Goal: Task Accomplishment & Management: Use online tool/utility

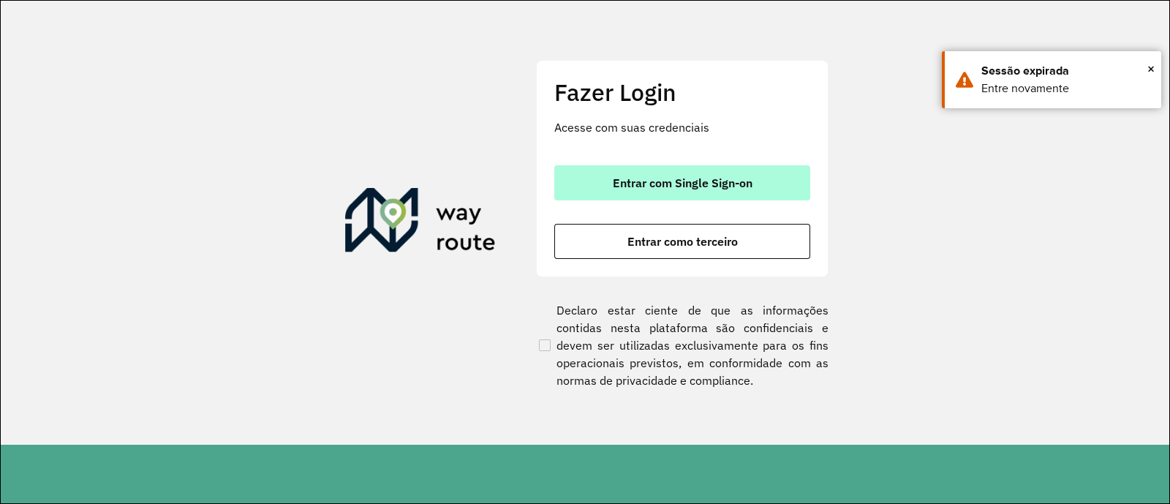
click at [632, 165] on button "Entrar com Single Sign-on" at bounding box center [682, 182] width 256 height 35
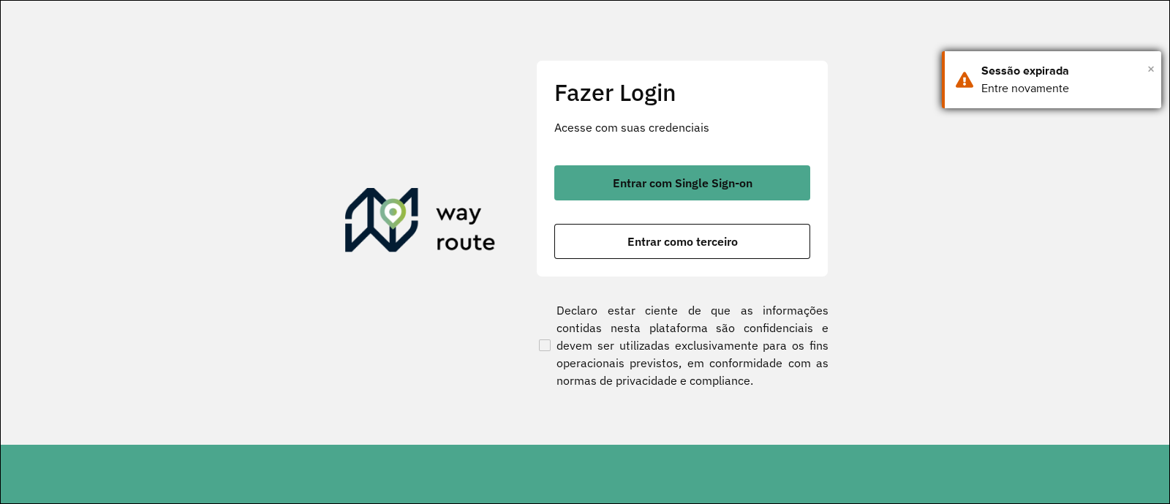
click at [1152, 67] on span "×" at bounding box center [1150, 69] width 7 height 22
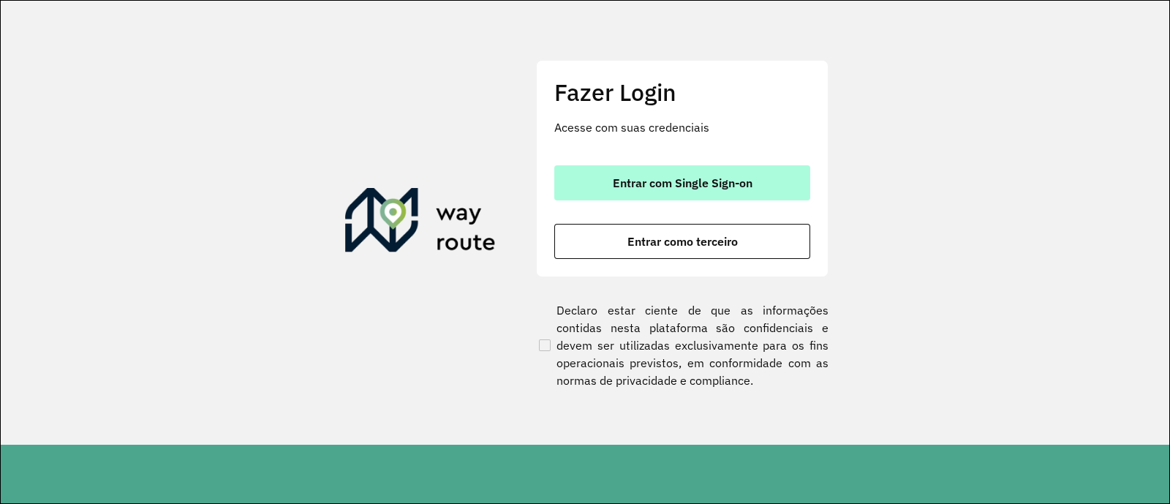
click at [659, 186] on span "Entrar com Single Sign-on" at bounding box center [683, 183] width 140 height 12
click at [684, 182] on span "Entrar com Single Sign-on" at bounding box center [683, 183] width 140 height 12
click at [625, 184] on span "Entrar com Single Sign-on" at bounding box center [683, 183] width 140 height 12
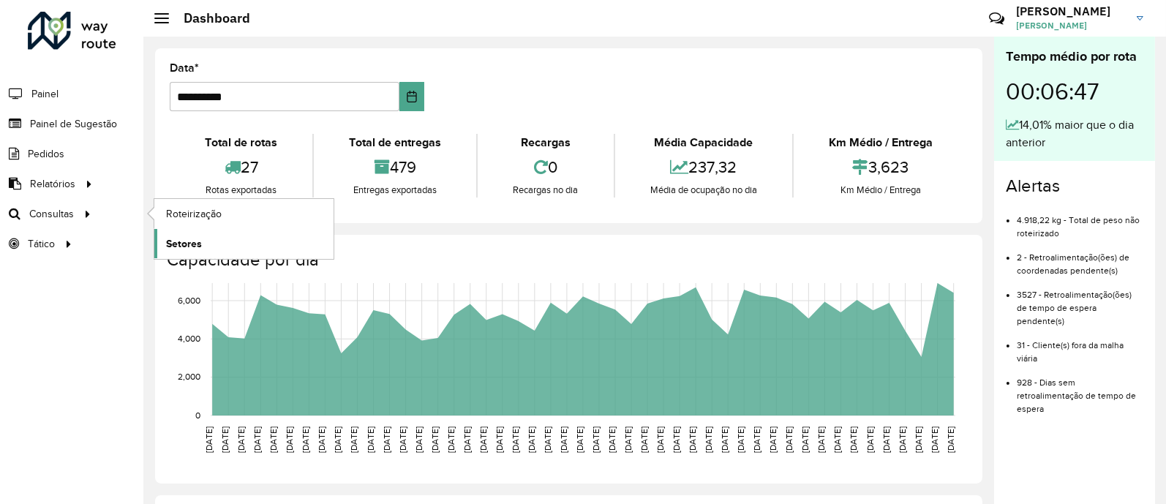
click at [178, 241] on span "Setores" at bounding box center [184, 243] width 36 height 15
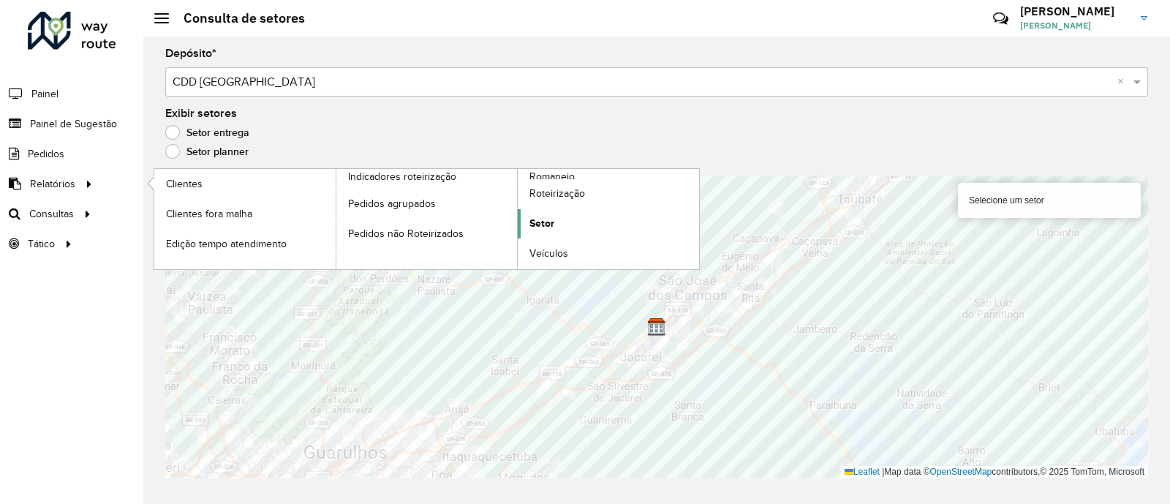
click at [545, 224] on span "Setor" at bounding box center [541, 223] width 25 height 15
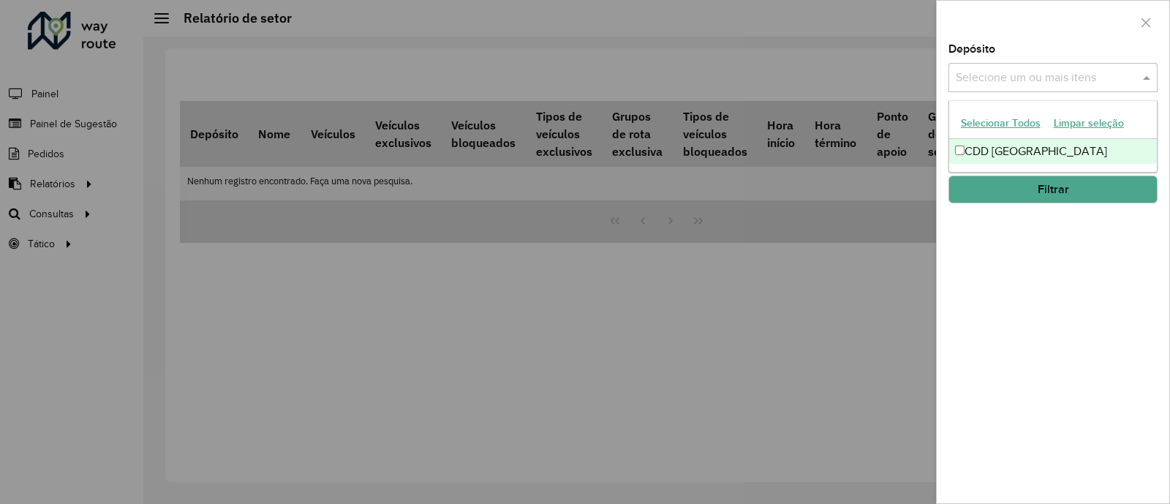
click at [1017, 73] on input "text" at bounding box center [1045, 78] width 187 height 18
click at [992, 139] on div "CDD [GEOGRAPHIC_DATA]" at bounding box center [1053, 151] width 208 height 25
drag, startPoint x: 1002, startPoint y: 271, endPoint x: 1106, endPoint y: 56, distance: 238.4
click at [1106, 56] on div "Depósito Selecione um ou mais itens CDD São José dos Campos × ×" at bounding box center [1052, 68] width 209 height 48
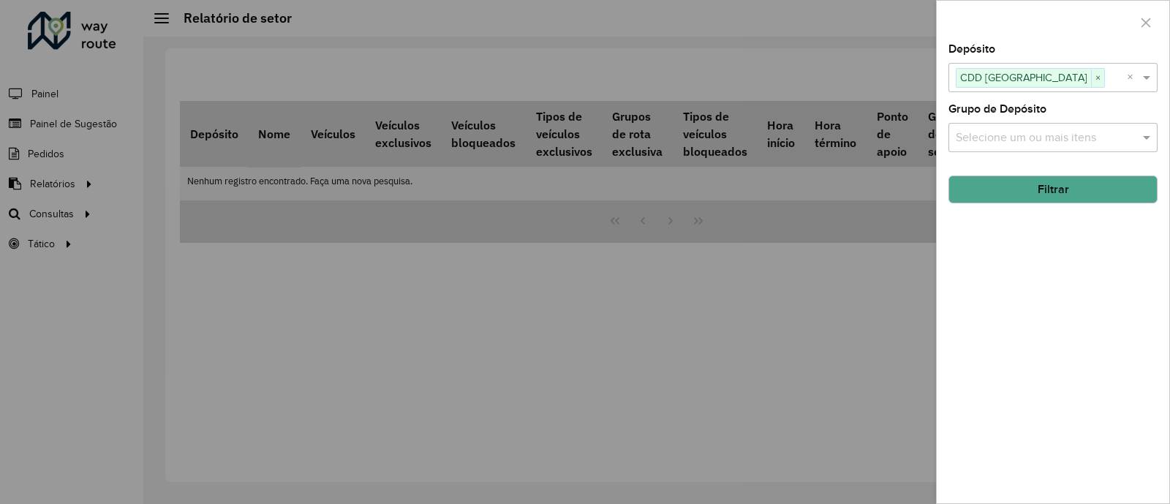
click at [1052, 153] on div "Depósito Selecione um ou mais itens CDD São José dos Campos × × Grupo de Depósi…" at bounding box center [1053, 273] width 233 height 459
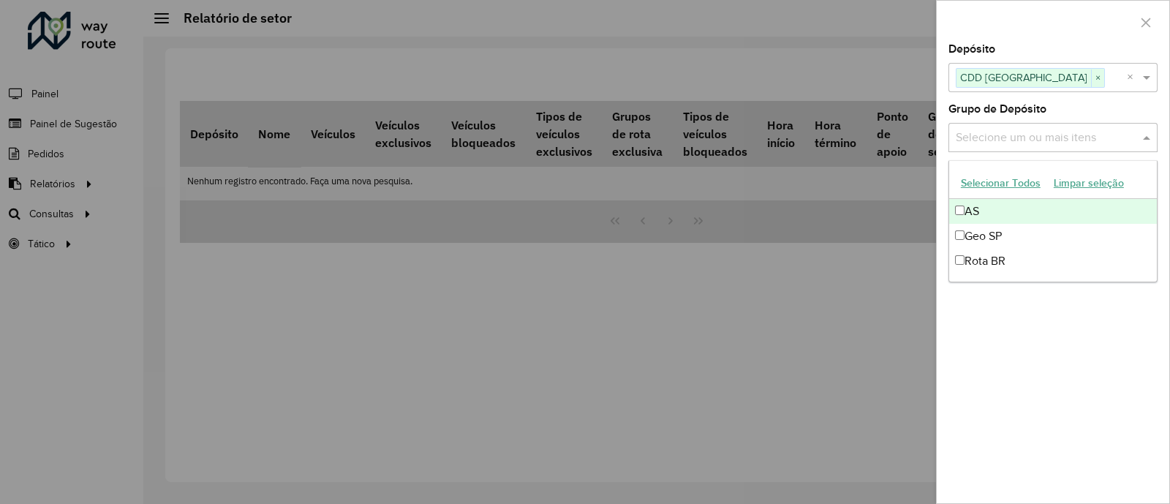
drag, startPoint x: 1049, startPoint y: 148, endPoint x: 1105, endPoint y: 118, distance: 63.1
click at [1105, 118] on div "Grupo de Depósito Selecione um ou mais itens" at bounding box center [1052, 128] width 209 height 48
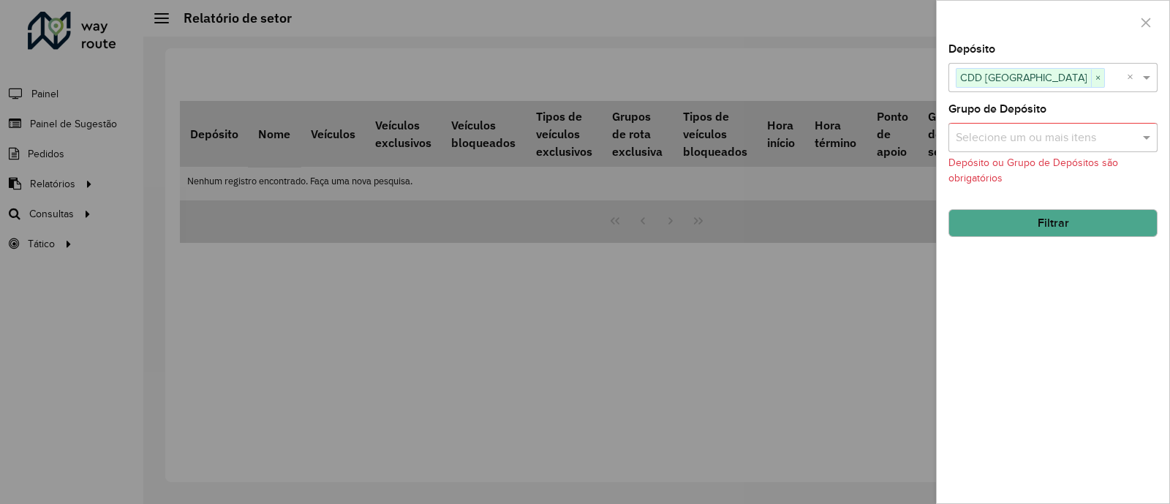
click at [1080, 134] on input "text" at bounding box center [1045, 138] width 187 height 18
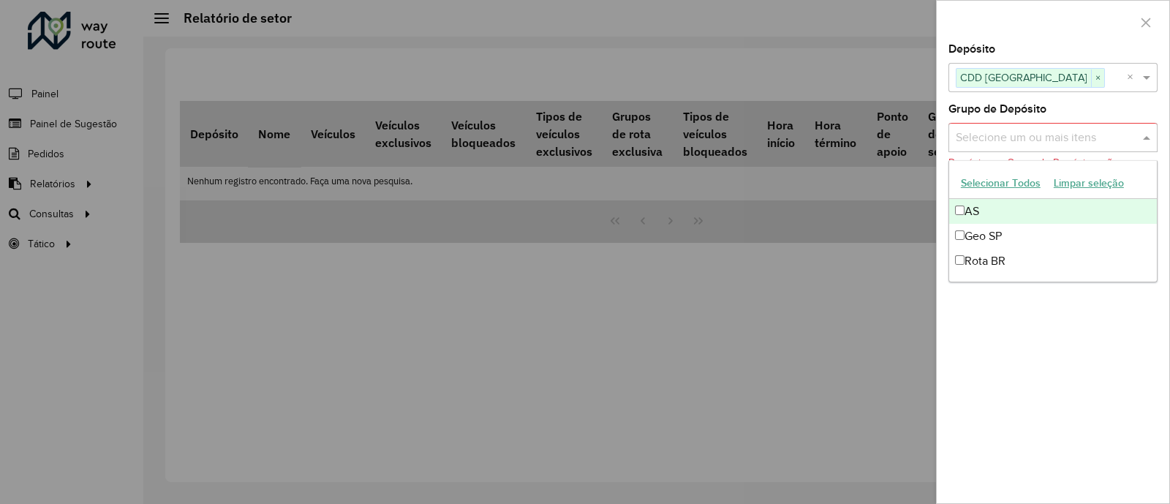
click at [1059, 122] on div "Grupo de Depósito Selecione um ou mais itens Depósito ou Grupo de Depósitos são…" at bounding box center [1052, 145] width 209 height 82
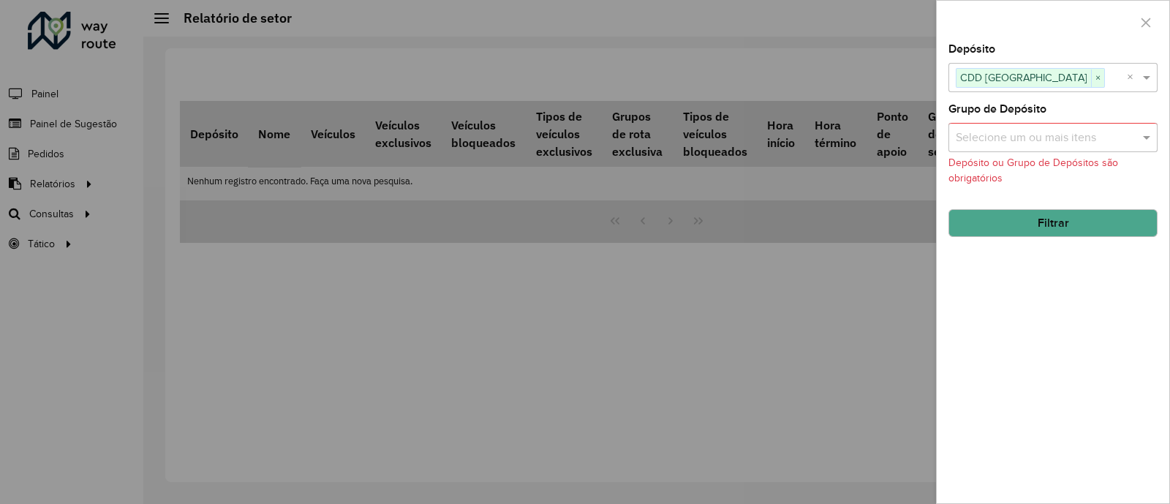
click at [1084, 232] on button "Filtrar" at bounding box center [1052, 223] width 209 height 28
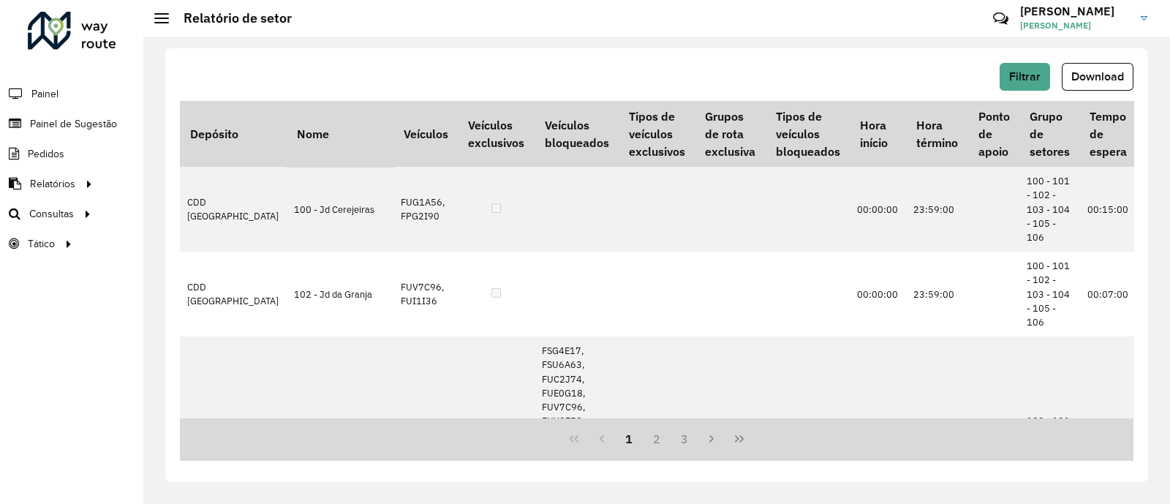
drag, startPoint x: 1071, startPoint y: 78, endPoint x: 1128, endPoint y: 81, distance: 57.1
click at [1128, 81] on button "Download" at bounding box center [1098, 77] width 72 height 28
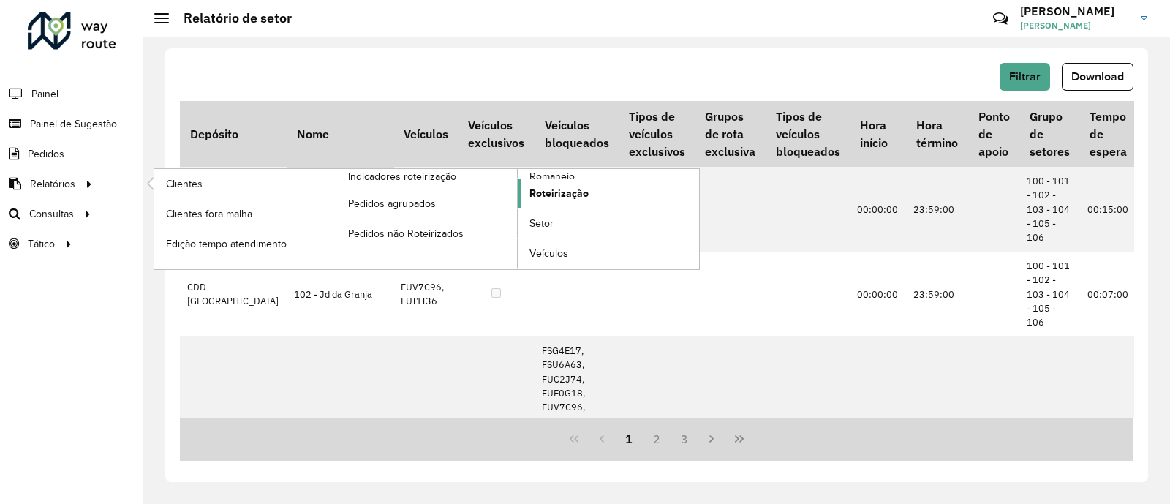
click at [543, 200] on span "Roteirização" at bounding box center [558, 193] width 59 height 15
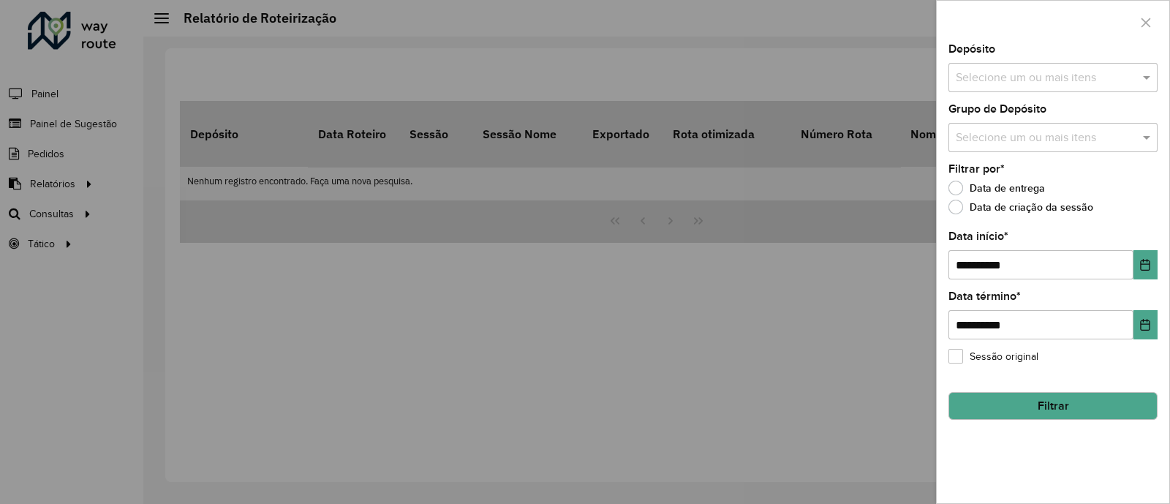
click at [1133, 34] on div at bounding box center [1053, 22] width 233 height 43
click at [1138, 20] on button "button" at bounding box center [1145, 22] width 23 height 23
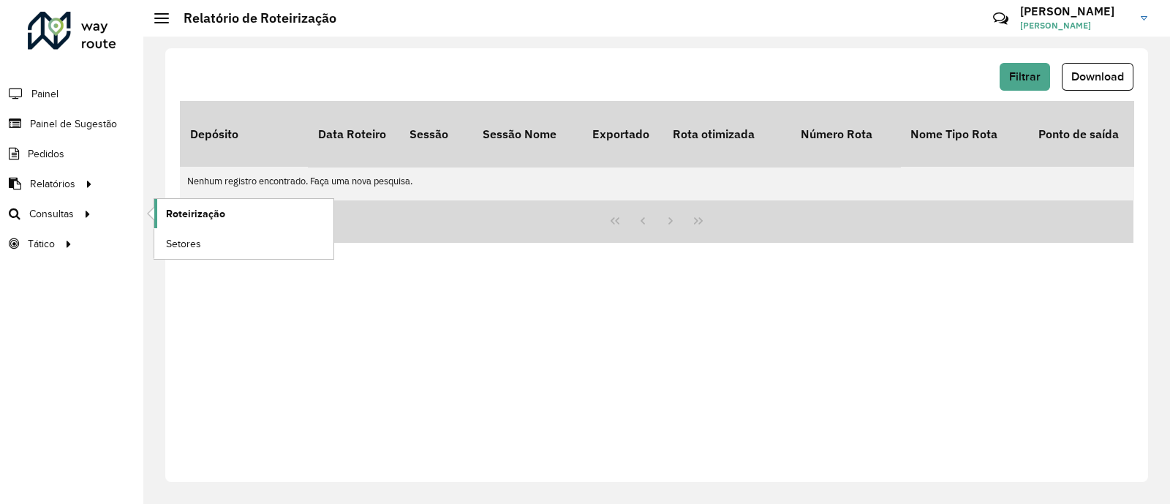
click at [186, 214] on span "Roteirização" at bounding box center [195, 213] width 59 height 15
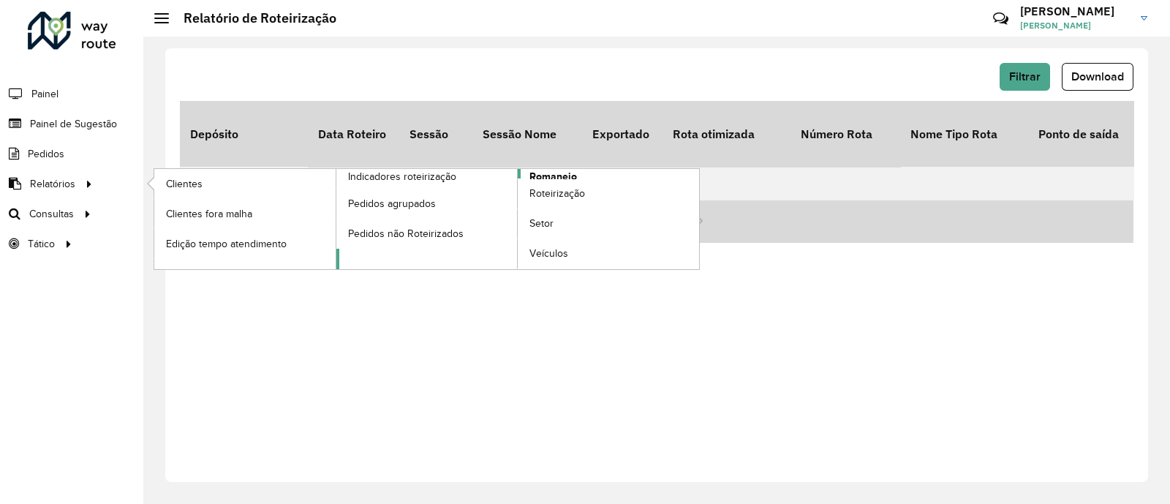
click at [543, 173] on span "Romaneio" at bounding box center [553, 176] width 48 height 15
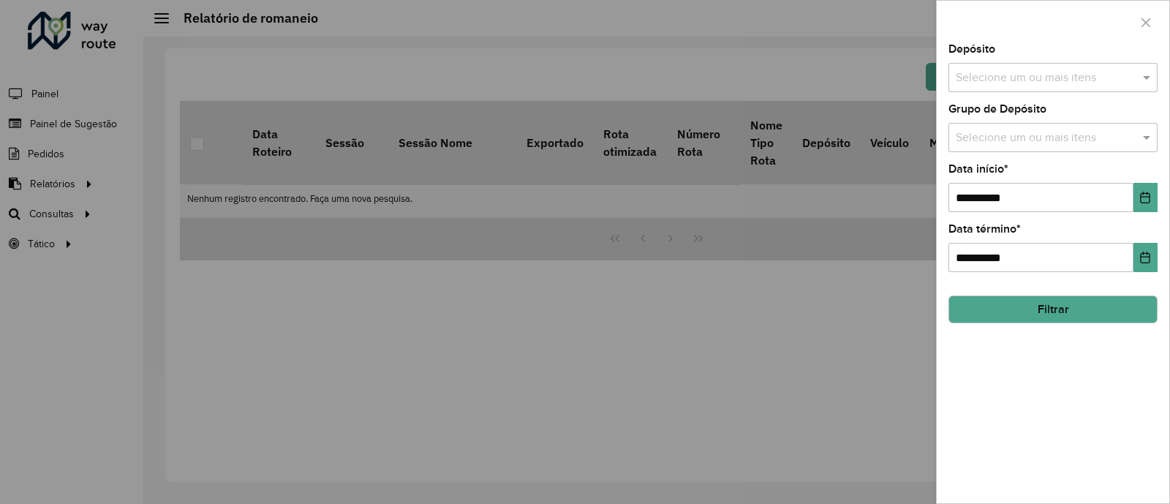
click at [989, 83] on input "text" at bounding box center [1045, 78] width 187 height 18
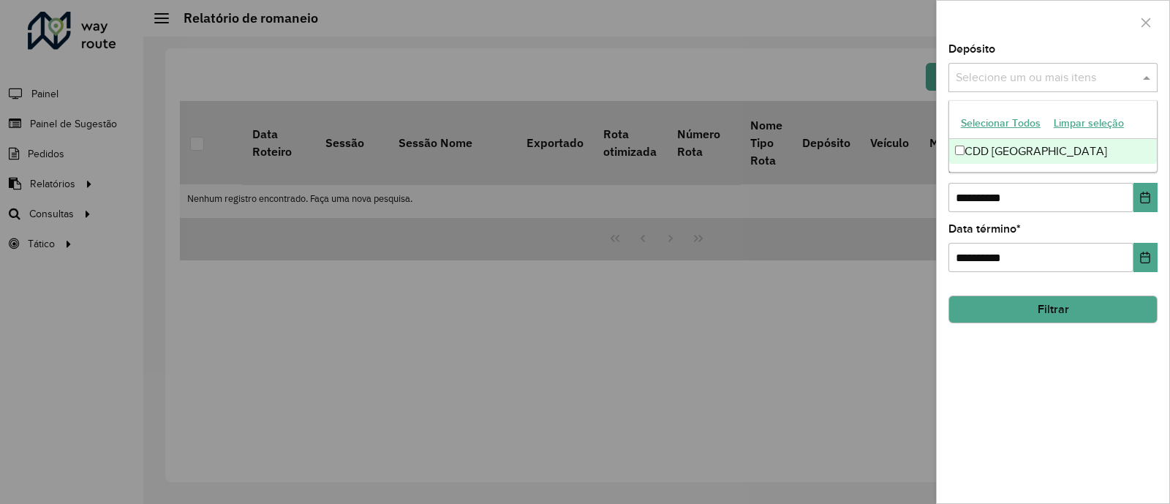
click at [971, 155] on div "CDD [GEOGRAPHIC_DATA]" at bounding box center [1053, 151] width 208 height 25
click at [1033, 183] on input "**********" at bounding box center [1040, 197] width 185 height 29
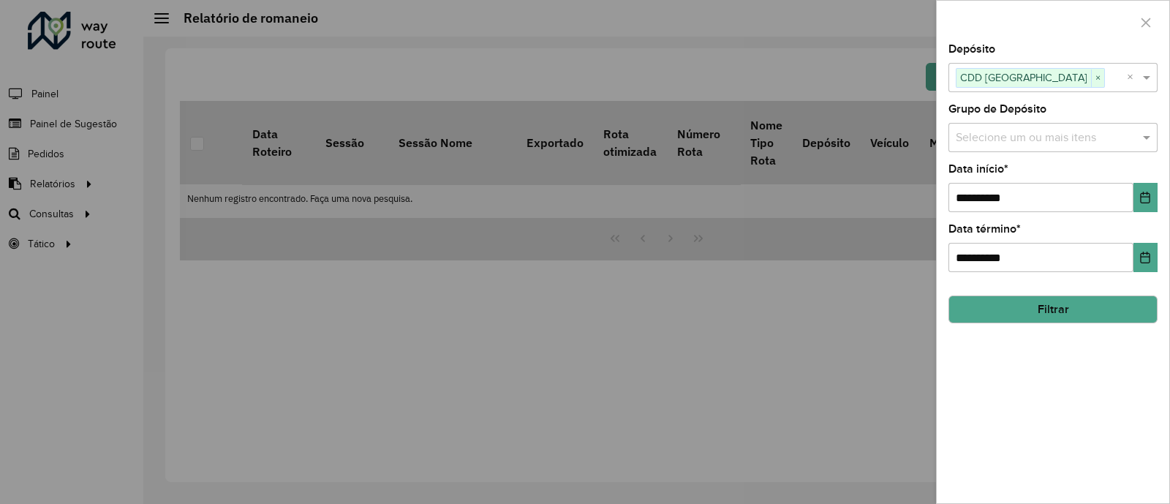
click at [1060, 129] on input "text" at bounding box center [1045, 138] width 187 height 18
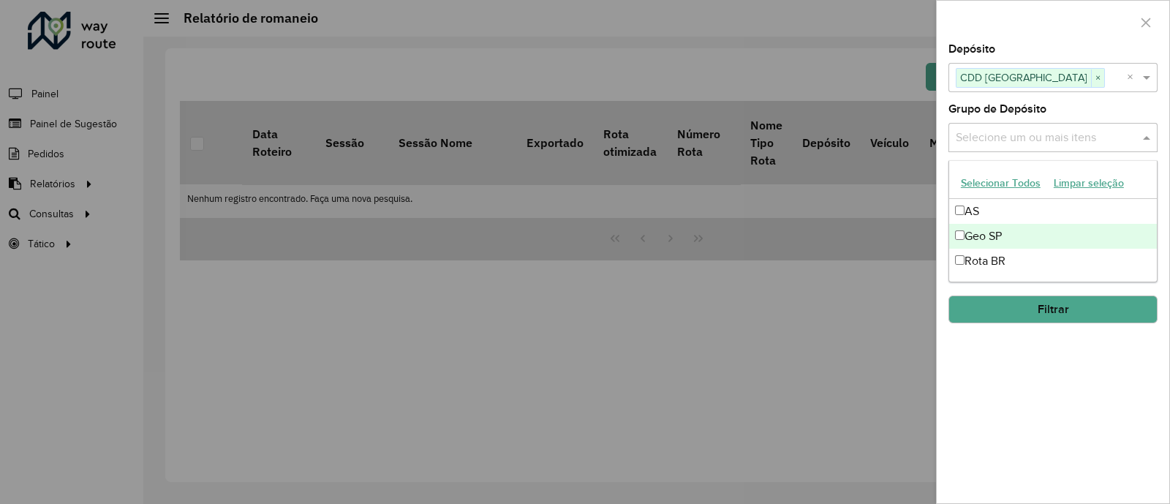
click at [967, 231] on div "Geo SP" at bounding box center [1053, 236] width 208 height 25
click at [1070, 110] on div "Grupo de Depósito Selecione um ou mais itens Geo SP × ×" at bounding box center [1052, 128] width 209 height 48
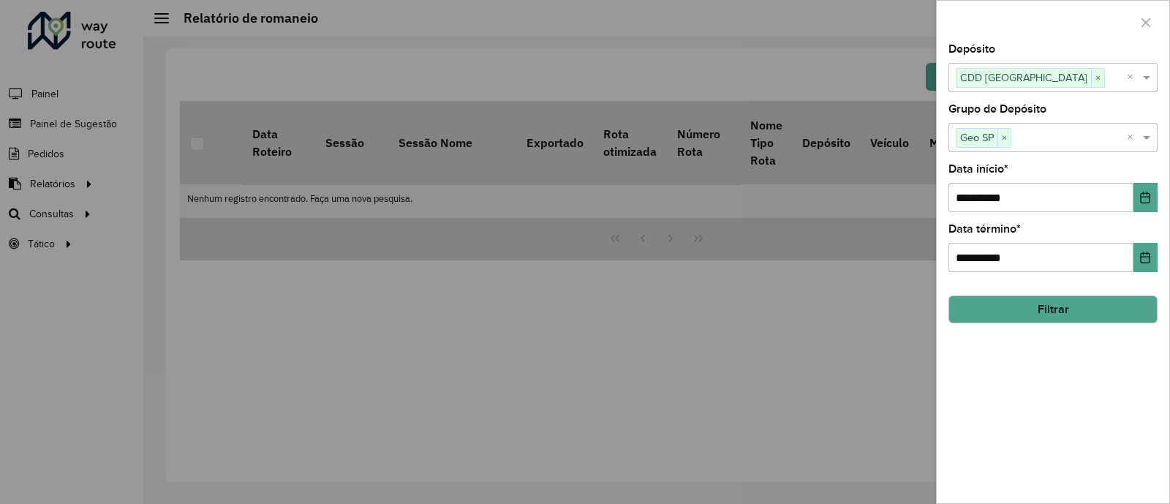
click at [1047, 311] on button "Filtrar" at bounding box center [1052, 309] width 209 height 28
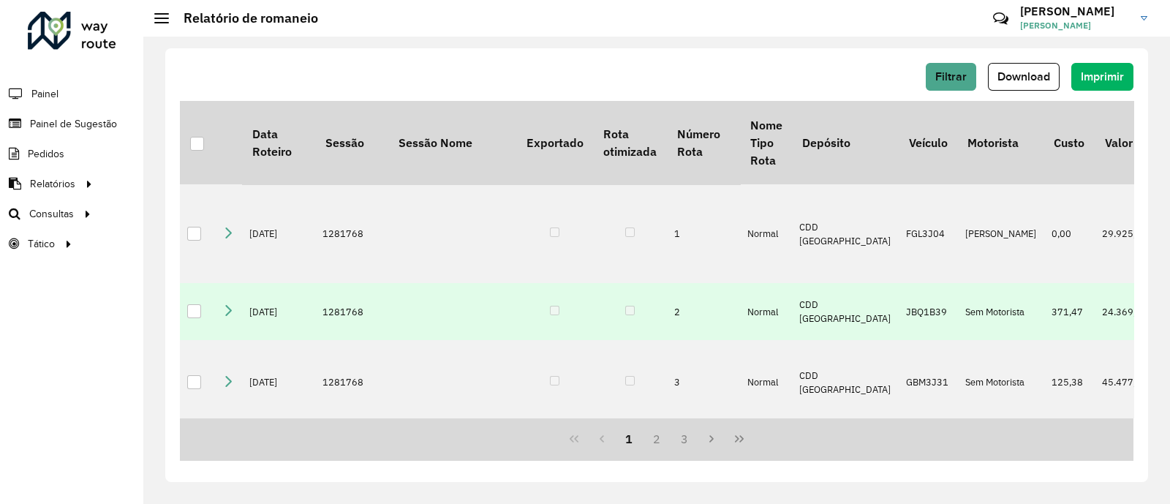
click at [194, 318] on div at bounding box center [194, 311] width 14 height 14
click at [1014, 78] on span "Download" at bounding box center [1023, 76] width 53 height 12
click at [1111, 75] on span "Imprimir" at bounding box center [1102, 76] width 43 height 12
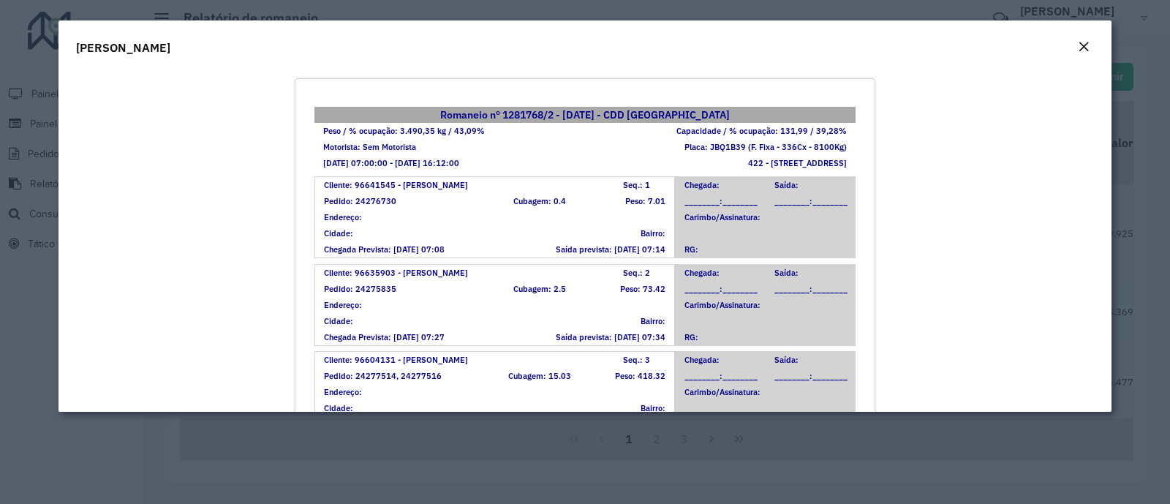
scroll to position [10, 0]
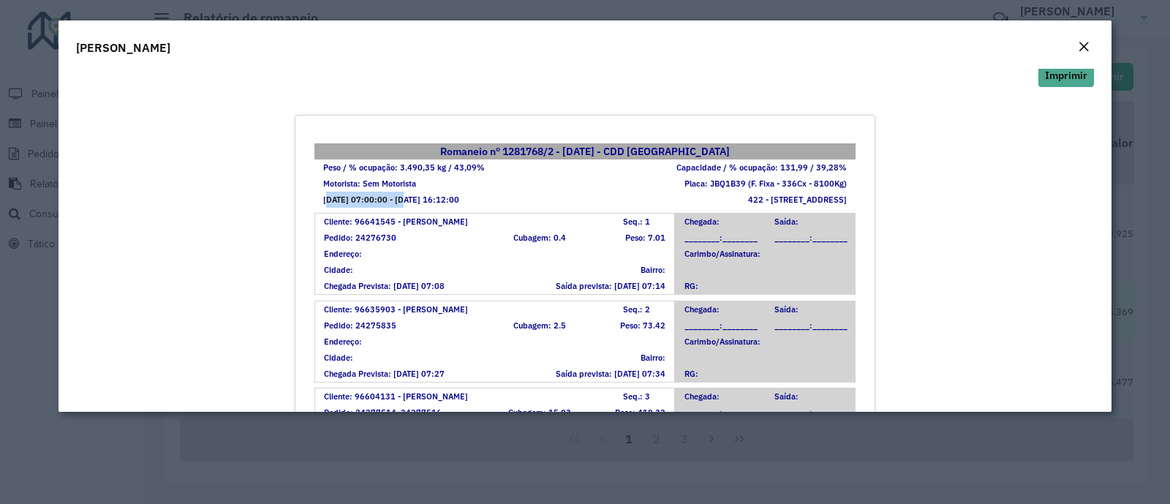
drag, startPoint x: 317, startPoint y: 195, endPoint x: 400, endPoint y: 192, distance: 82.7
click at [400, 192] on div "24/09/2025 07:00:00 - 24/09/2025 16:12:00" at bounding box center [404, 200] width 181 height 16
click at [370, 195] on div "24/09/2025 07:00:00 - 24/09/2025 16:12:00" at bounding box center [404, 200] width 181 height 16
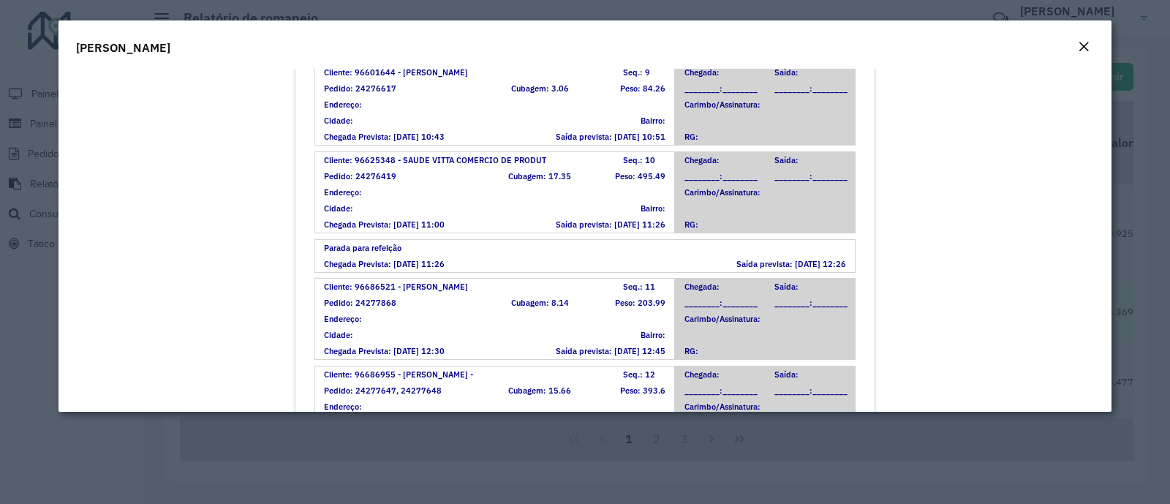
scroll to position [873, 0]
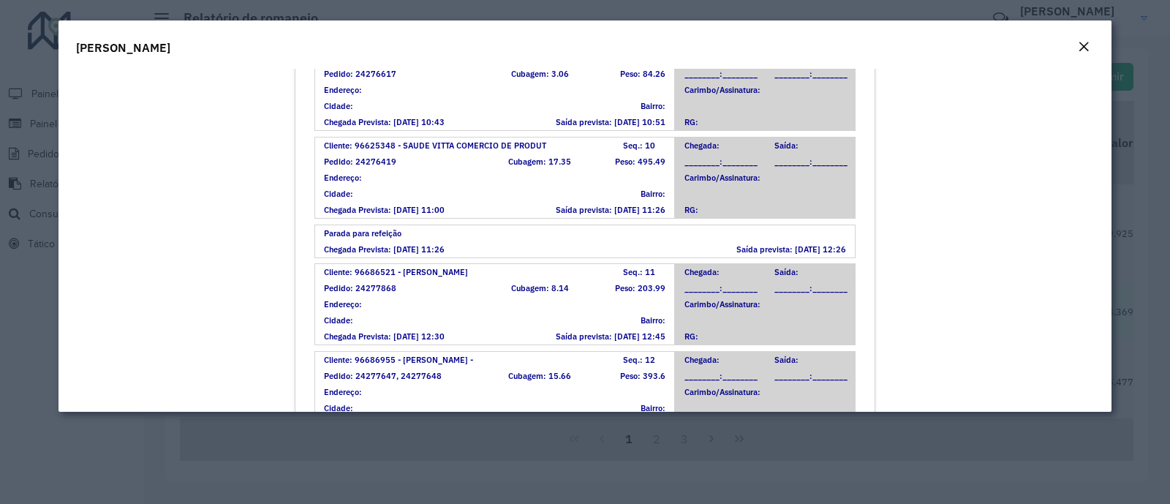
drag, startPoint x: 462, startPoint y: 258, endPoint x: 435, endPoint y: 256, distance: 27.1
click at [435, 256] on div "Chegada Prevista: 24/09/2025 11:26" at bounding box center [450, 249] width 270 height 16
drag, startPoint x: 1105, startPoint y: 244, endPoint x: 1106, endPoint y: 276, distance: 31.5
click at [1106, 276] on div "Imprimir Romaneio nº 1281768/2 - 24/09/2025 - CDD São José dos Campos Peso / % …" at bounding box center [584, 240] width 1053 height 343
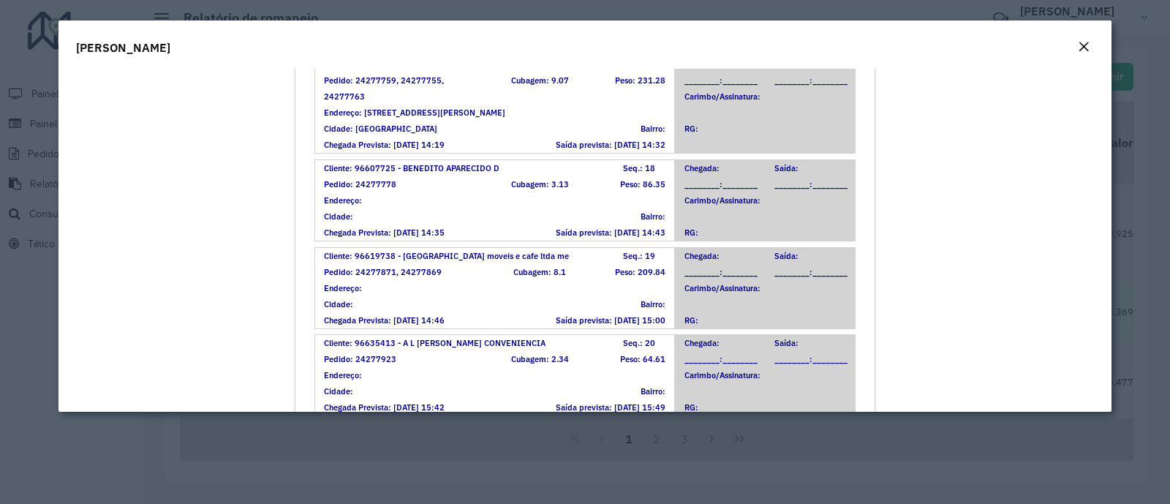
scroll to position [1677, 0]
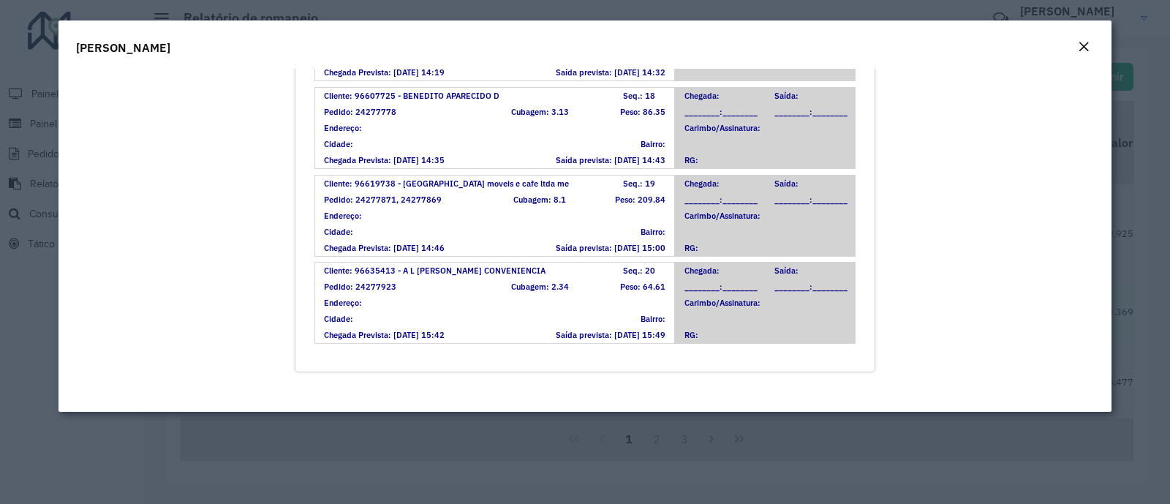
drag, startPoint x: 662, startPoint y: 334, endPoint x: 640, endPoint y: 331, distance: 22.2
click at [640, 331] on div "Saída prevista: 24/09/2025 15:49" at bounding box center [585, 335] width 180 height 16
click at [1106, 369] on div "Imprimir Romaneio nº 1281768/2 - 24/09/2025 - CDD São José dos Campos Peso / % …" at bounding box center [584, 240] width 1053 height 343
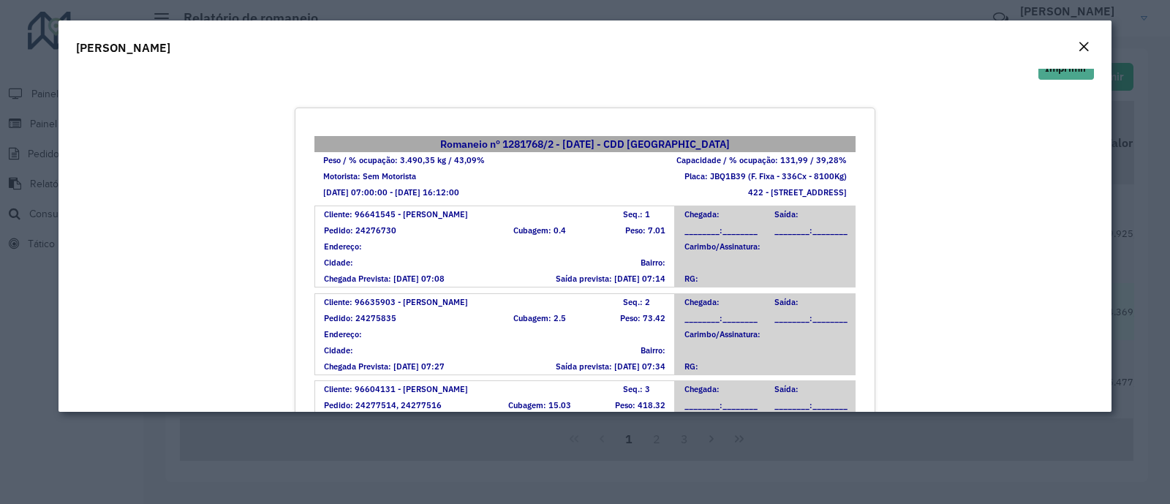
scroll to position [0, 0]
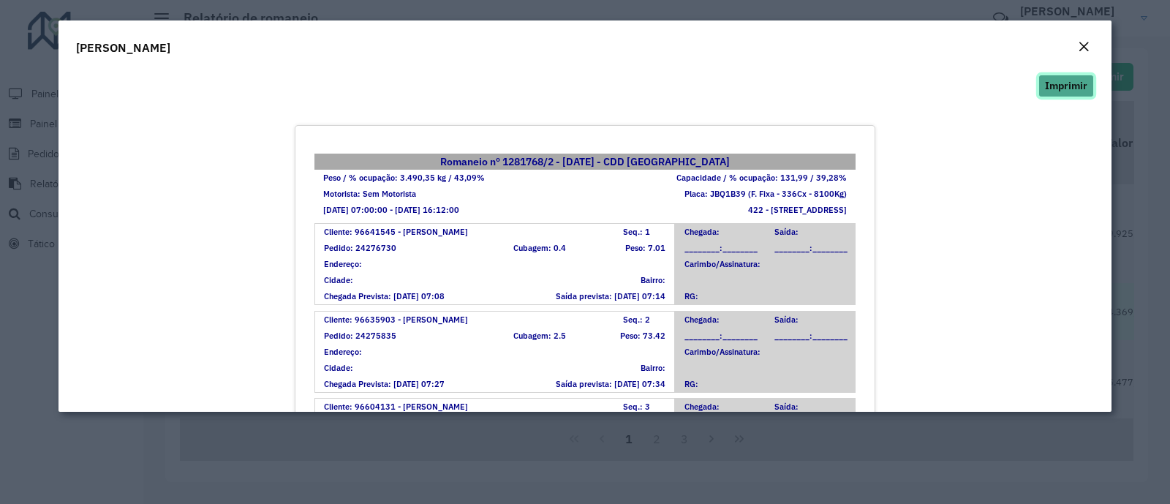
click at [1071, 80] on button "Imprimir" at bounding box center [1066, 86] width 56 height 23
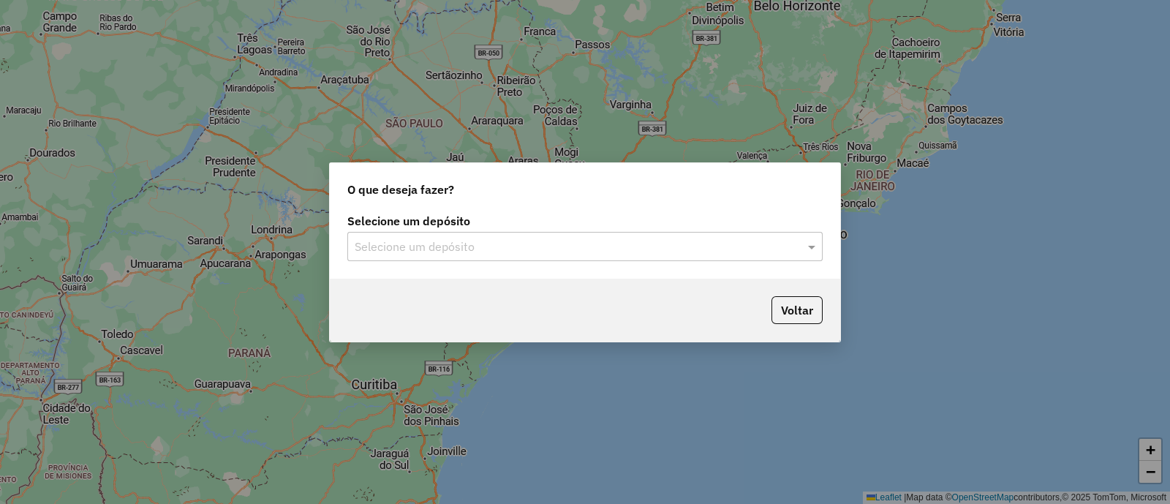
click at [611, 250] on input "text" at bounding box center [570, 247] width 431 height 18
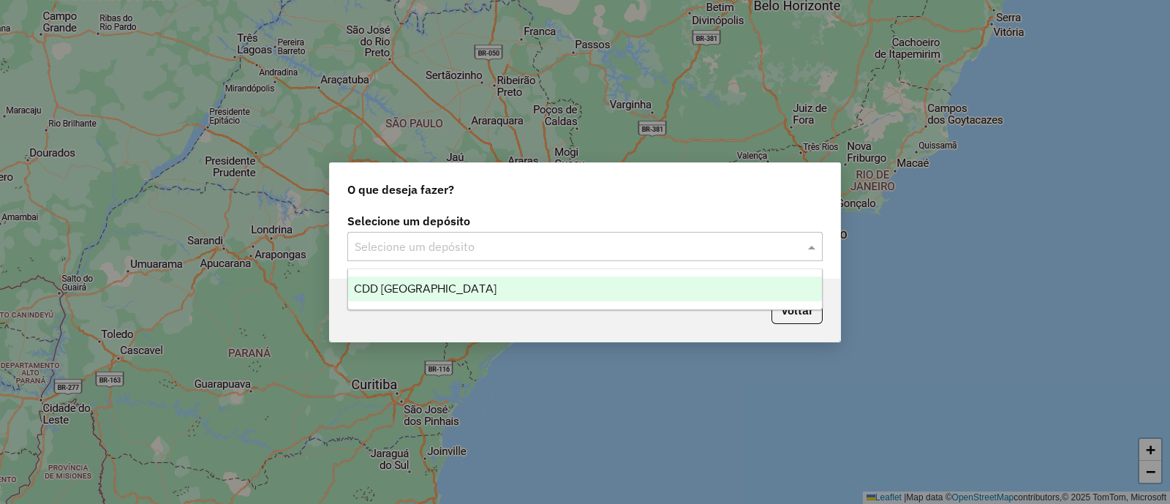
click at [527, 294] on div "CDD [GEOGRAPHIC_DATA]" at bounding box center [585, 288] width 474 height 25
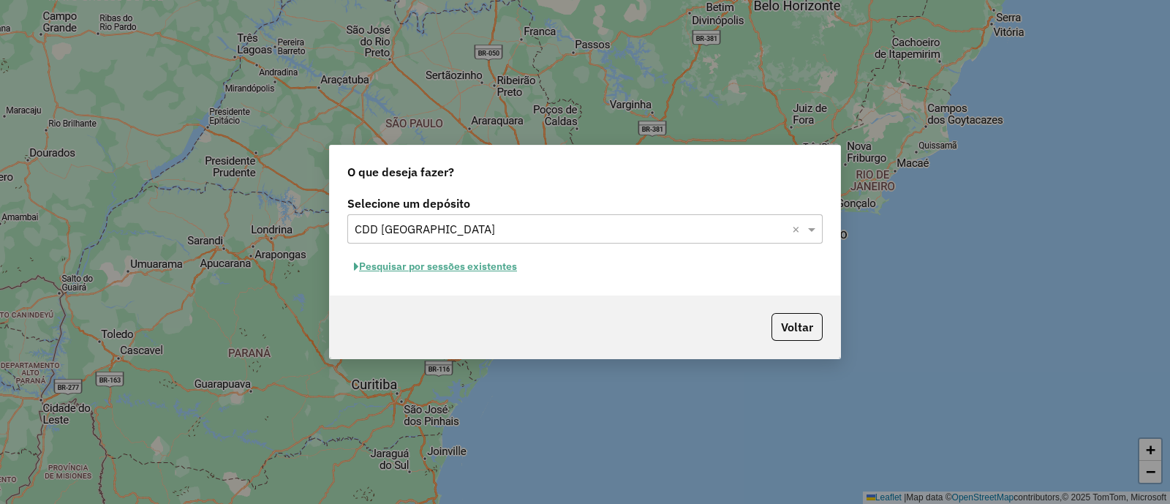
click at [456, 266] on button "Pesquisar por sessões existentes" at bounding box center [435, 266] width 176 height 23
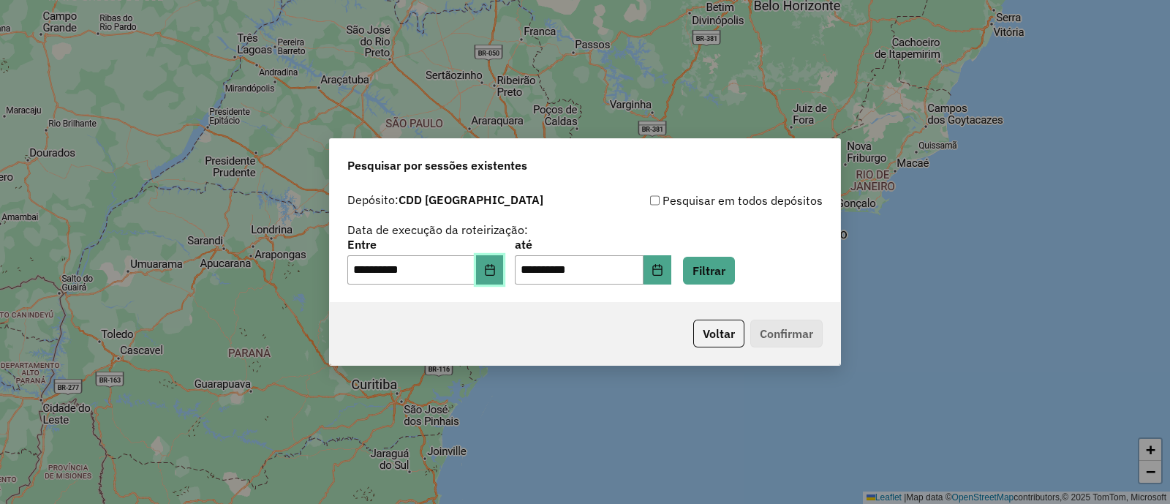
click at [501, 276] on button "Choose Date" at bounding box center [490, 269] width 28 height 29
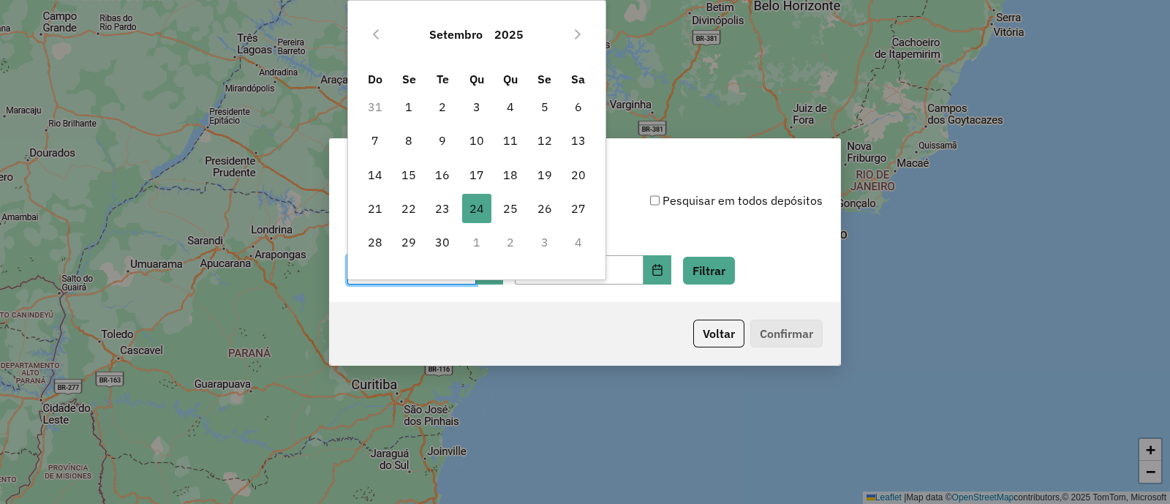
click at [492, 202] on td "24 24" at bounding box center [477, 209] width 34 height 34
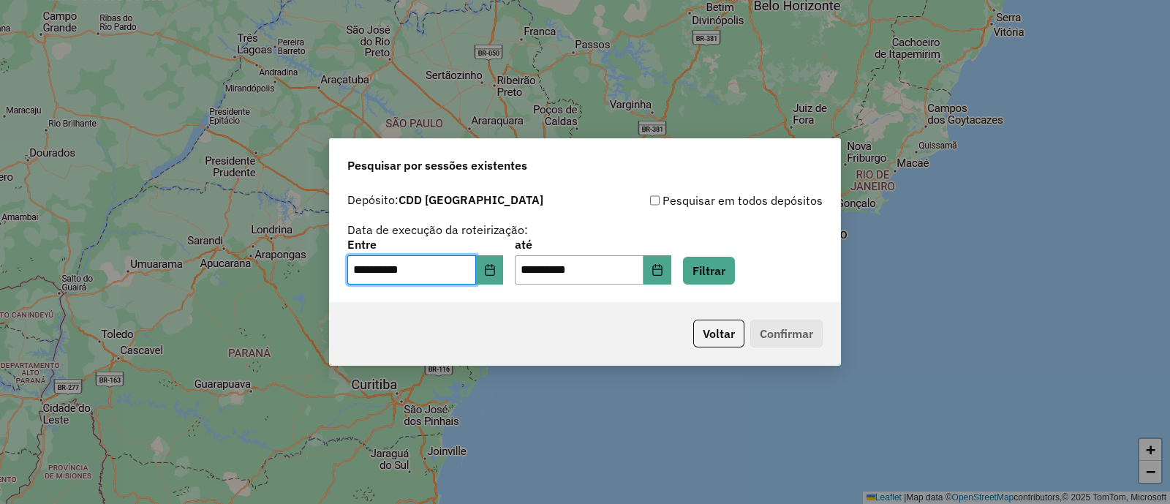
click at [735, 247] on div "**********" at bounding box center [584, 261] width 475 height 45
click at [735, 269] on button "Filtrar" at bounding box center [709, 271] width 52 height 28
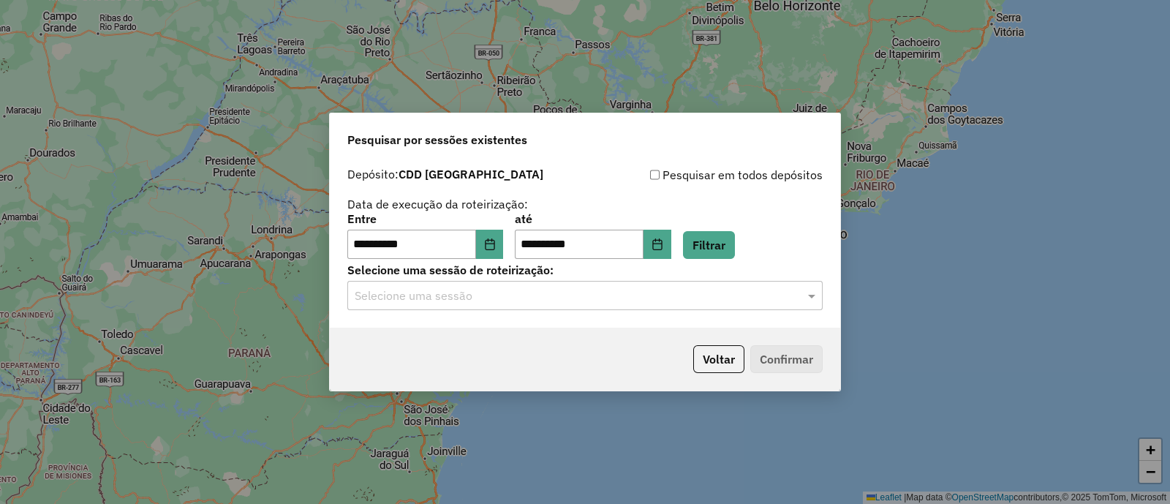
click at [600, 311] on div "**********" at bounding box center [585, 243] width 510 height 167
click at [573, 303] on input "text" at bounding box center [570, 296] width 431 height 18
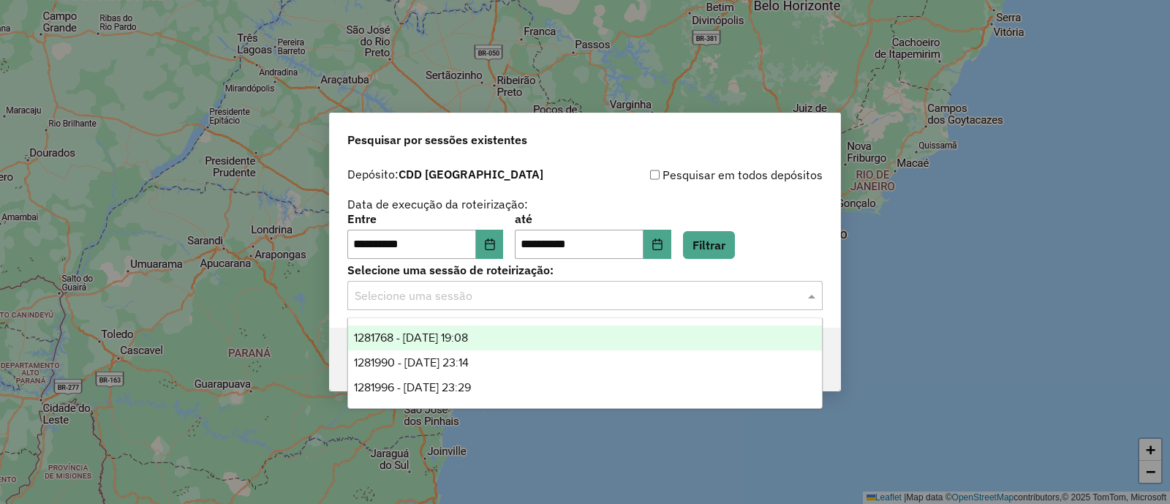
click at [505, 336] on div "1281768 - 24/09/2025 19:08" at bounding box center [585, 337] width 474 height 25
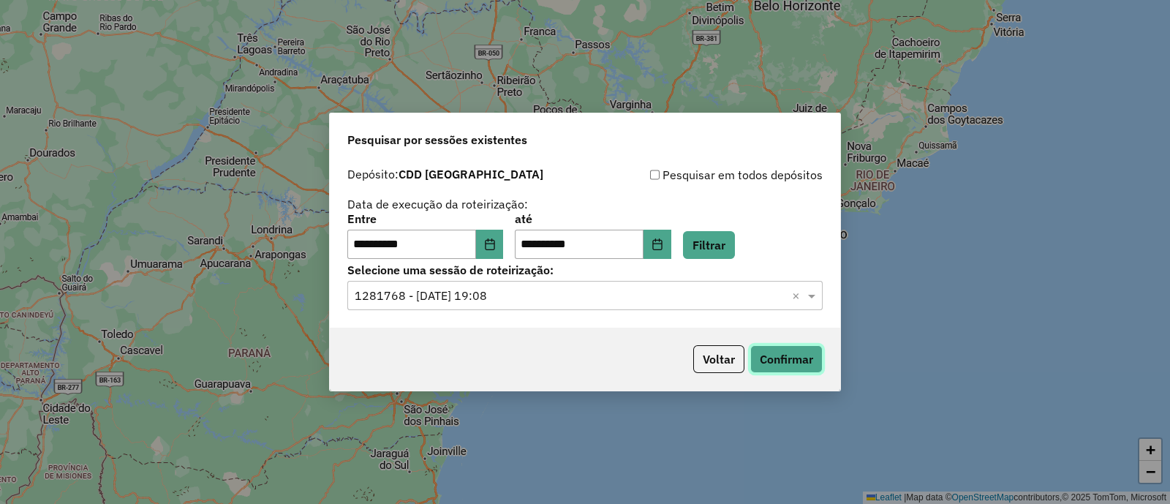
click at [778, 350] on button "Confirmar" at bounding box center [786, 359] width 72 height 28
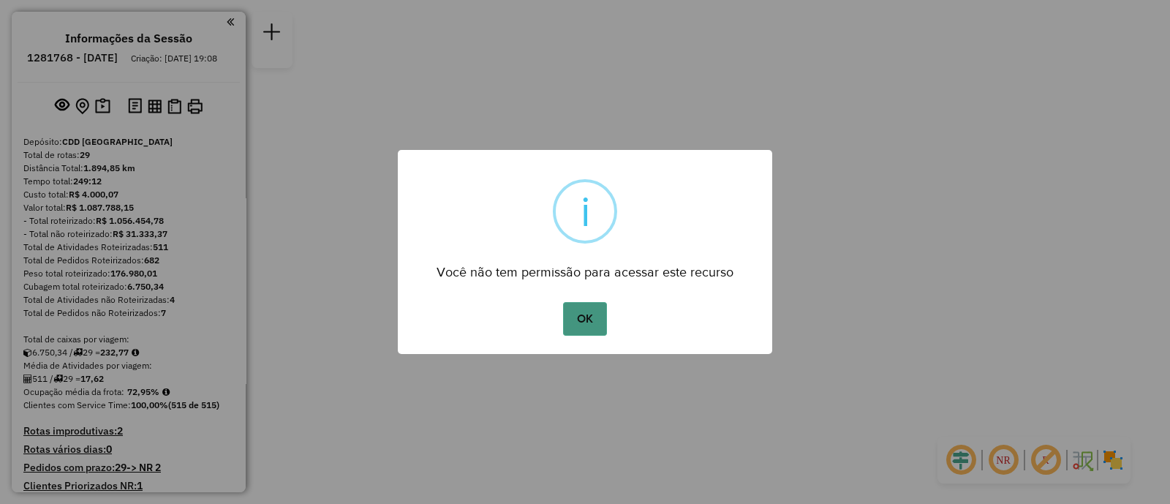
click at [590, 331] on button "OK" at bounding box center [584, 319] width 43 height 34
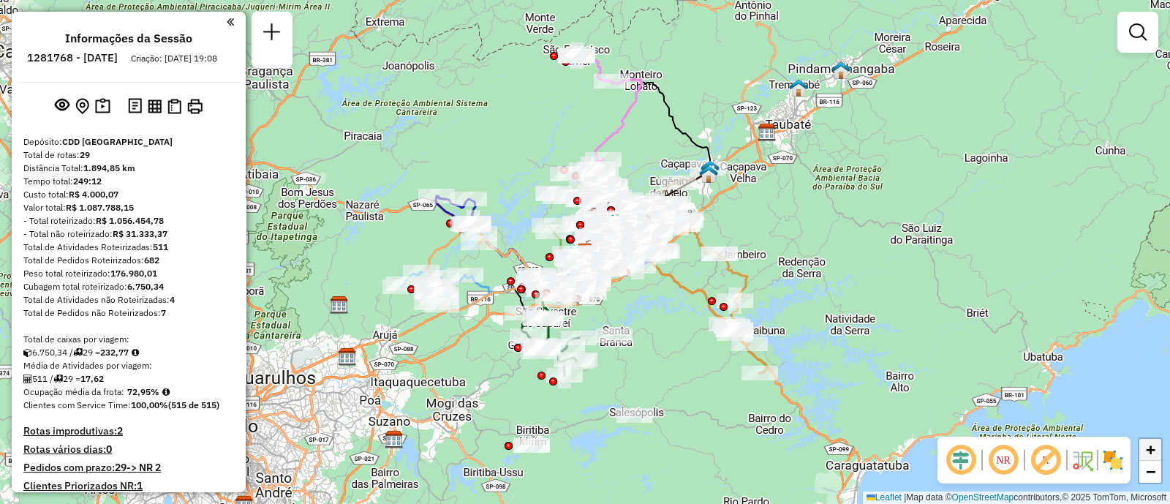
click at [1154, 458] on span "+" at bounding box center [1151, 449] width 10 height 18
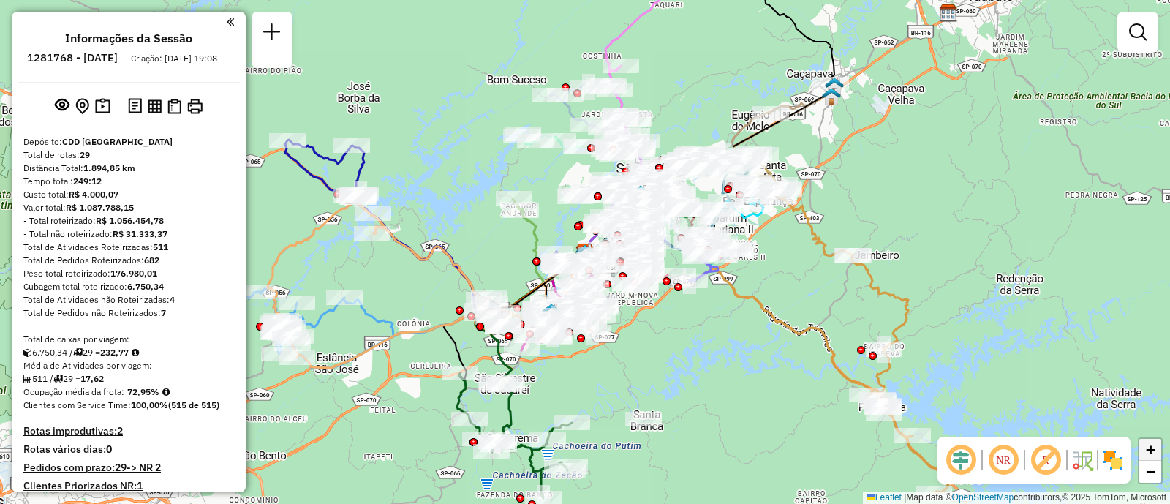
click at [1154, 458] on span "+" at bounding box center [1151, 449] width 10 height 18
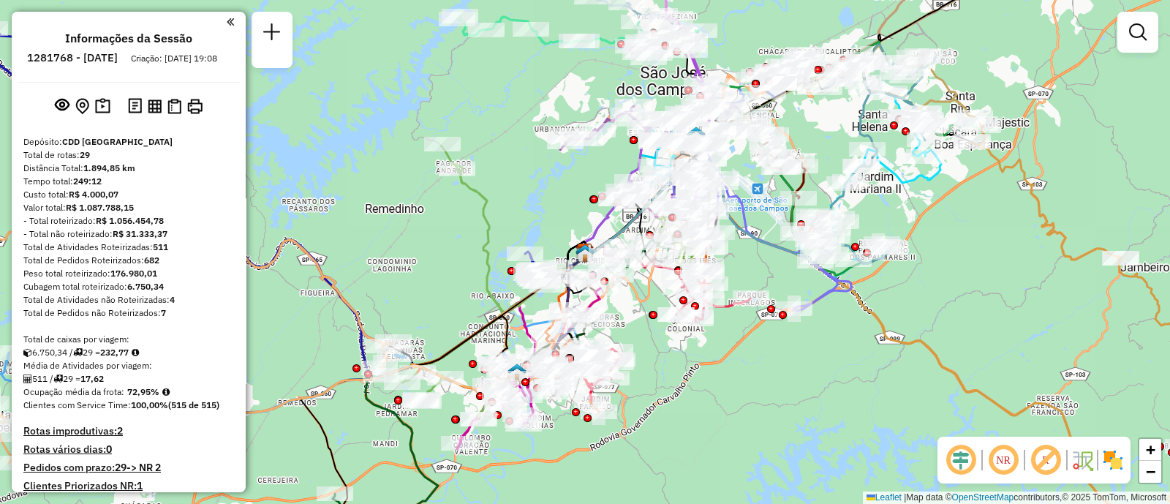
click at [1152, 484] on div "+ −" at bounding box center [1150, 460] width 25 height 47
click at [1152, 478] on span "−" at bounding box center [1151, 471] width 10 height 18
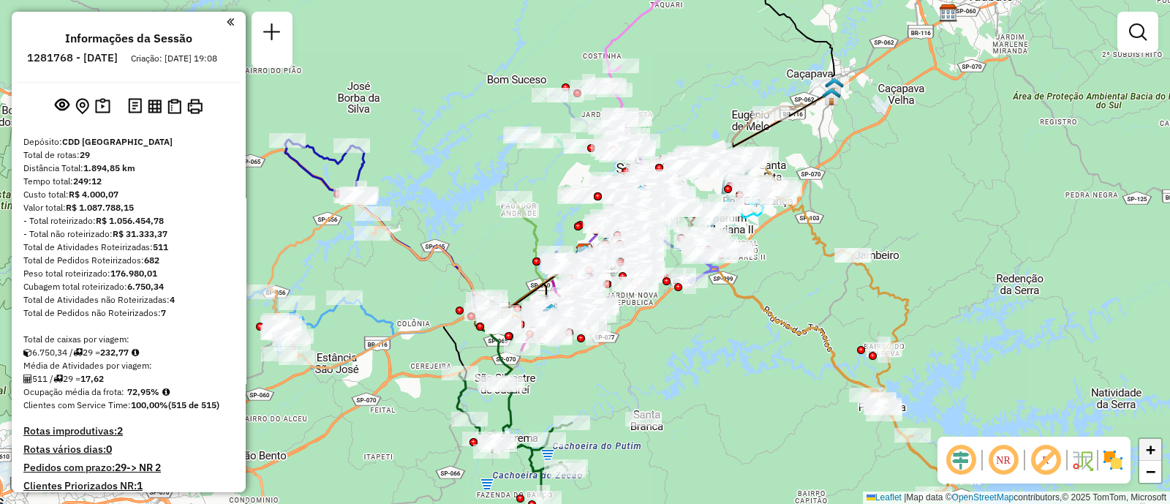
click at [1144, 451] on link "+" at bounding box center [1150, 450] width 22 height 22
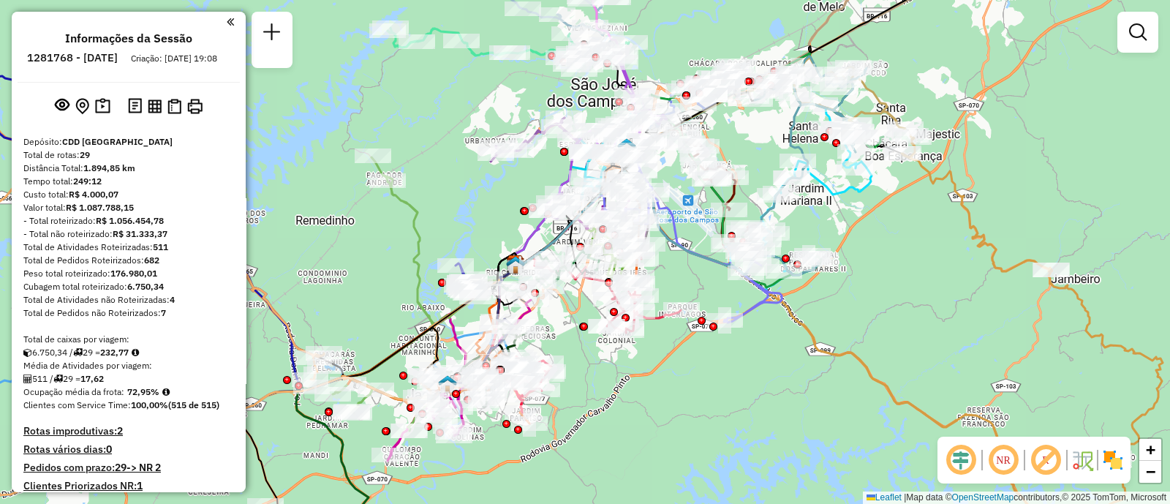
drag, startPoint x: 899, startPoint y: 363, endPoint x: 830, endPoint y: 375, distance: 70.4
click at [830, 375] on div "Janela de atendimento Grade de atendimento Capacidade Transportadoras Veículos …" at bounding box center [585, 252] width 1170 height 504
click at [1144, 42] on link at bounding box center [1137, 32] width 29 height 29
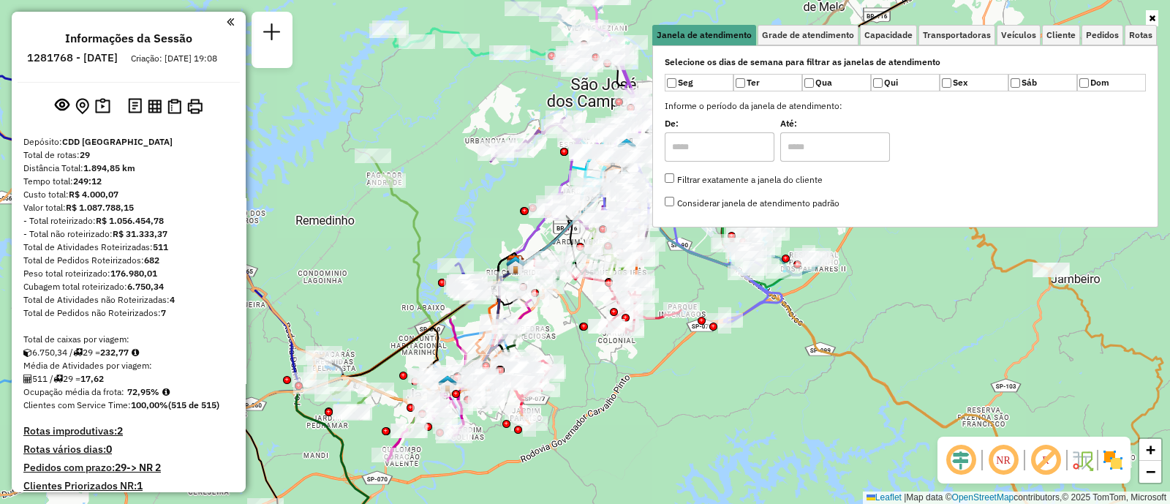
click at [1152, 18] on icon at bounding box center [1152, 18] width 7 height 9
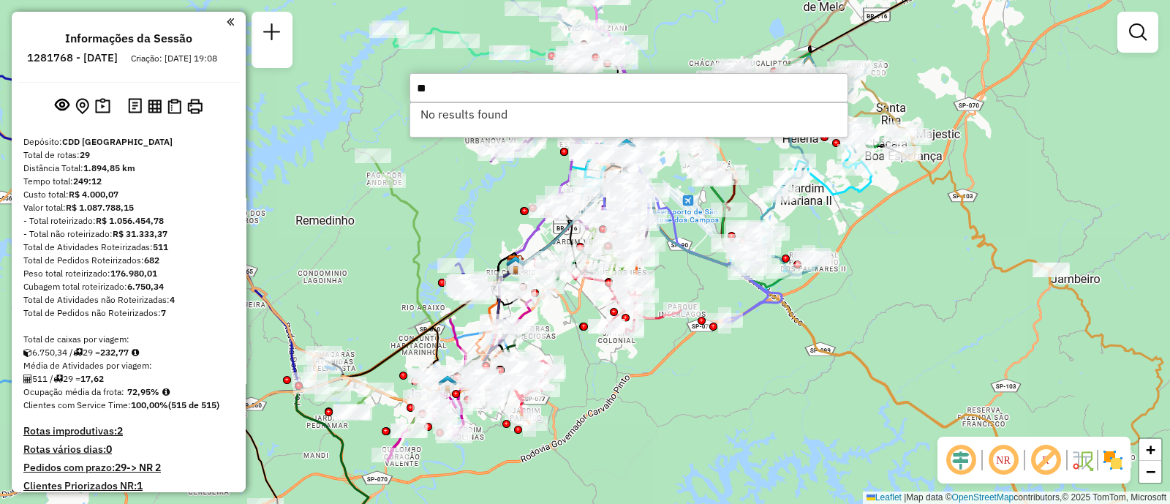
type input "*"
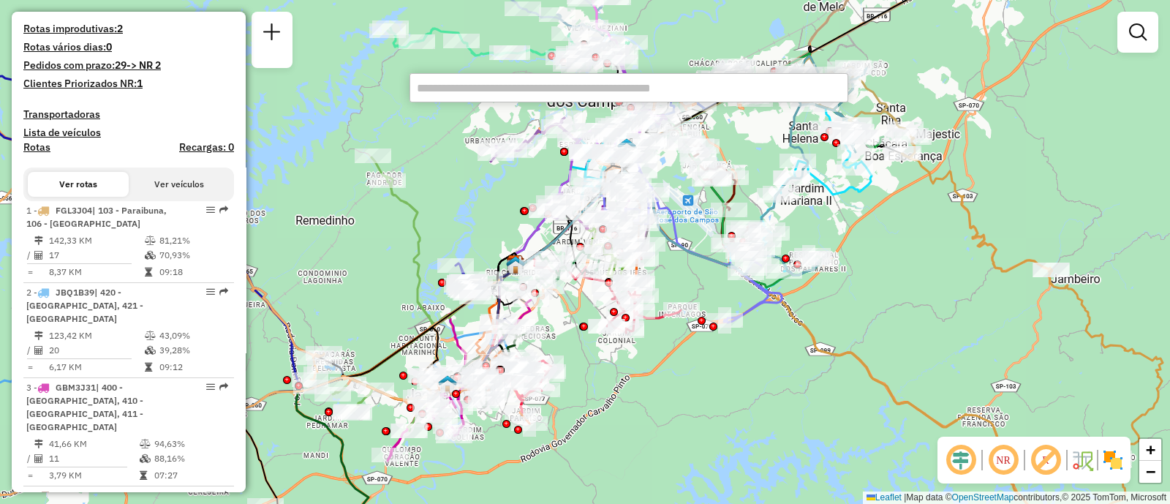
scroll to position [412, 0]
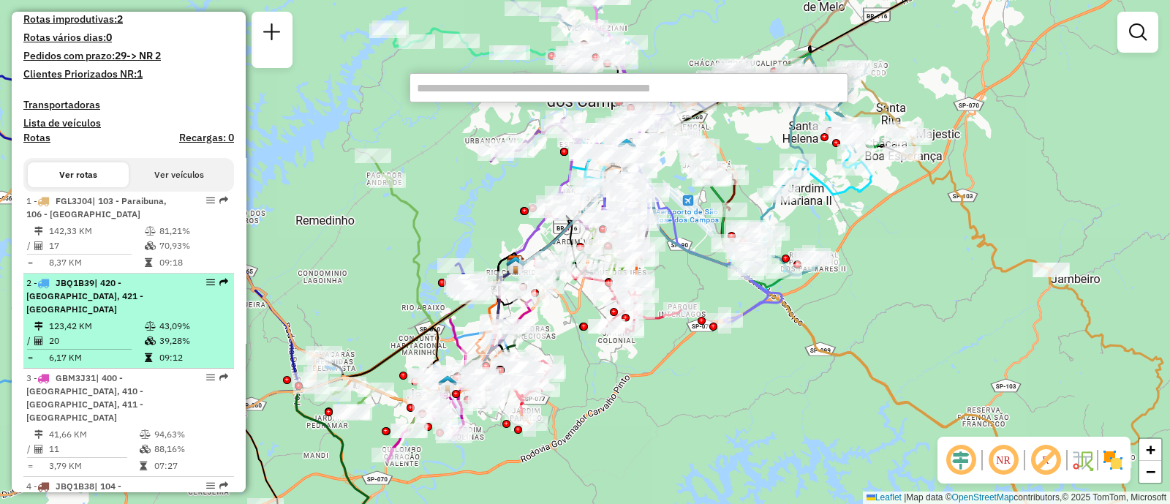
click at [118, 294] on span "| 420 - [GEOGRAPHIC_DATA], 421 - [GEOGRAPHIC_DATA]" at bounding box center [84, 295] width 117 height 37
select select "**********"
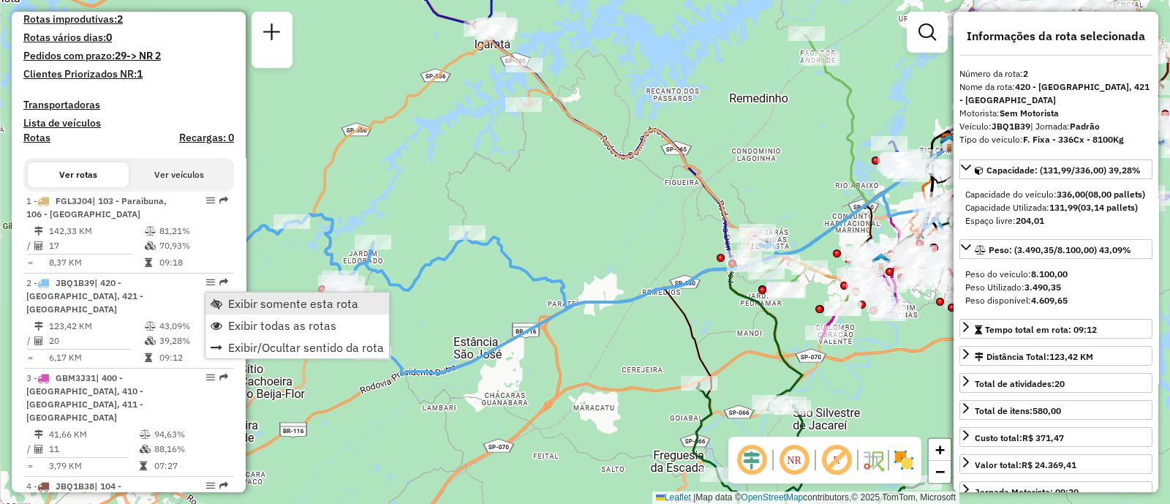
click at [230, 303] on span "Exibir somente esta rota" at bounding box center [293, 304] width 130 height 12
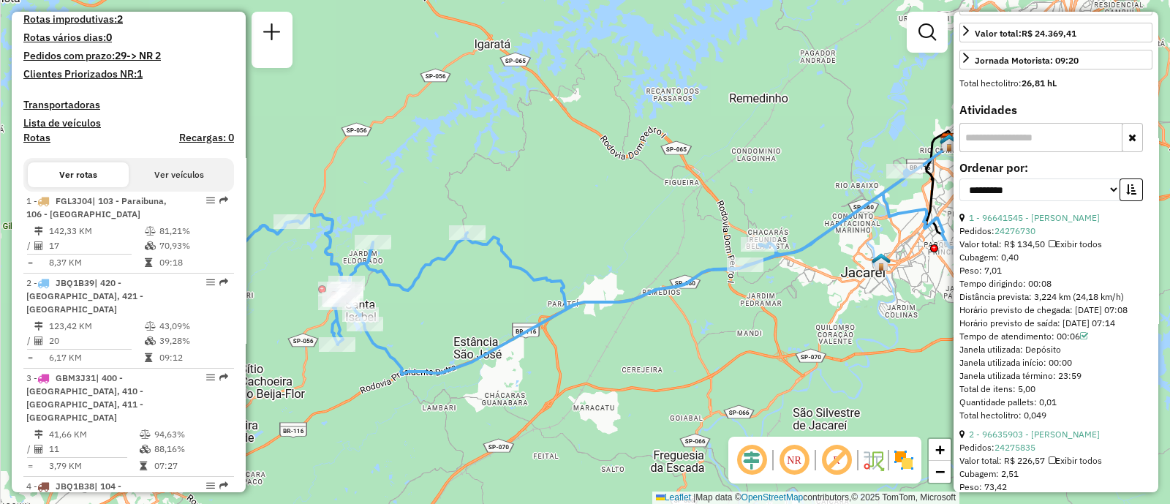
scroll to position [515, 0]
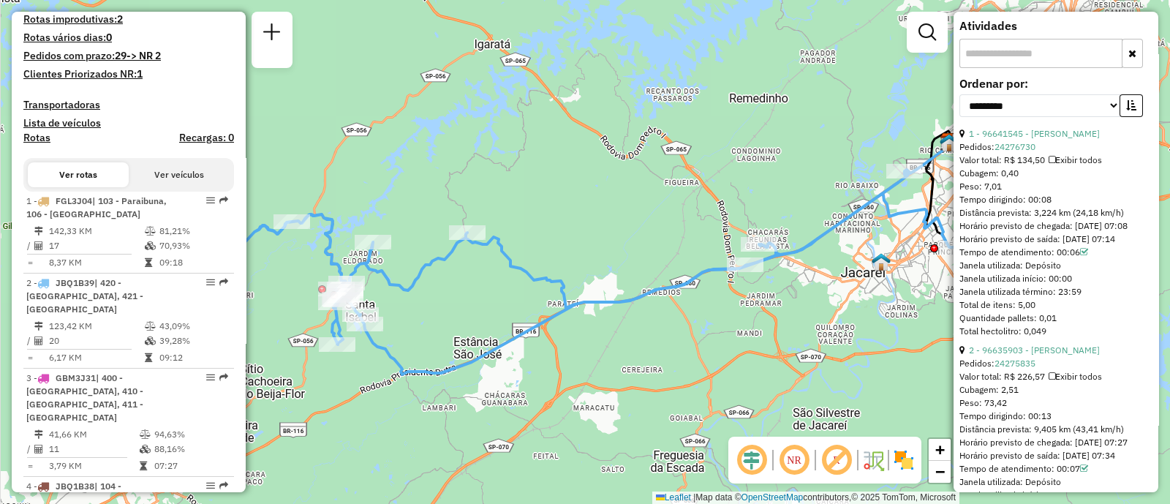
drag, startPoint x: 1134, startPoint y: 275, endPoint x: 1062, endPoint y: 271, distance: 71.8
click at [1062, 246] on div "Horário previsto de saída: [DATE] 07:14" at bounding box center [1055, 239] width 193 height 13
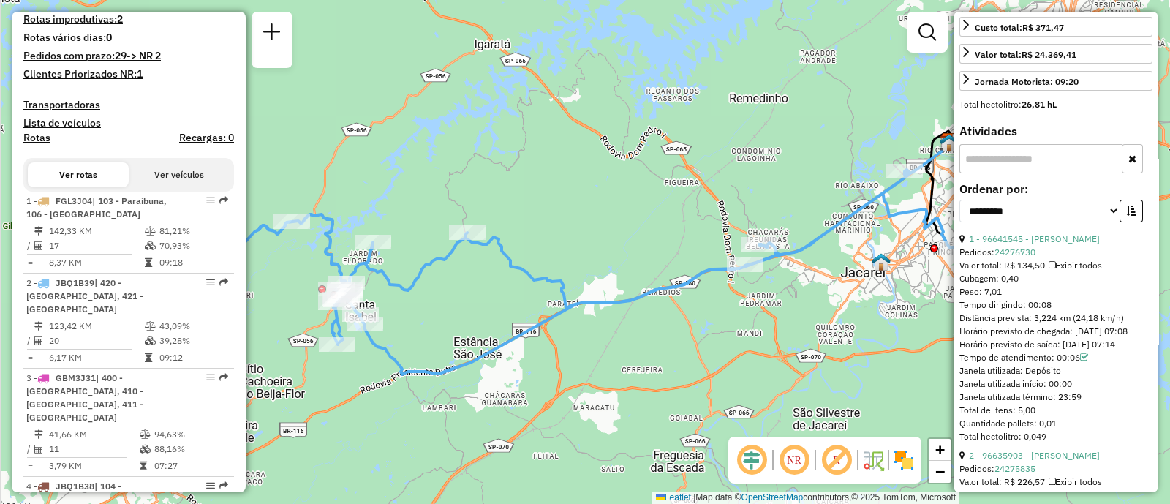
scroll to position [139, 0]
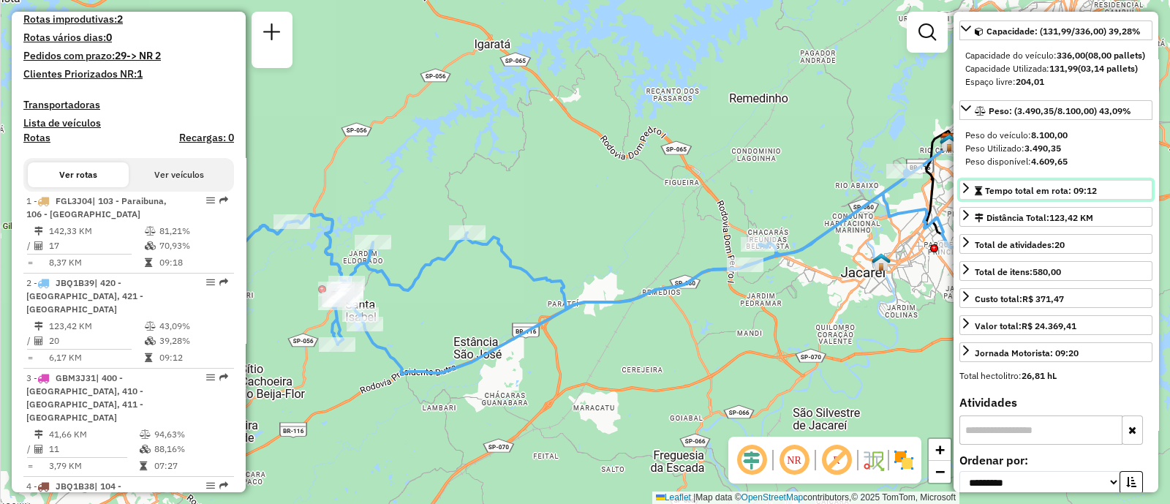
click at [970, 194] on icon at bounding box center [966, 188] width 12 height 12
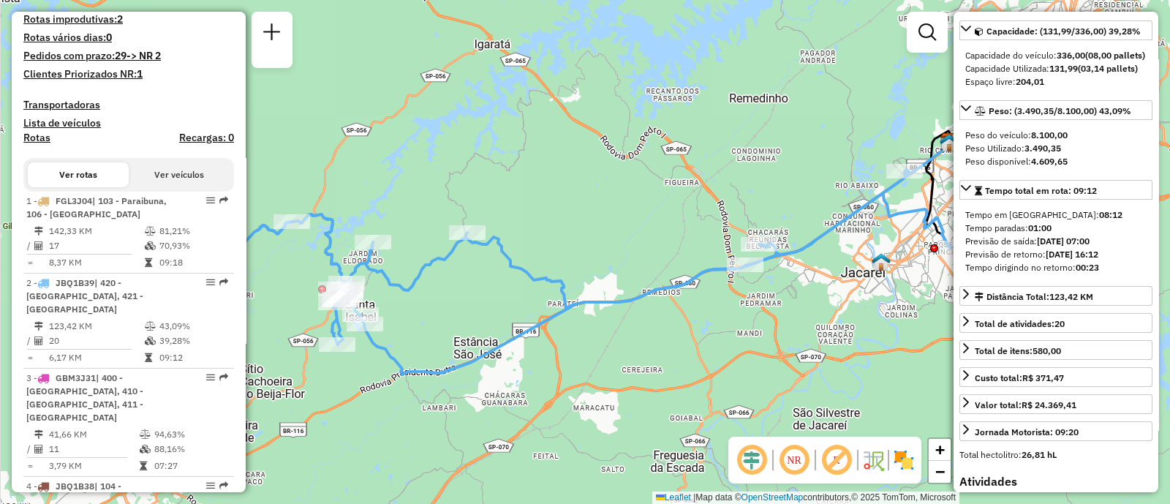
drag, startPoint x: 1115, startPoint y: 268, endPoint x: 1087, endPoint y: 266, distance: 28.6
click at [1087, 248] on div "Previsão de saída: [DATE] 07:00" at bounding box center [1055, 241] width 181 height 13
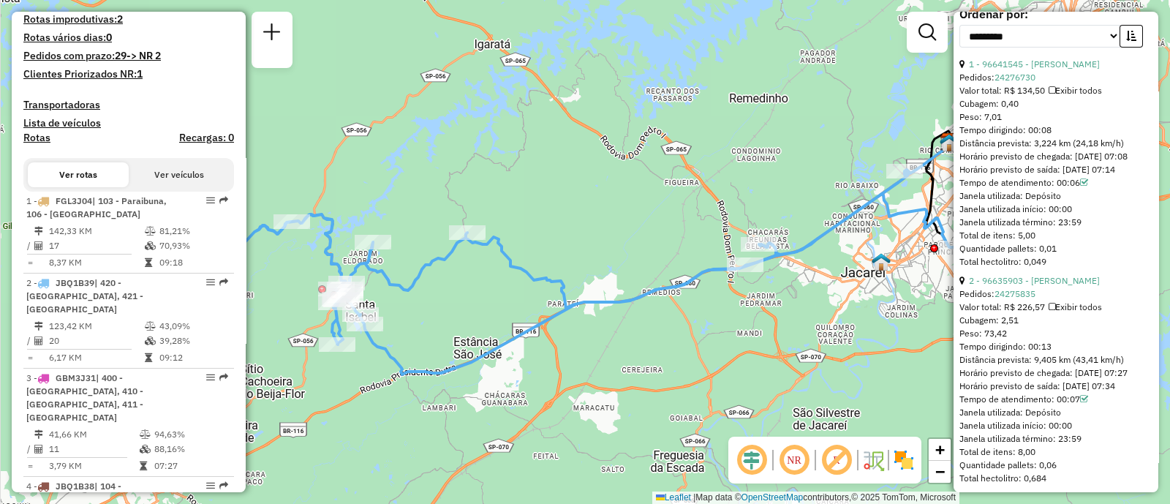
scroll to position [671, 0]
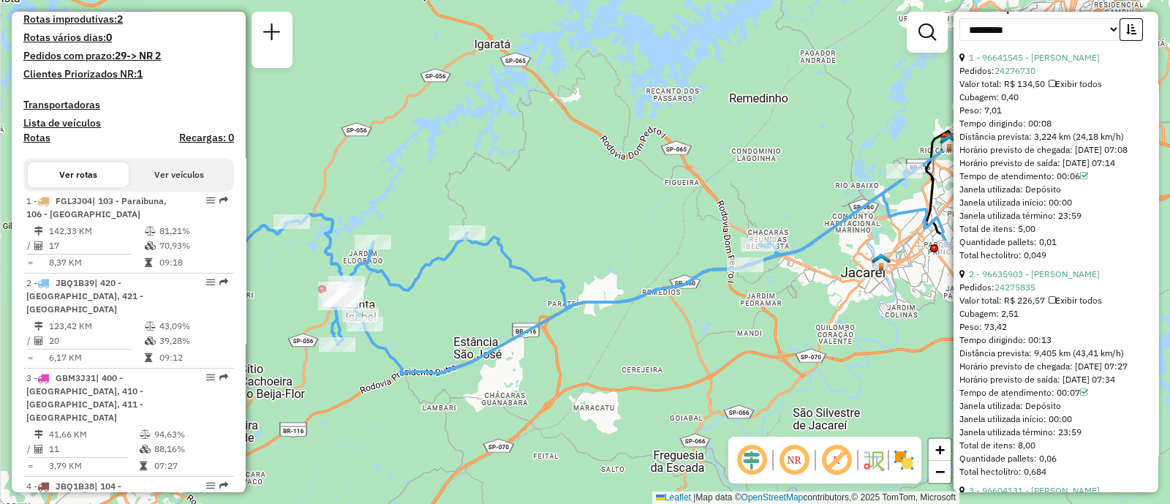
drag, startPoint x: 987, startPoint y: 184, endPoint x: 965, endPoint y: 171, distance: 25.2
click at [965, 156] on div "Horário previsto de chegada: [DATE] 07:08" at bounding box center [1055, 149] width 193 height 13
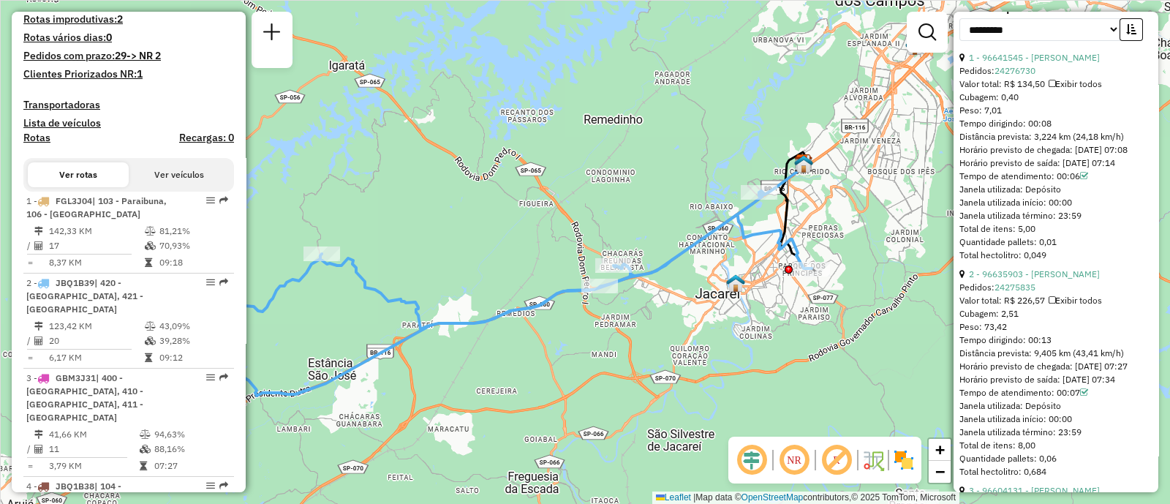
drag, startPoint x: 852, startPoint y: 159, endPoint x: 706, endPoint y: 180, distance: 147.0
click at [706, 180] on div "Janela de atendimento Grade de atendimento Capacidade Transportadoras Veículos …" at bounding box center [585, 252] width 1170 height 504
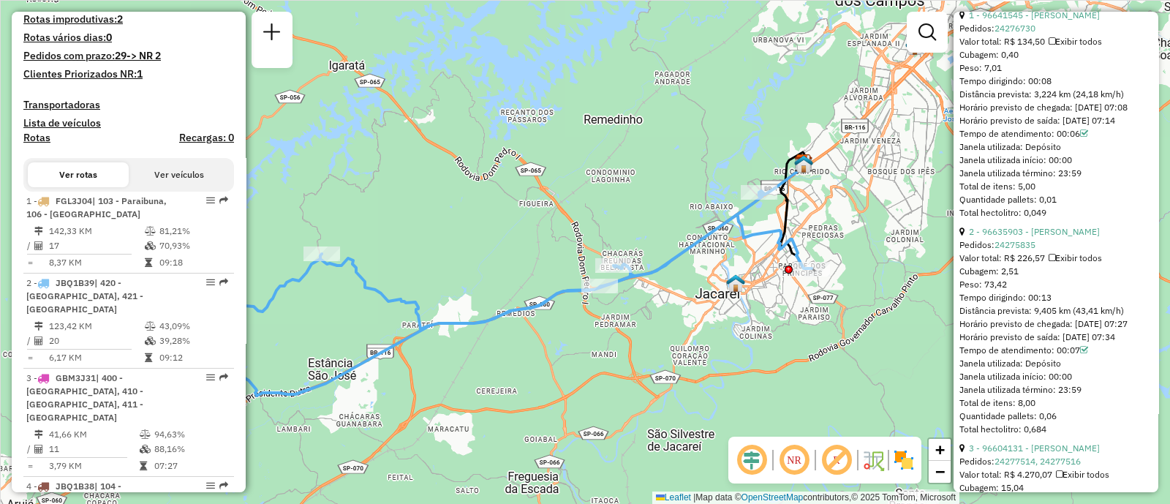
scroll to position [720, 0]
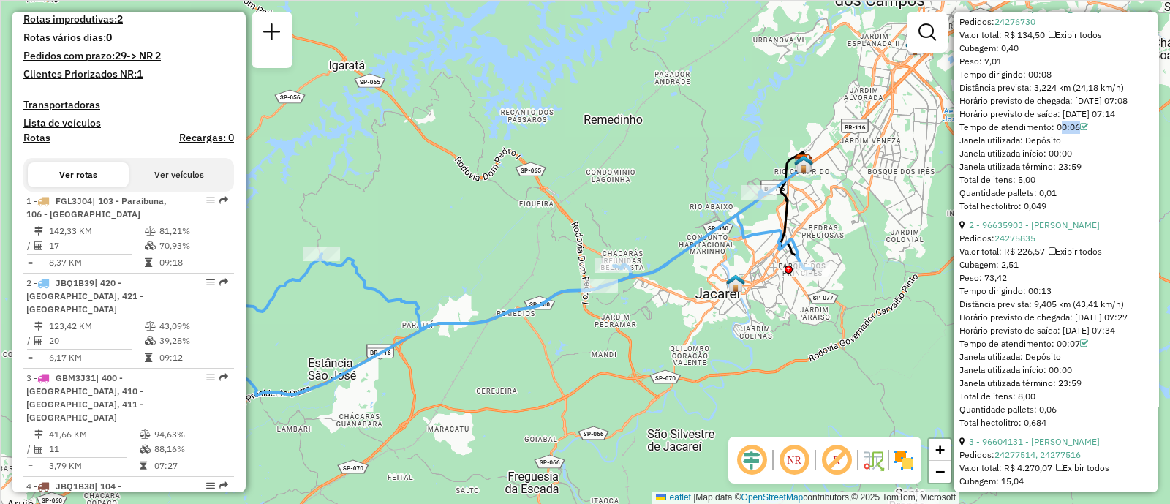
drag, startPoint x: 1054, startPoint y: 159, endPoint x: 1093, endPoint y: 159, distance: 38.8
click at [1093, 134] on div "Tempo de atendimento: 00:06" at bounding box center [1055, 127] width 193 height 13
drag, startPoint x: 1017, startPoint y: 210, endPoint x: 1044, endPoint y: 210, distance: 27.1
click at [1044, 186] on div "Total de itens: 5,00" at bounding box center [1055, 179] width 193 height 13
drag, startPoint x: 1051, startPoint y: 336, endPoint x: 1028, endPoint y: 338, distance: 22.8
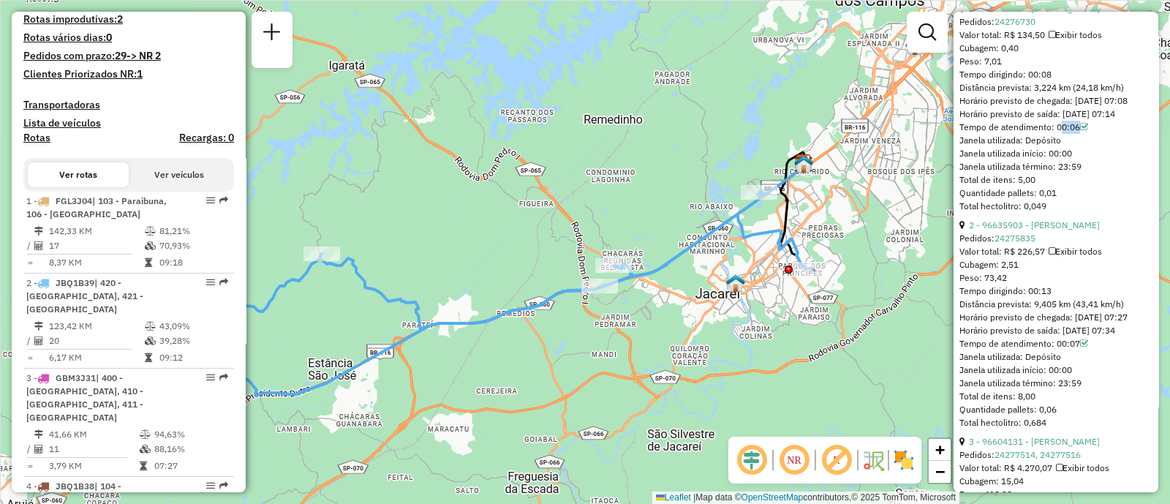
click at [1028, 298] on div "Tempo dirigindo: 00:13" at bounding box center [1055, 290] width 193 height 13
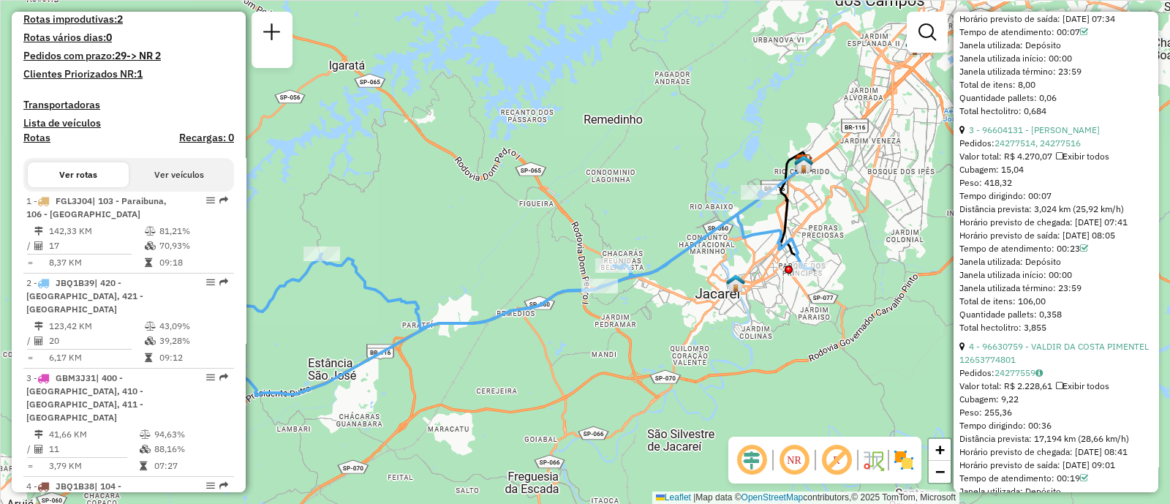
scroll to position [1060, 0]
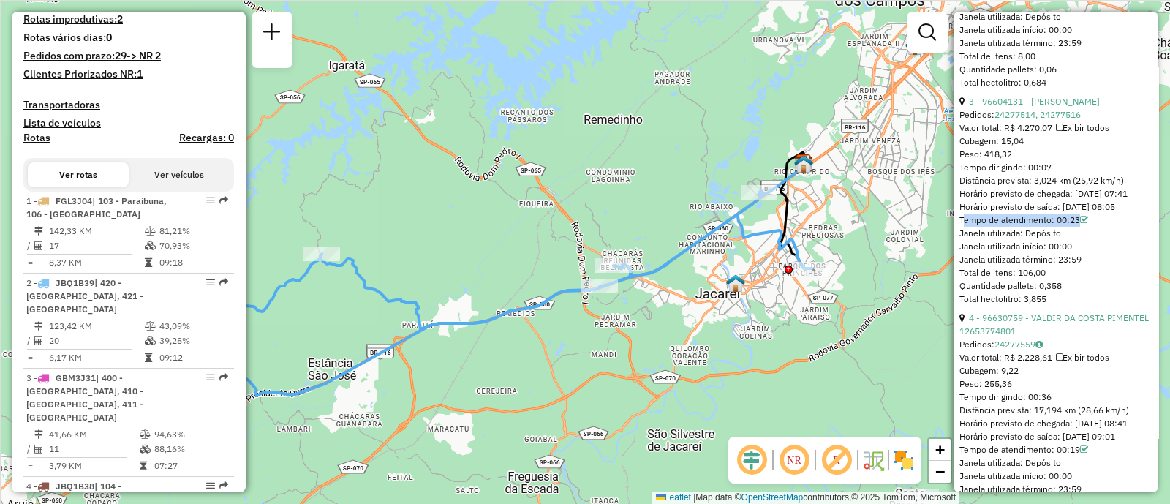
drag, startPoint x: 958, startPoint y: 298, endPoint x: 1084, endPoint y: 292, distance: 125.9
click at [1084, 292] on div "**********" at bounding box center [1055, 252] width 205 height 480
click at [969, 227] on div "Tempo de atendimento: 00:23" at bounding box center [1055, 220] width 193 height 13
drag, startPoint x: 959, startPoint y: 294, endPoint x: 1100, endPoint y: 298, distance: 141.2
click at [1100, 227] on div "Tempo de atendimento: 00:23" at bounding box center [1055, 220] width 193 height 13
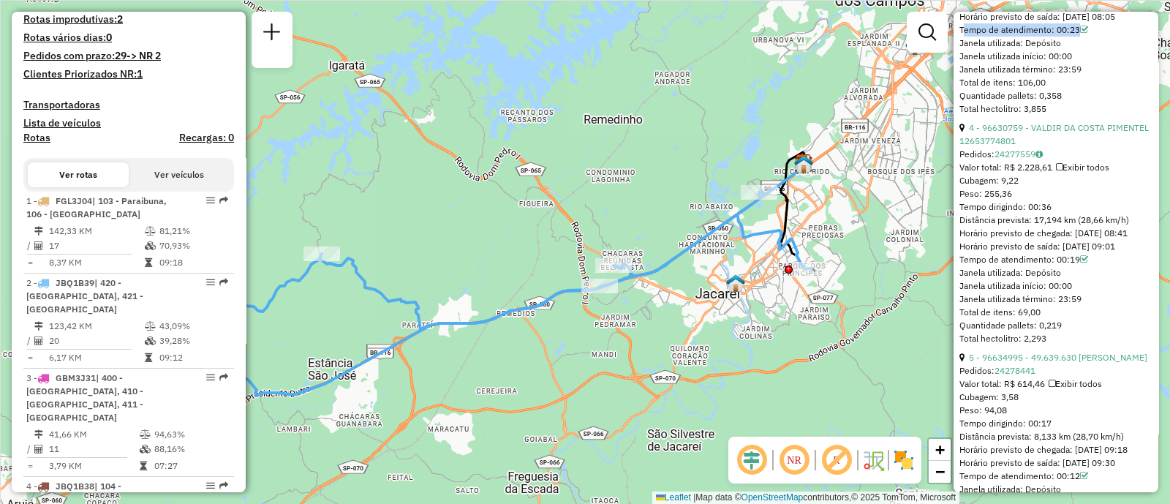
scroll to position [1285, 0]
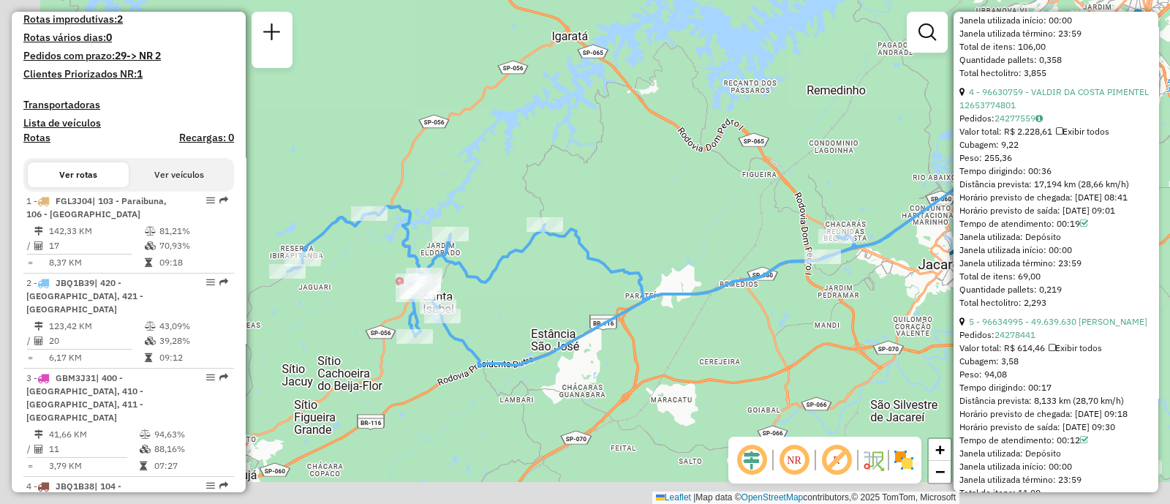
drag, startPoint x: 585, startPoint y: 327, endPoint x: 817, endPoint y: 297, distance: 233.7
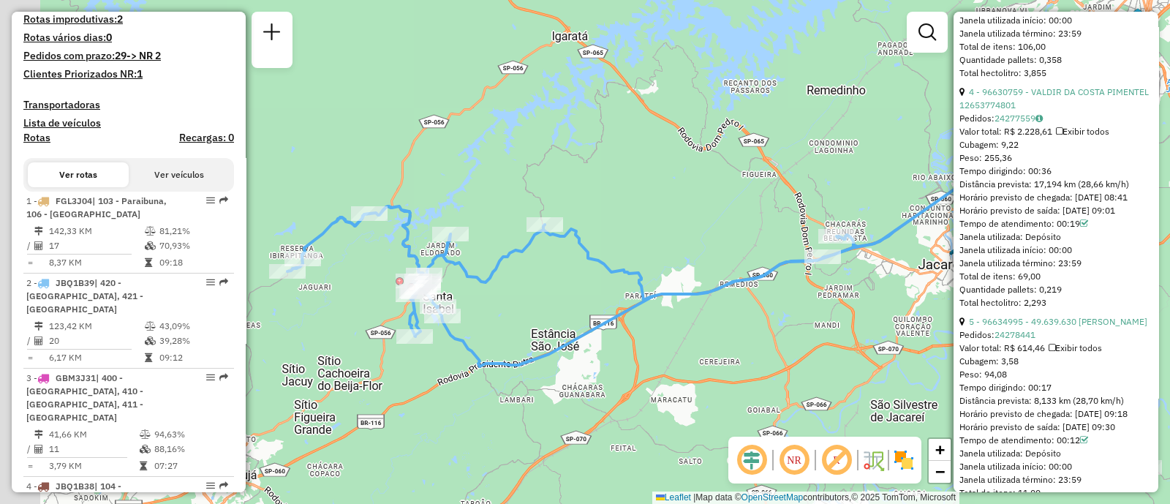
click at [817, 297] on div "Janela de atendimento Grade de atendimento Capacidade Transportadoras Veículos …" at bounding box center [585, 252] width 1170 height 504
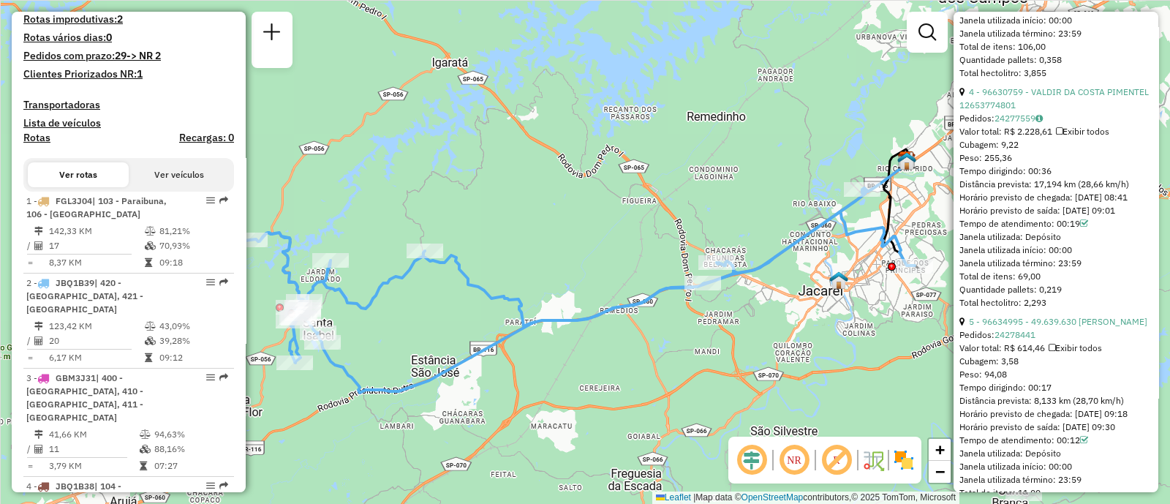
drag, startPoint x: 771, startPoint y: 307, endPoint x: 507, endPoint y: 360, distance: 269.2
click at [507, 360] on div "Janela de atendimento Grade de atendimento Capacidade Transportadoras Veículos …" at bounding box center [585, 252] width 1170 height 504
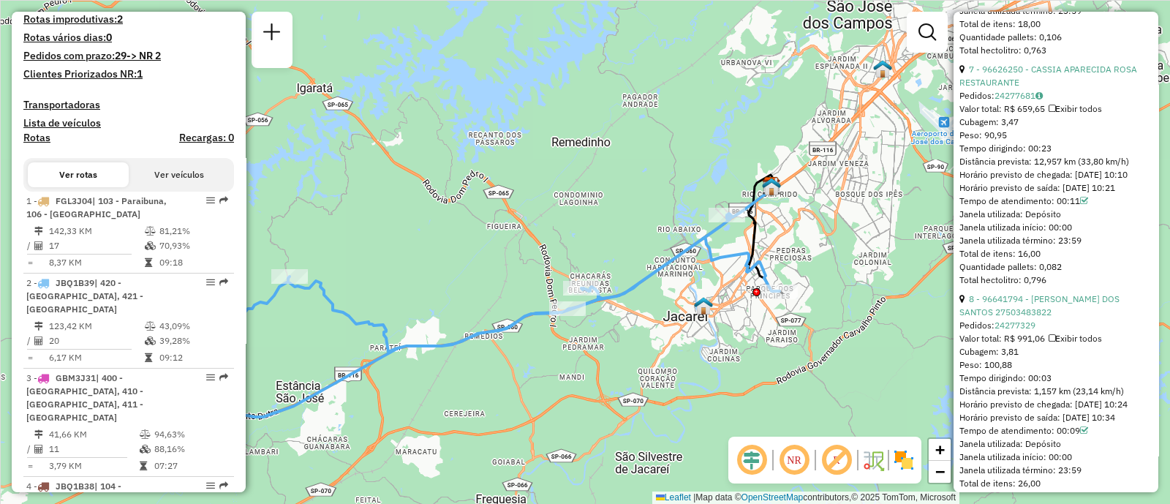
scroll to position [473, 0]
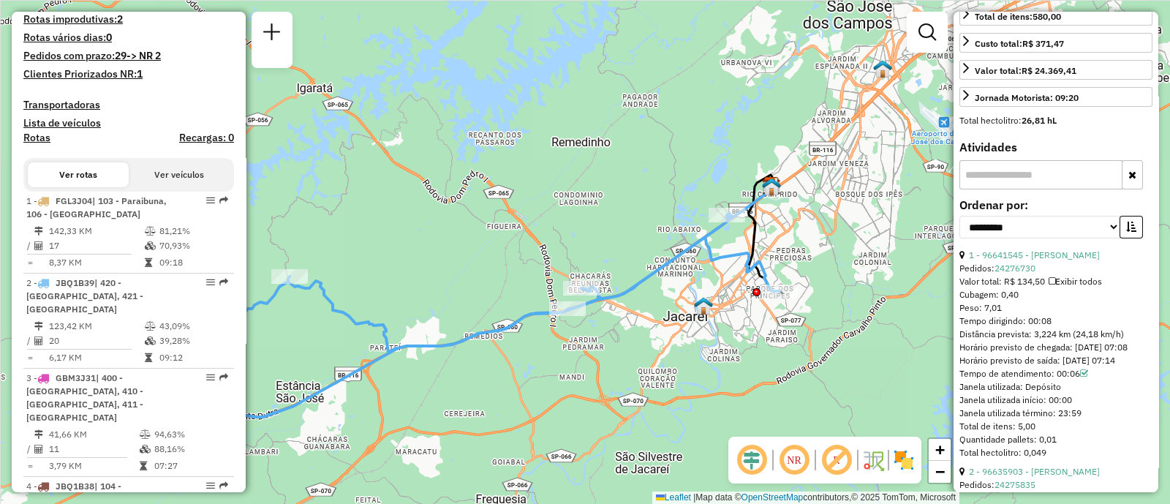
drag, startPoint x: 1053, startPoint y: 345, endPoint x: 960, endPoint y: 341, distance: 92.9
drag, startPoint x: 960, startPoint y: 341, endPoint x: 1050, endPoint y: 341, distance: 89.9
drag, startPoint x: 1050, startPoint y: 341, endPoint x: 1028, endPoint y: 339, distance: 22.0
drag, startPoint x: 1028, startPoint y: 339, endPoint x: 1058, endPoint y: 341, distance: 30.1
drag, startPoint x: 1058, startPoint y: 341, endPoint x: 1065, endPoint y: 344, distance: 7.9
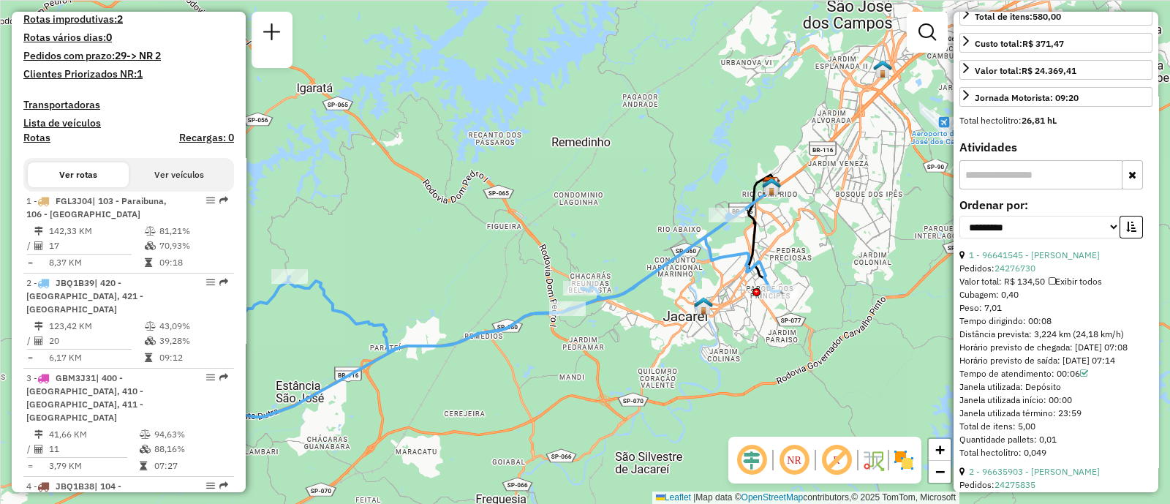
drag, startPoint x: 1065, startPoint y: 344, endPoint x: 1095, endPoint y: 325, distance: 35.3
drag, startPoint x: 1095, startPoint y: 325, endPoint x: 722, endPoint y: 156, distance: 408.4
drag, startPoint x: 1157, startPoint y: 56, endPoint x: 702, endPoint y: 40, distance: 455.1
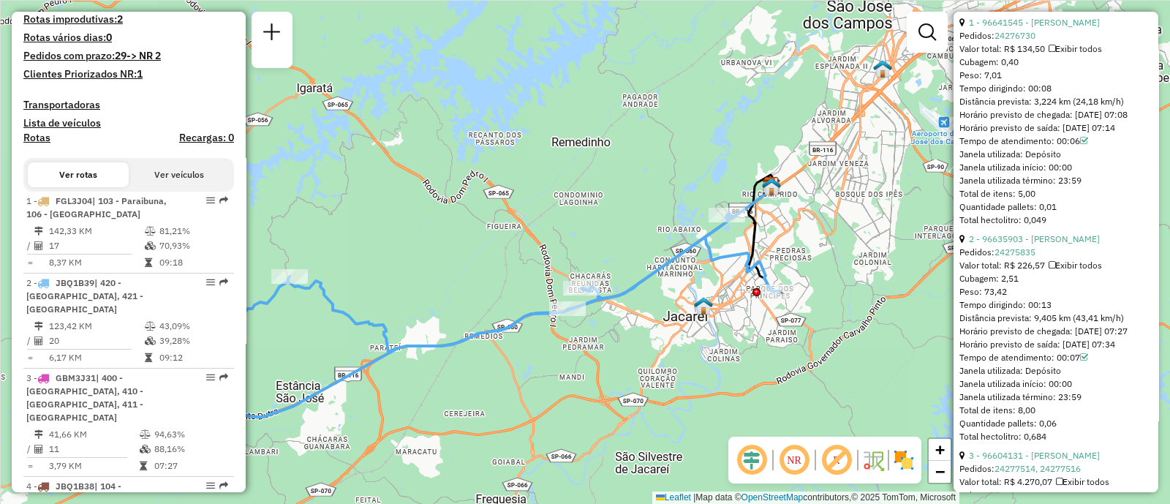
scroll to position [692, 0]
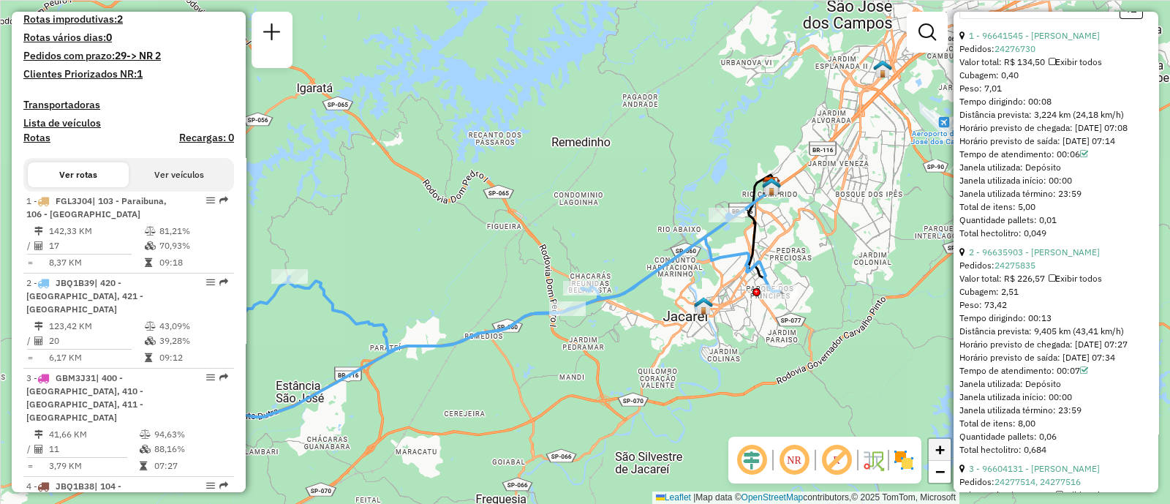
click at [940, 442] on span "+" at bounding box center [940, 449] width 10 height 18
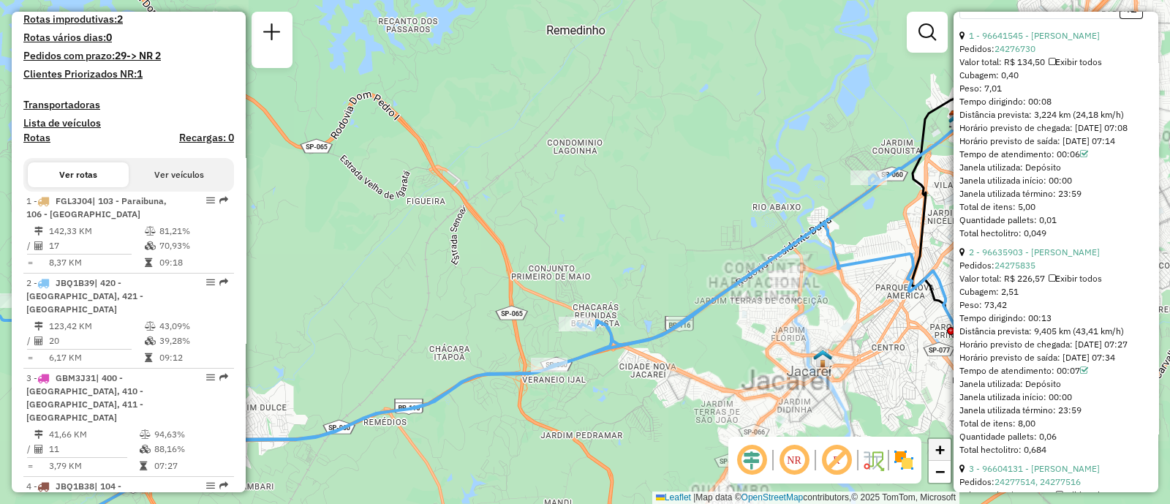
click at [940, 442] on span "+" at bounding box center [940, 449] width 10 height 18
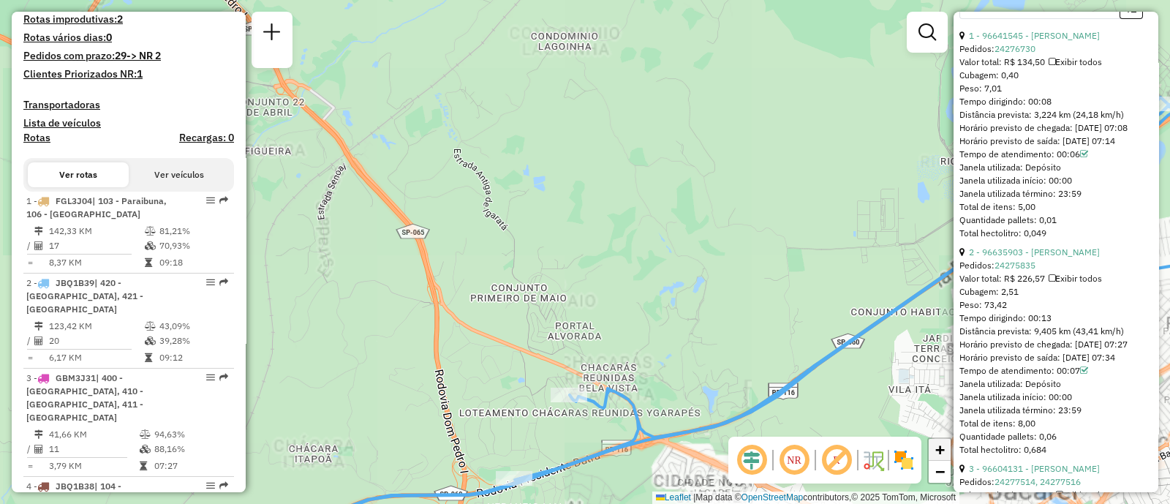
click at [940, 442] on span "+" at bounding box center [940, 449] width 10 height 18
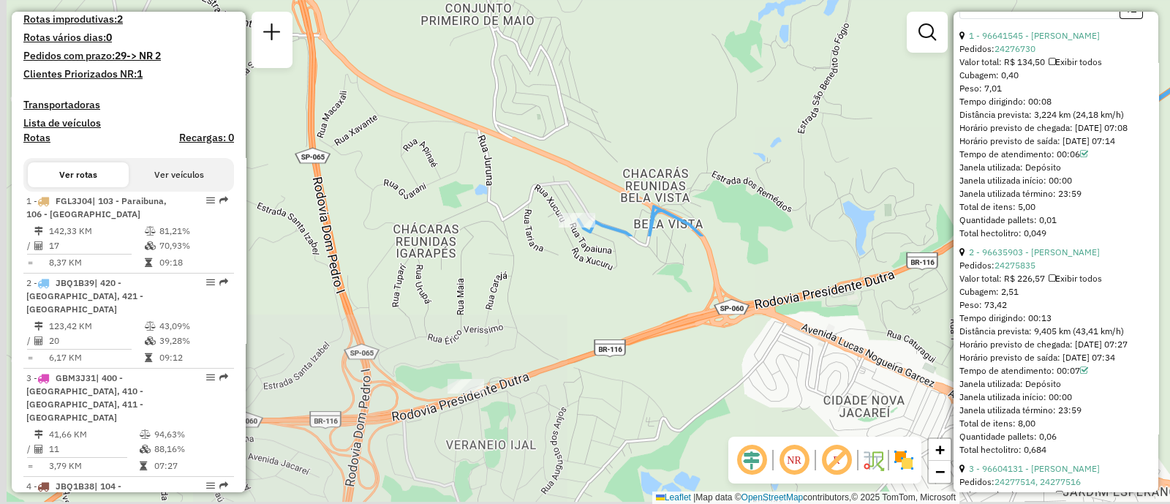
drag, startPoint x: 640, startPoint y: 374, endPoint x: 663, endPoint y: 55, distance: 320.4
click at [663, 55] on div "Janela de atendimento Grade de atendimento Capacidade Transportadoras Veículos …" at bounding box center [585, 252] width 1170 height 504
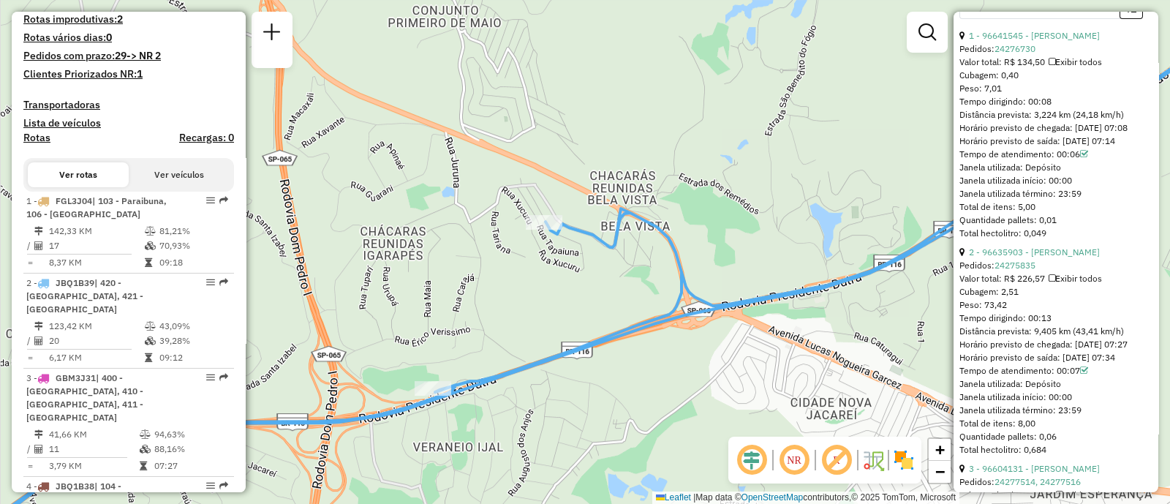
drag, startPoint x: 596, startPoint y: 257, endPoint x: 552, endPoint y: 265, distance: 44.6
click at [552, 265] on div "Janela de atendimento Grade de atendimento Capacidade Transportadoras Veículos …" at bounding box center [585, 252] width 1170 height 504
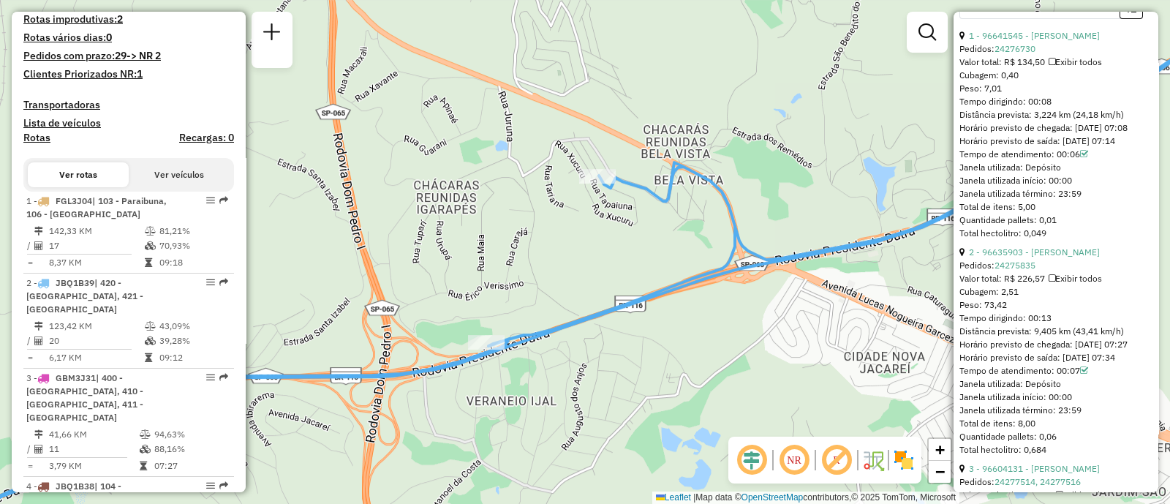
drag, startPoint x: 530, startPoint y: 276, endPoint x: 595, endPoint y: 225, distance: 82.3
click at [595, 225] on div "Janela de atendimento Grade de atendimento Capacidade Transportadoras Veículos …" at bounding box center [585, 252] width 1170 height 504
click at [934, 475] on link "−" at bounding box center [940, 472] width 22 height 22
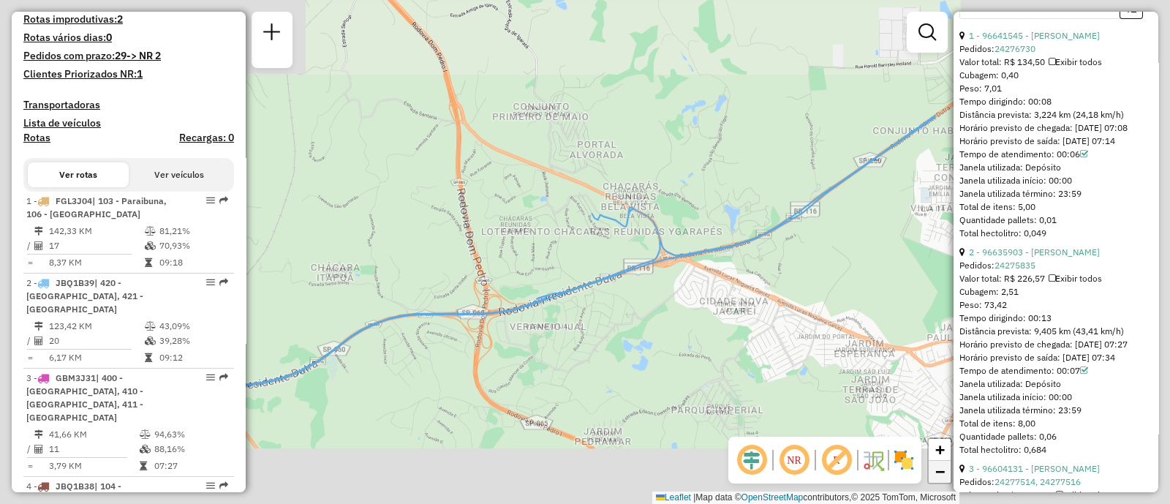
click at [934, 475] on link "−" at bounding box center [940, 472] width 22 height 22
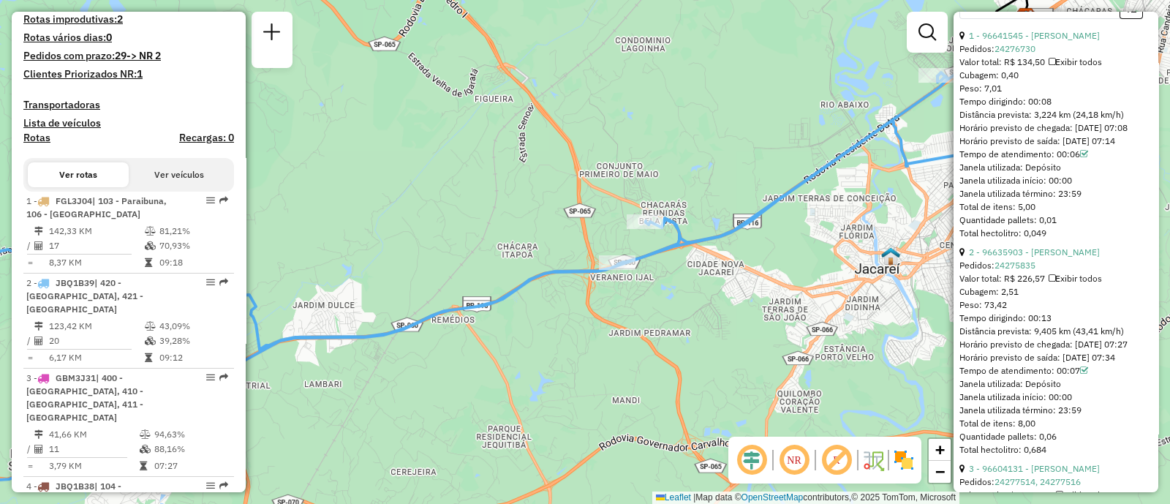
drag, startPoint x: 521, startPoint y: 374, endPoint x: 597, endPoint y: 359, distance: 76.9
click at [597, 359] on div "Janela de atendimento Grade de atendimento Capacidade Transportadoras Veículos …" at bounding box center [585, 252] width 1170 height 504
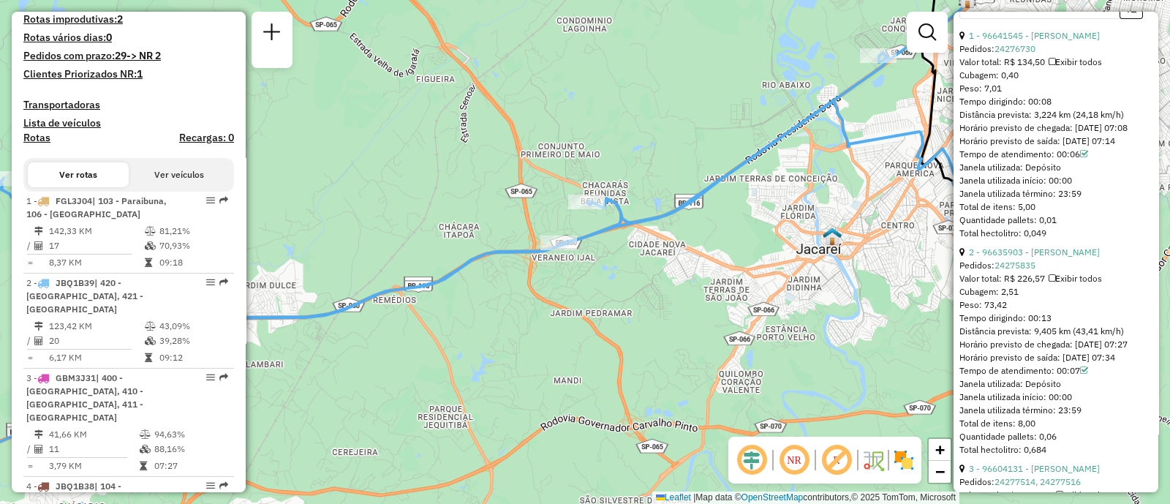
drag, startPoint x: 888, startPoint y: 372, endPoint x: 695, endPoint y: 374, distance: 193.0
click at [695, 374] on div "Janela de atendimento Grade de atendimento Capacidade Transportadoras Veículos …" at bounding box center [585, 252] width 1170 height 504
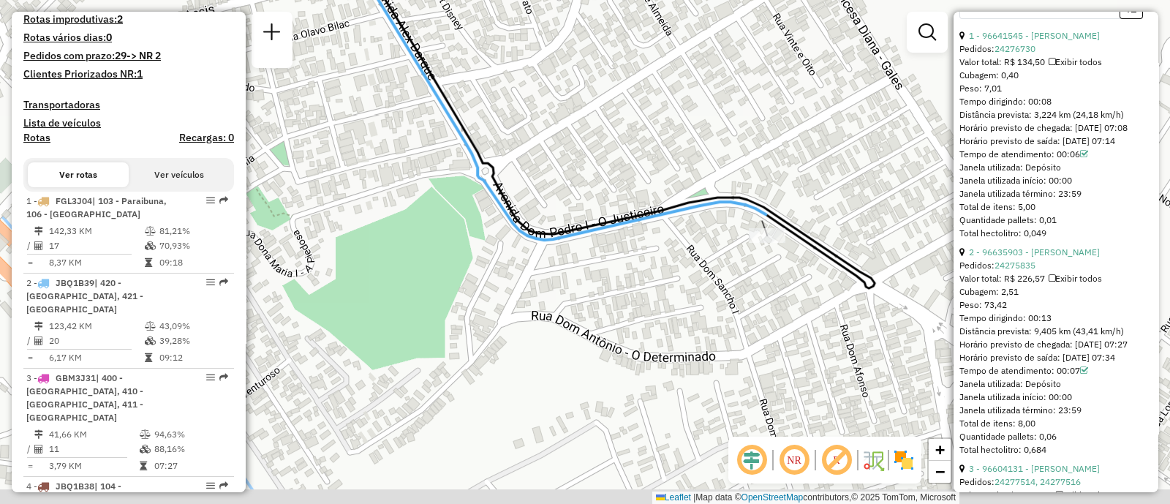
drag, startPoint x: 653, startPoint y: 273, endPoint x: 833, endPoint y: 242, distance: 182.6
click at [833, 242] on icon at bounding box center [605, 103] width 538 height 370
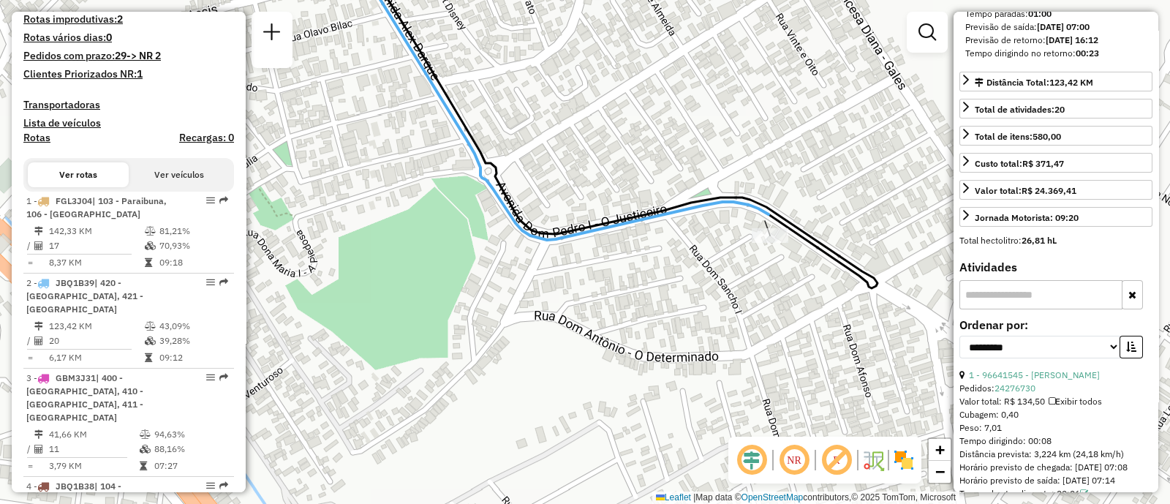
scroll to position [346, 0]
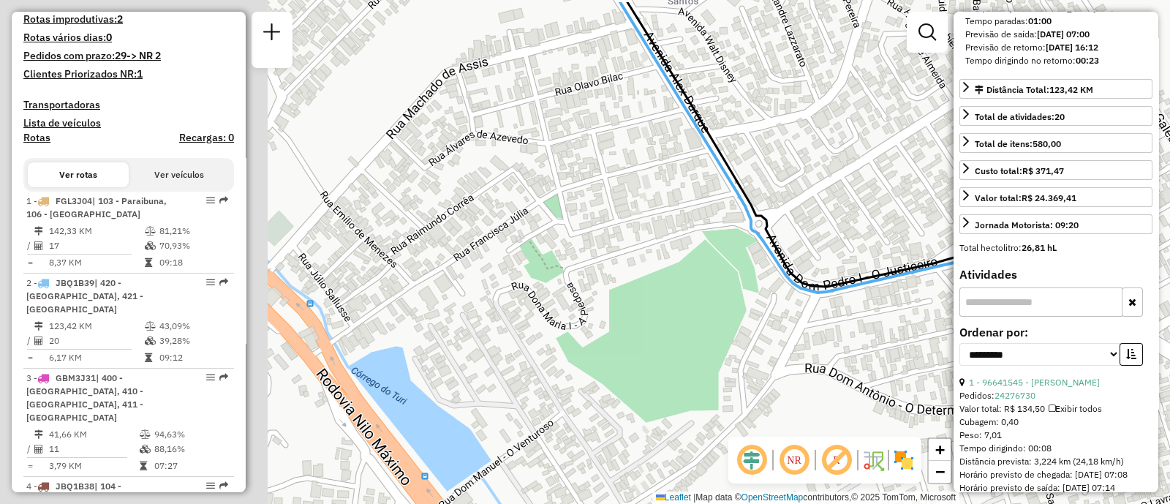
drag, startPoint x: 578, startPoint y: 270, endPoint x: 848, endPoint y: 322, distance: 275.6
click at [848, 322] on div "Janela de atendimento Grade de atendimento Capacidade Transportadoras Veículos …" at bounding box center [585, 252] width 1170 height 504
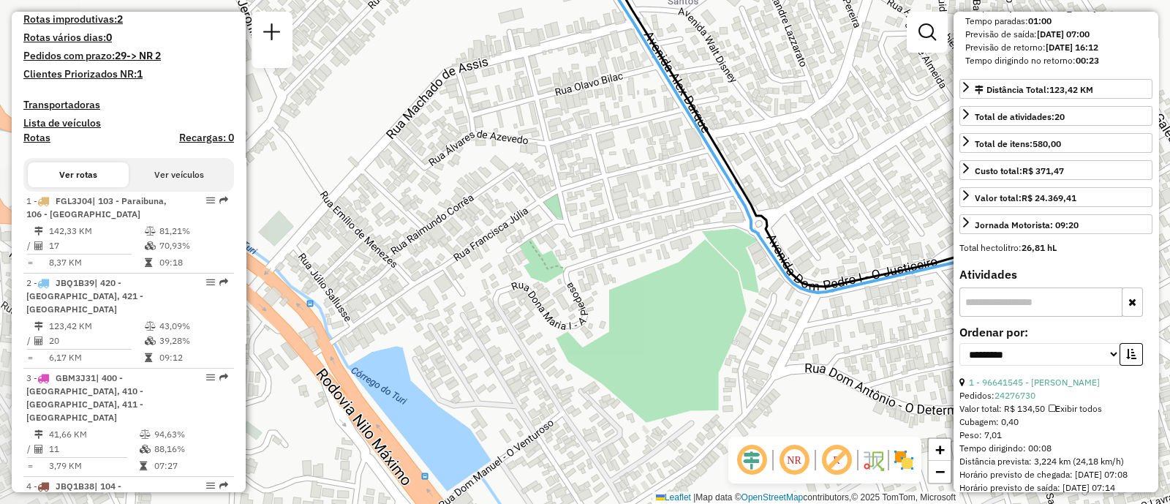
click at [516, 279] on div "Janela de atendimento Grade de atendimento Capacidade Transportadoras Veículos …" at bounding box center [585, 252] width 1170 height 504
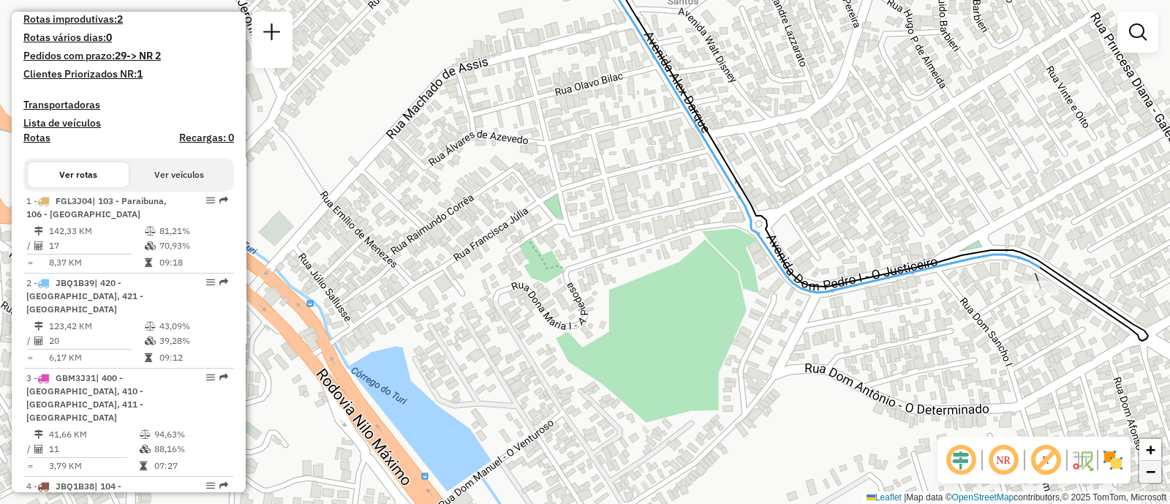
click at [1160, 479] on link "−" at bounding box center [1150, 472] width 22 height 22
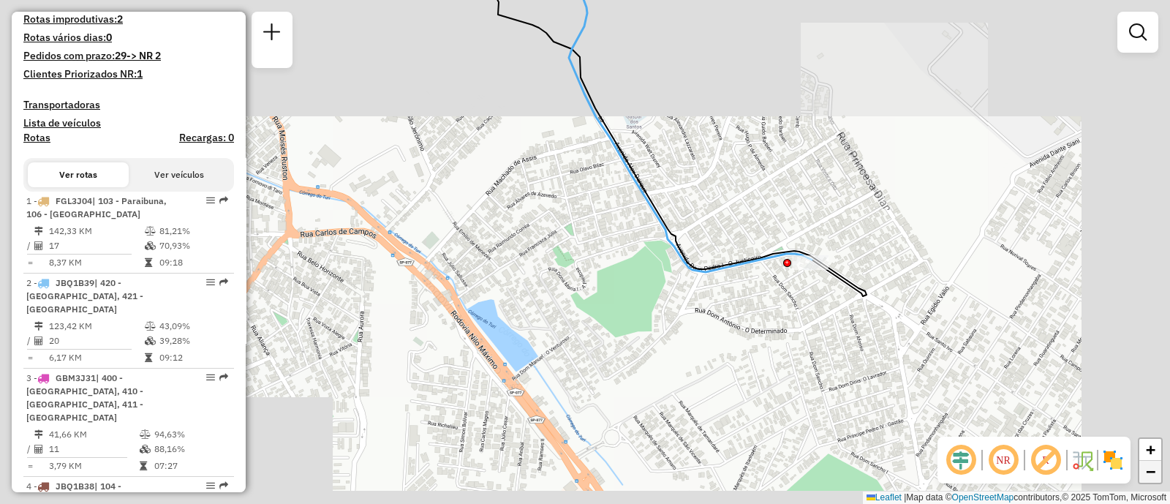
click at [1160, 479] on link "−" at bounding box center [1150, 472] width 22 height 22
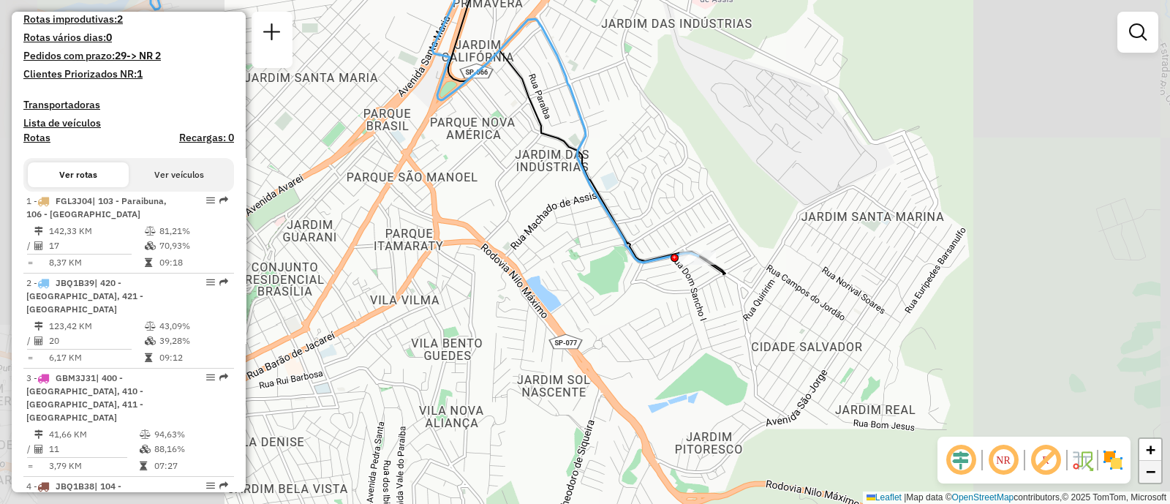
click at [1160, 479] on link "−" at bounding box center [1150, 472] width 22 height 22
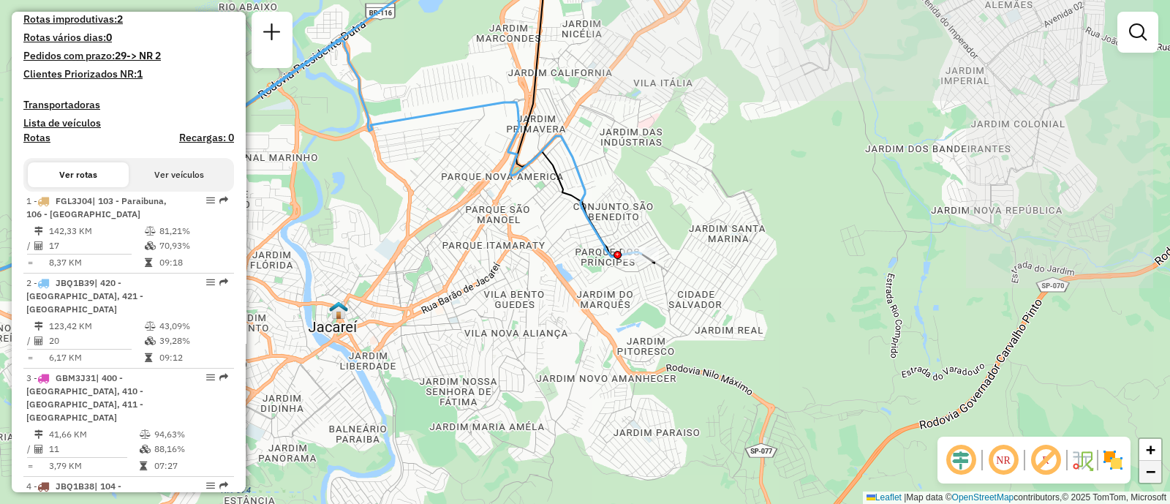
click at [1160, 479] on link "−" at bounding box center [1150, 472] width 22 height 22
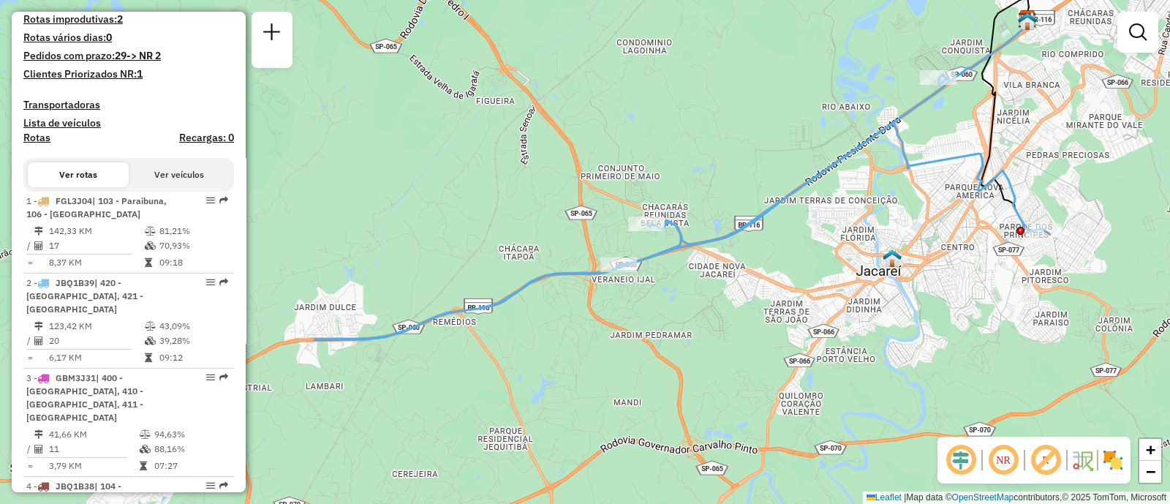
drag, startPoint x: 644, startPoint y: 360, endPoint x: 1092, endPoint y: 329, distance: 448.5
click at [1092, 329] on div "Janela de atendimento Grade de atendimento Capacidade Transportadoras Veículos …" at bounding box center [585, 252] width 1170 height 504
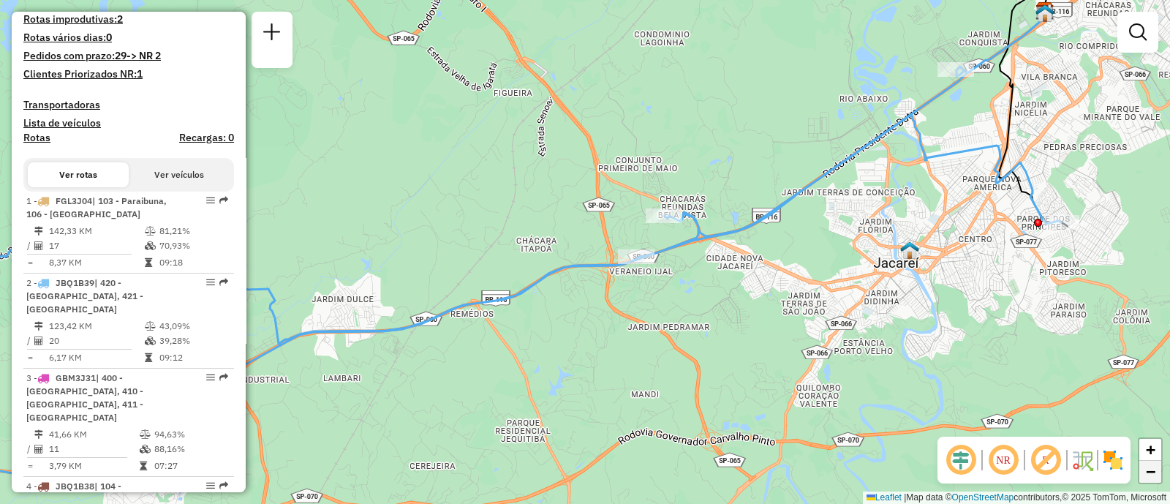
click at [1157, 480] on link "−" at bounding box center [1150, 472] width 22 height 22
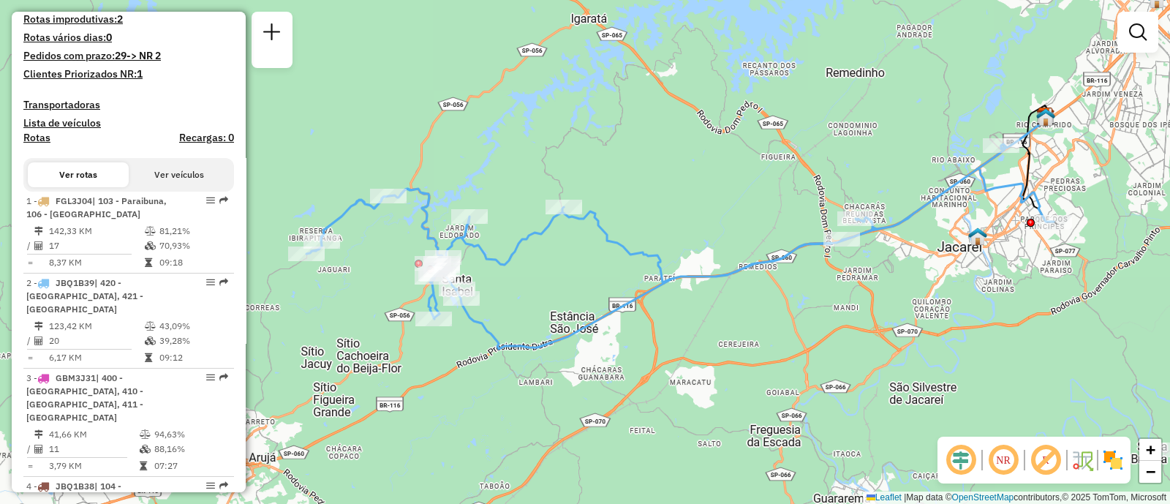
drag, startPoint x: 709, startPoint y: 358, endPoint x: 940, endPoint y: 342, distance: 231.6
click at [940, 342] on div "Janela de atendimento Grade de atendimento Capacidade Transportadoras Veículos …" at bounding box center [585, 252] width 1170 height 504
click at [352, 114] on div "Janela de atendimento Grade de atendimento Capacidade Transportadoras Veículos …" at bounding box center [585, 252] width 1170 height 504
click at [298, 140] on div "Janela de atendimento Grade de atendimento Capacidade Transportadoras Veículos …" at bounding box center [585, 252] width 1170 height 504
click at [1151, 455] on span "+" at bounding box center [1151, 449] width 10 height 18
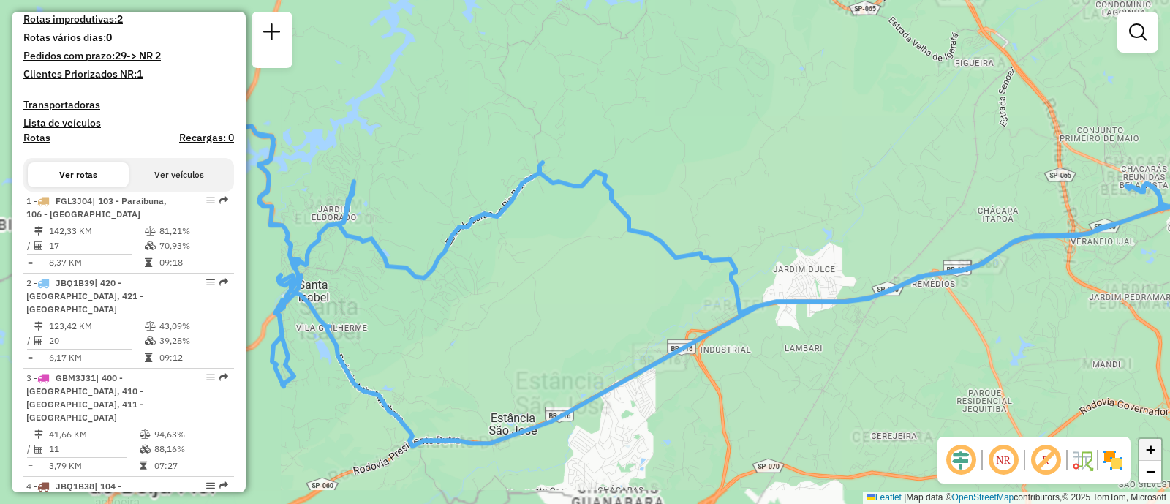
click at [1151, 455] on span "+" at bounding box center [1151, 449] width 10 height 18
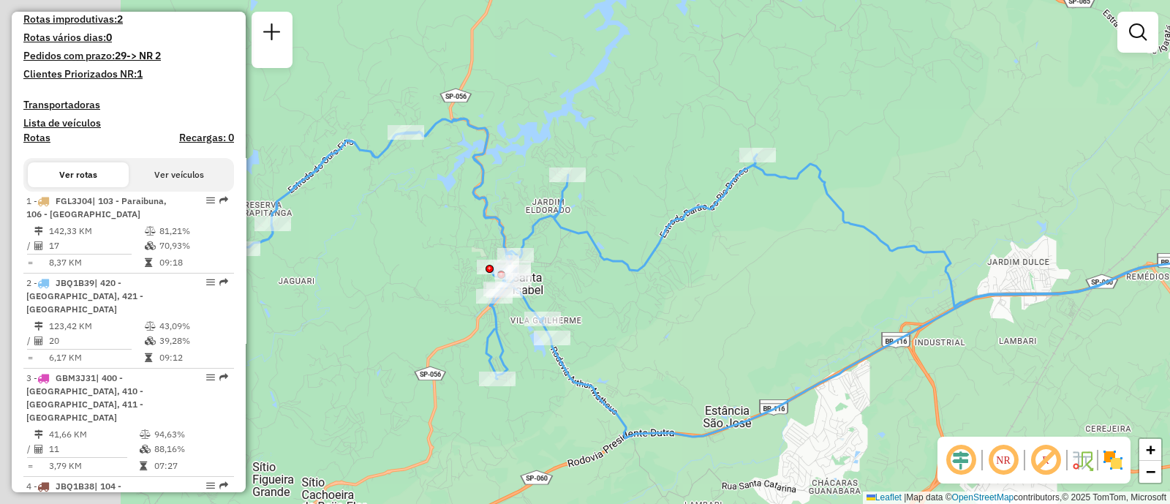
drag, startPoint x: 574, startPoint y: 316, endPoint x: 857, endPoint y: 311, distance: 283.0
click at [857, 311] on div "Janela de atendimento Grade de atendimento Capacidade Transportadoras Veículos …" at bounding box center [585, 252] width 1170 height 504
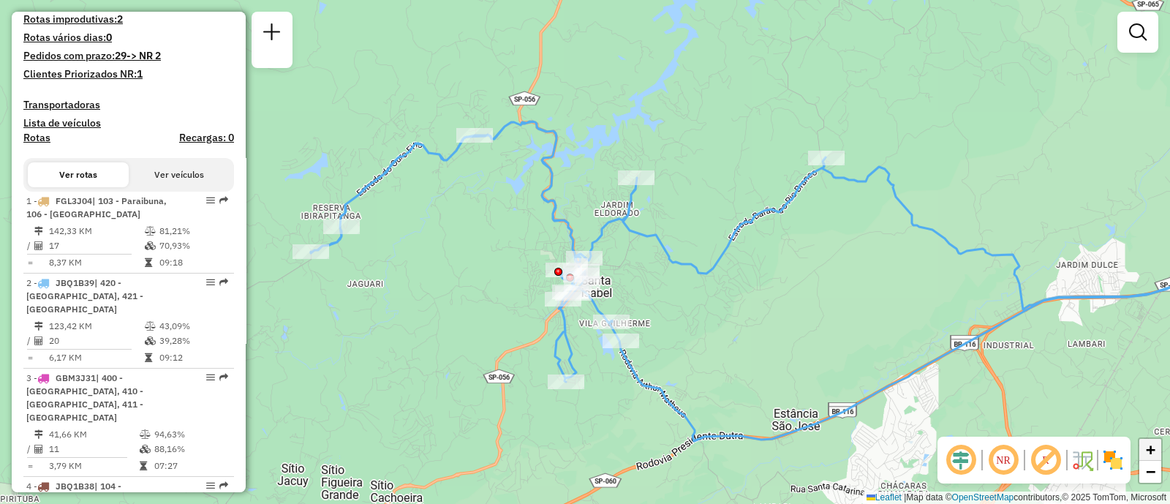
click at [1155, 457] on span "+" at bounding box center [1151, 449] width 10 height 18
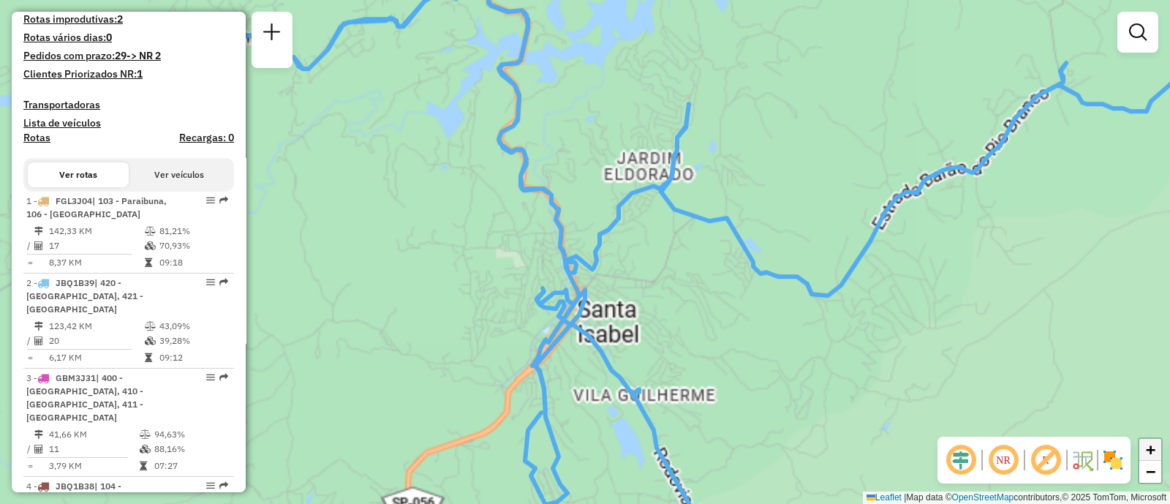
click at [1155, 457] on span "+" at bounding box center [1151, 449] width 10 height 18
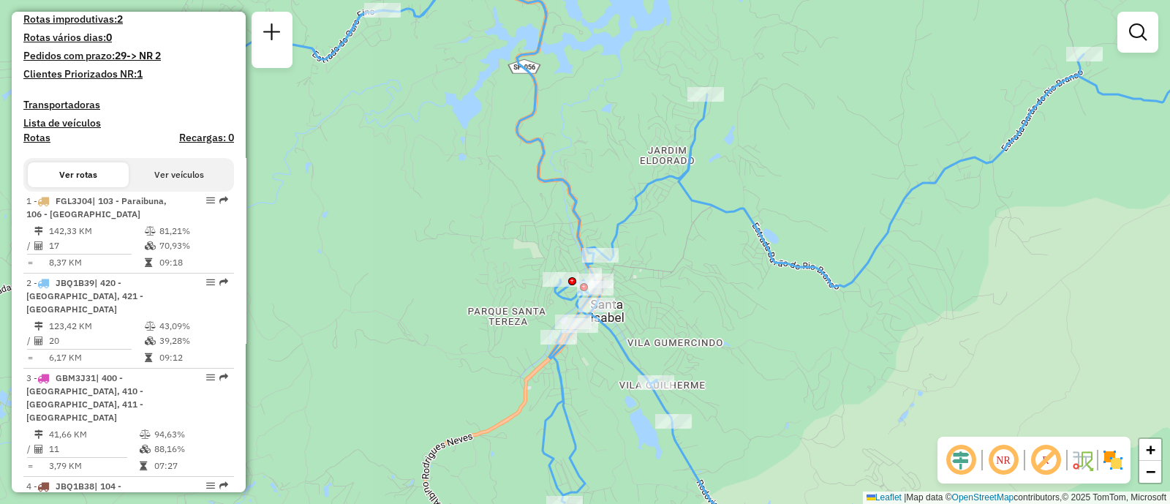
drag, startPoint x: 680, startPoint y: 307, endPoint x: 706, endPoint y: 290, distance: 30.6
click at [706, 290] on div "Janela de atendimento Grade de atendimento Capacidade Transportadoras Veículos …" at bounding box center [585, 252] width 1170 height 504
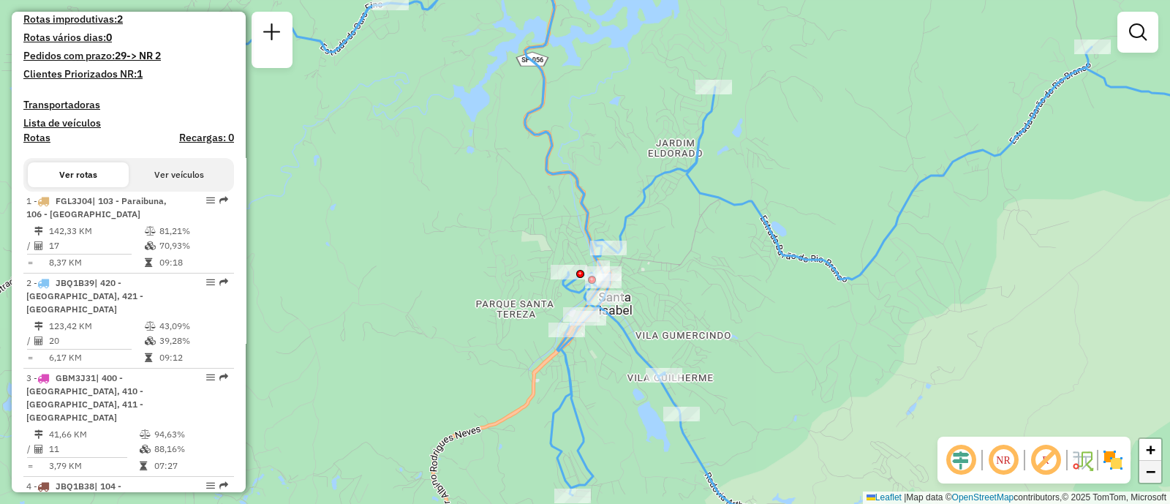
click at [1148, 469] on span "−" at bounding box center [1151, 471] width 10 height 18
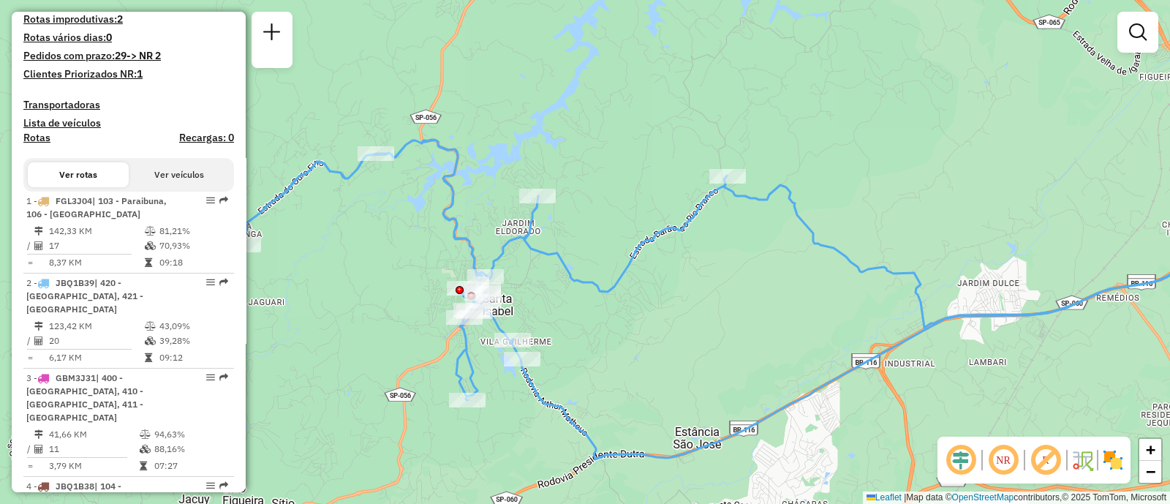
drag, startPoint x: 873, startPoint y: 378, endPoint x: 753, endPoint y: 410, distance: 124.2
click at [753, 410] on div "Janela de atendimento Grade de atendimento Capacidade Transportadoras Veículos …" at bounding box center [585, 252] width 1170 height 504
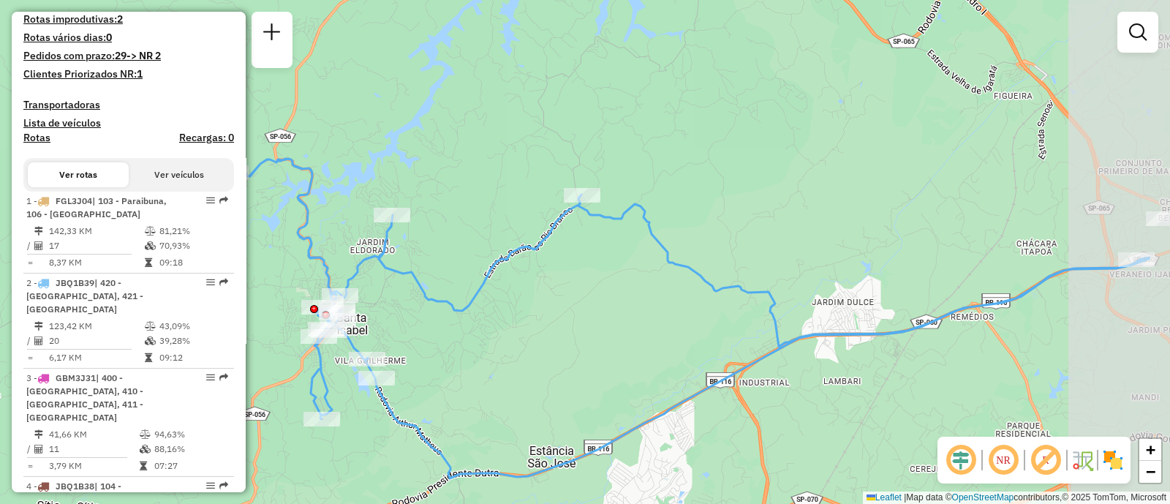
drag, startPoint x: 717, startPoint y: 272, endPoint x: 581, endPoint y: 285, distance: 137.4
click at [581, 285] on div "Janela de atendimento Grade de atendimento Capacidade Transportadoras Veículos …" at bounding box center [585, 252] width 1170 height 504
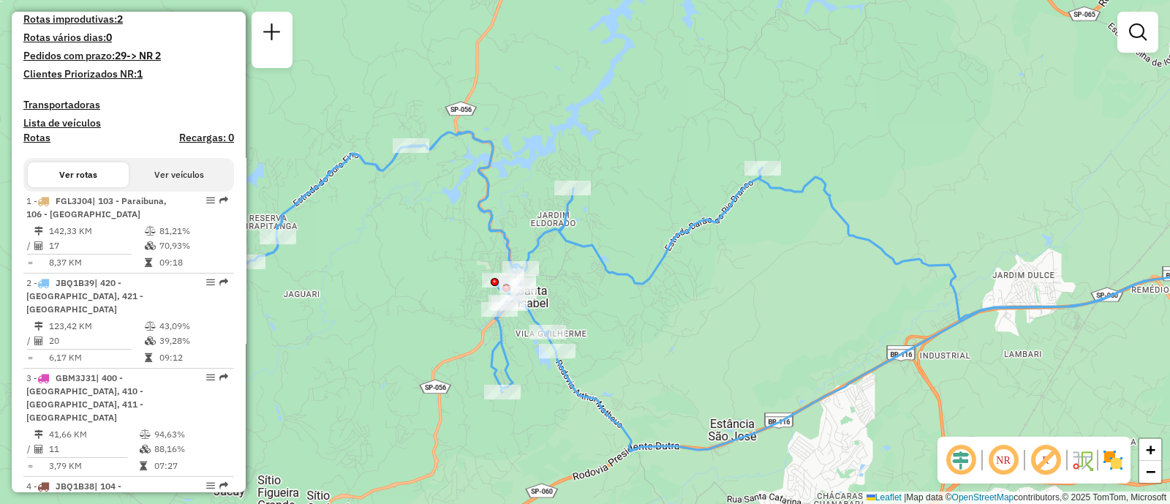
drag, startPoint x: 442, startPoint y: 243, endPoint x: 631, endPoint y: 216, distance: 191.4
click at [631, 216] on div "Janela de atendimento Grade de atendimento Capacidade Transportadoras Veículos …" at bounding box center [585, 252] width 1170 height 504
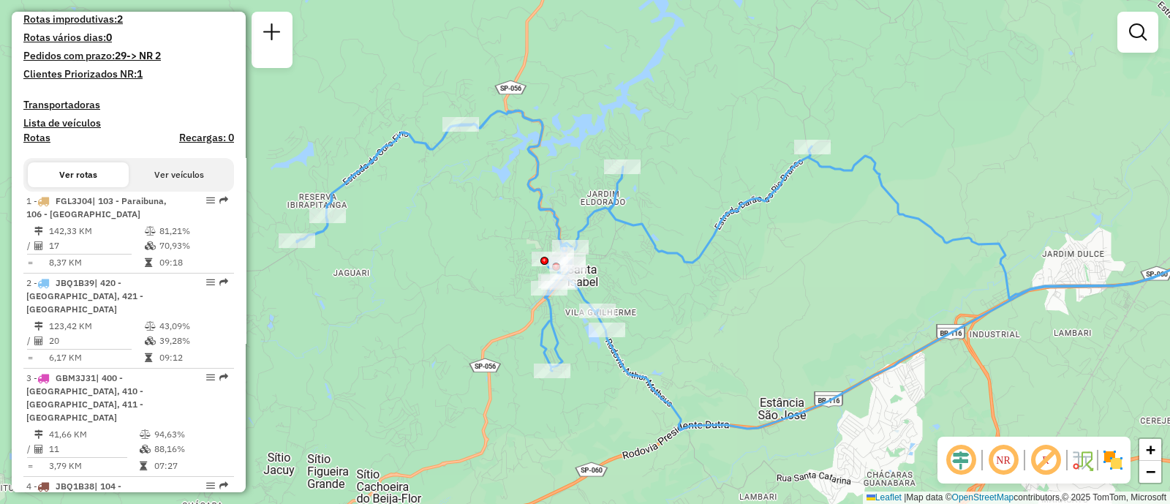
drag, startPoint x: 423, startPoint y: 271, endPoint x: 483, endPoint y: 242, distance: 65.7
click at [483, 242] on div "Janela de atendimento Grade de atendimento Capacidade Transportadoras Veículos …" at bounding box center [585, 252] width 1170 height 504
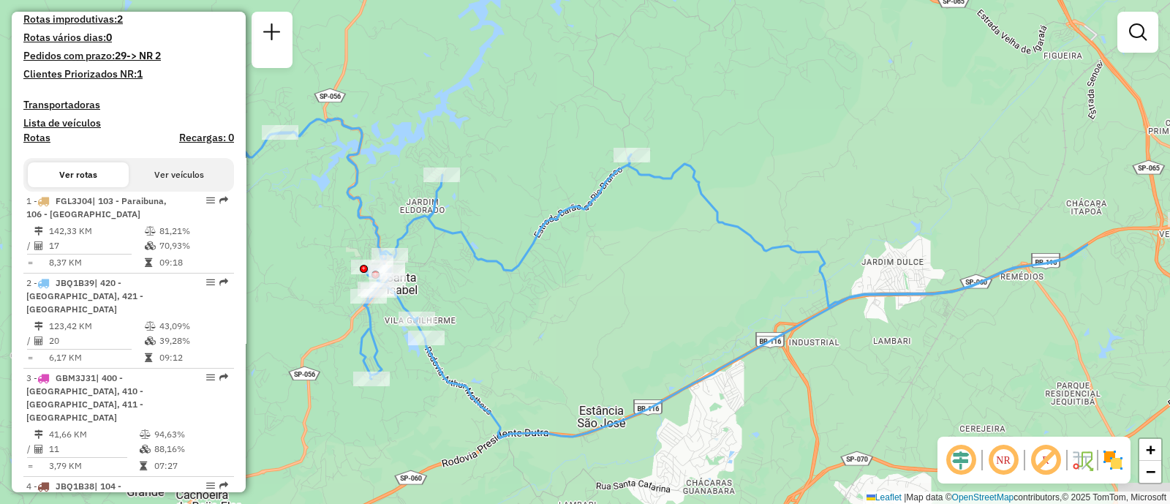
drag, startPoint x: 679, startPoint y: 420, endPoint x: 480, endPoint y: 437, distance: 199.5
click at [480, 437] on div "Janela de atendimento Grade de atendimento Capacidade Transportadoras Veículos …" at bounding box center [585, 252] width 1170 height 504
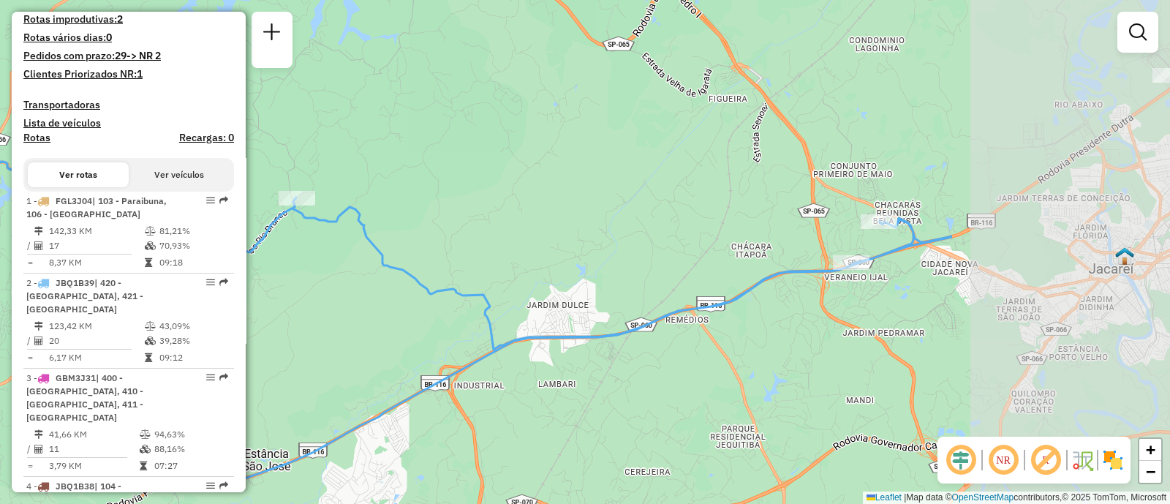
drag, startPoint x: 1000, startPoint y: 347, endPoint x: 665, endPoint y: 390, distance: 337.7
click at [665, 390] on div "Janela de atendimento Grade de atendimento Capacidade Transportadoras Veículos …" at bounding box center [585, 252] width 1170 height 504
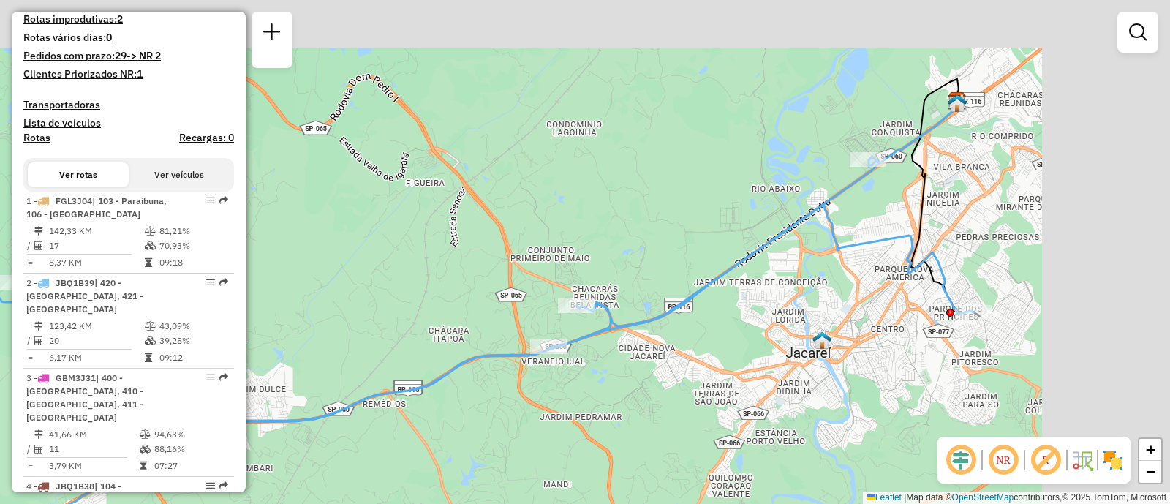
drag, startPoint x: 1005, startPoint y: 279, endPoint x: 703, endPoint y: 363, distance: 314.2
click at [703, 363] on div "Janela de atendimento Grade de atendimento Capacidade Transportadoras Veículos …" at bounding box center [585, 252] width 1170 height 504
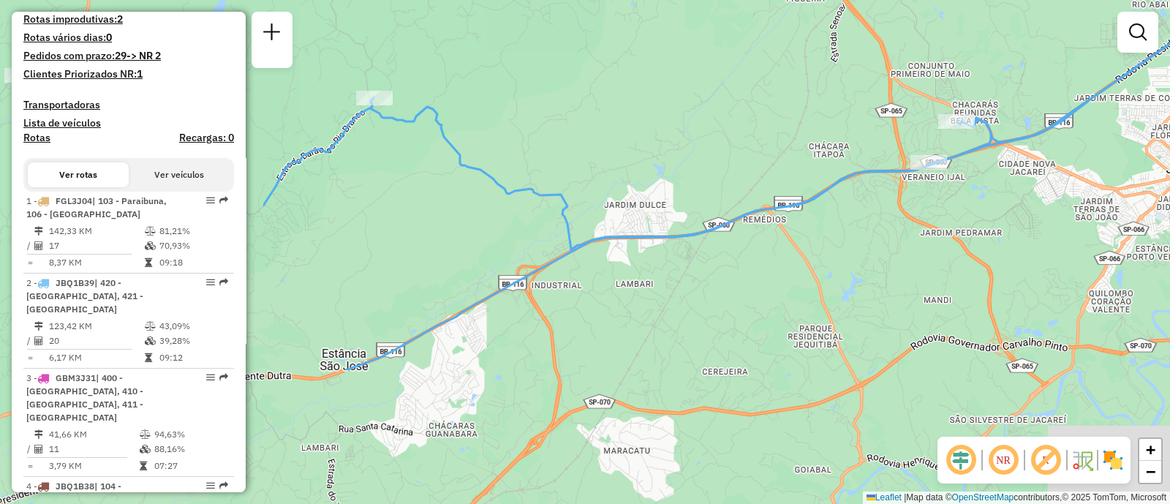
drag, startPoint x: 692, startPoint y: 346, endPoint x: 1072, endPoint y: 162, distance: 422.5
click at [1072, 162] on div "Janela de atendimento Grade de atendimento Capacidade Transportadoras Veículos …" at bounding box center [585, 252] width 1170 height 504
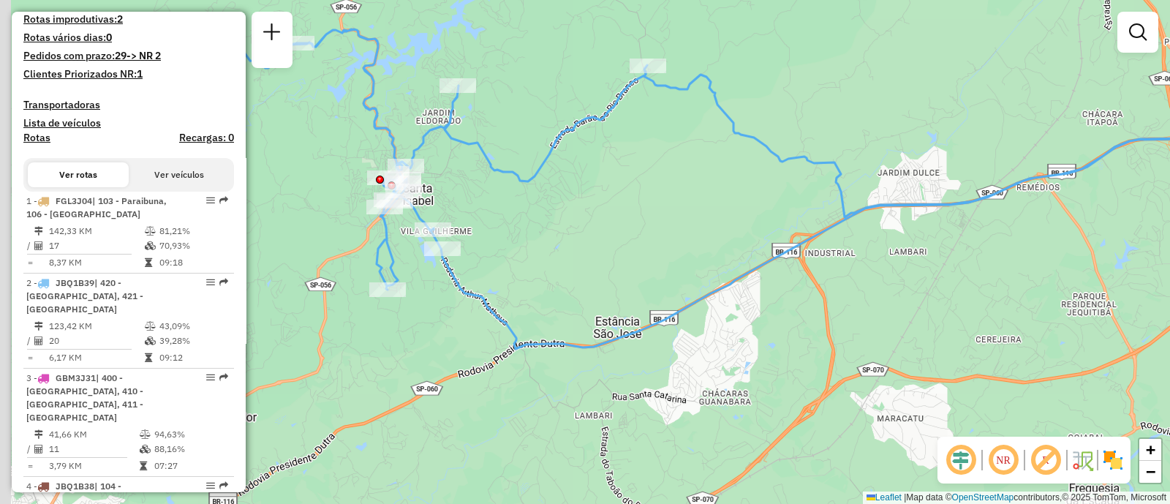
drag, startPoint x: 828, startPoint y: 259, endPoint x: 1144, endPoint y: 237, distance: 316.6
click at [1144, 237] on div "Janela de atendimento Grade de atendimento Capacidade Transportadoras Veículos …" at bounding box center [585, 252] width 1170 height 504
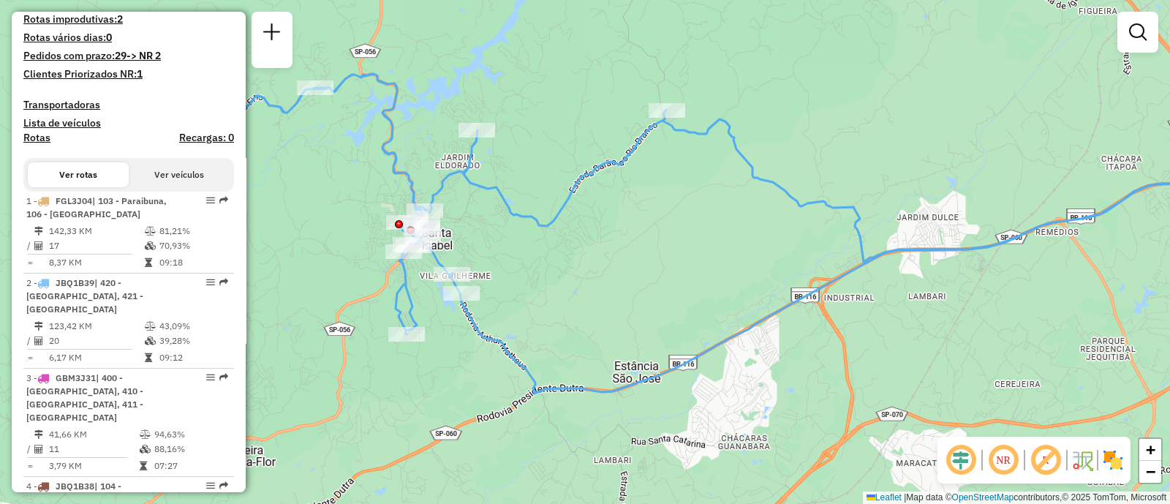
drag, startPoint x: 976, startPoint y: 298, endPoint x: 951, endPoint y: 334, distance: 44.0
click at [951, 334] on div "Janela de atendimento Grade de atendimento Capacidade Transportadoras Veículos …" at bounding box center [585, 252] width 1170 height 504
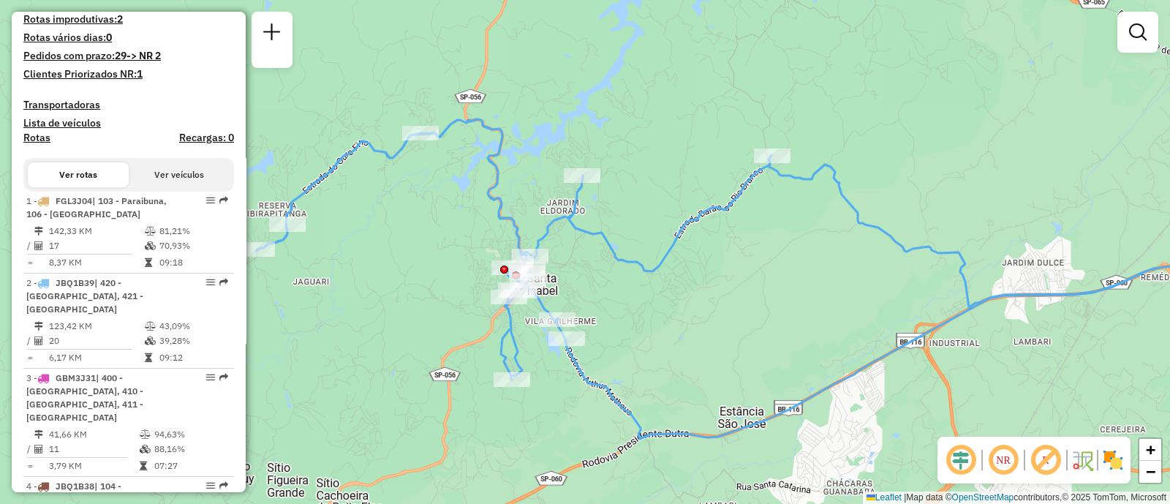
drag, startPoint x: 553, startPoint y: 355, endPoint x: 662, endPoint y: 399, distance: 118.1
click at [662, 399] on div "Janela de atendimento Grade de atendimento Capacidade Transportadoras Veículos …" at bounding box center [585, 252] width 1170 height 504
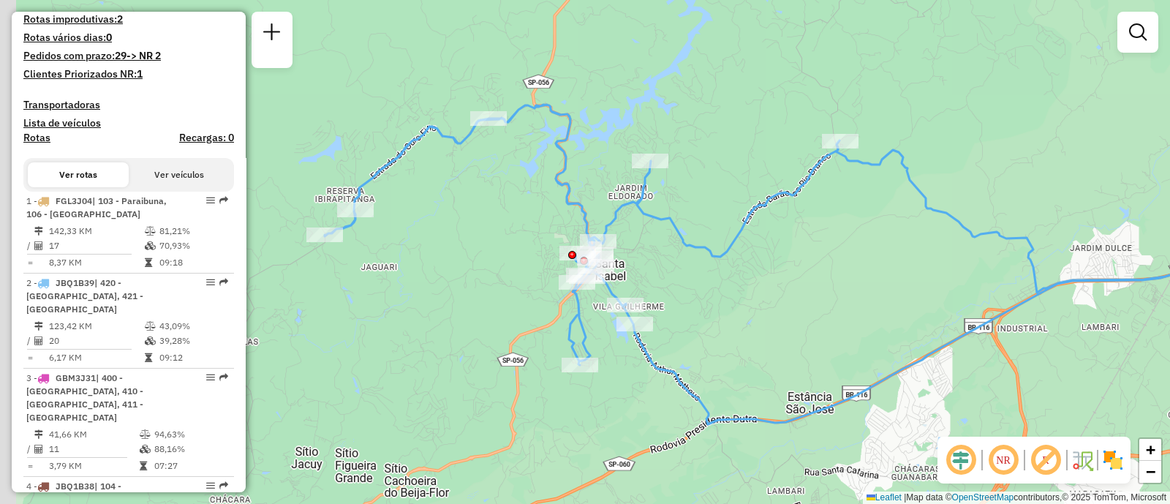
drag, startPoint x: 658, startPoint y: 339, endPoint x: 746, endPoint y: 320, distance: 89.9
click at [746, 320] on div "Janela de atendimento Grade de atendimento Capacidade Transportadoras Veículos …" at bounding box center [585, 252] width 1170 height 504
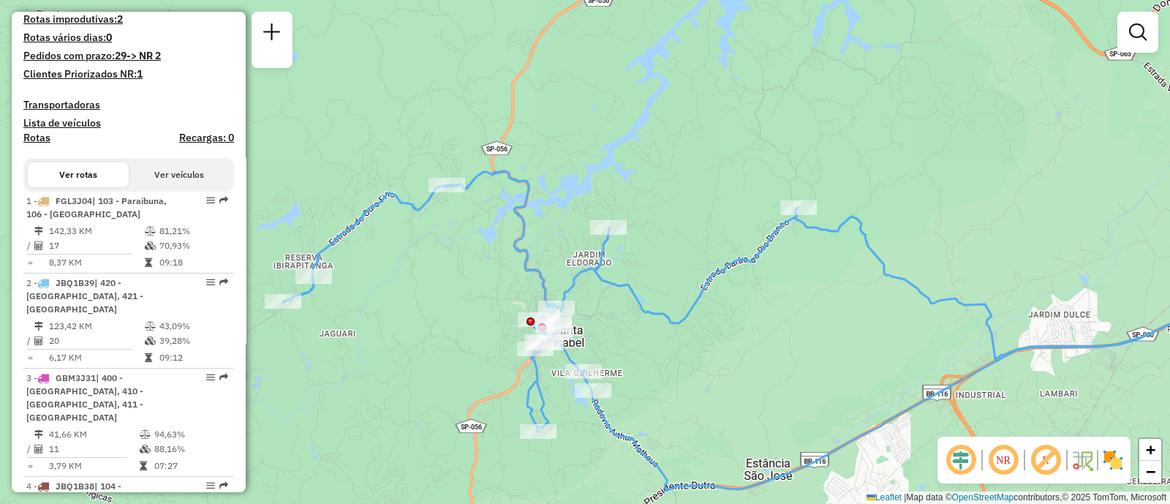
drag, startPoint x: 730, startPoint y: 290, endPoint x: 642, endPoint y: 405, distance: 144.5
click at [642, 405] on div "Janela de atendimento Grade de atendimento Capacidade Transportadoras Veículos …" at bounding box center [585, 252] width 1170 height 504
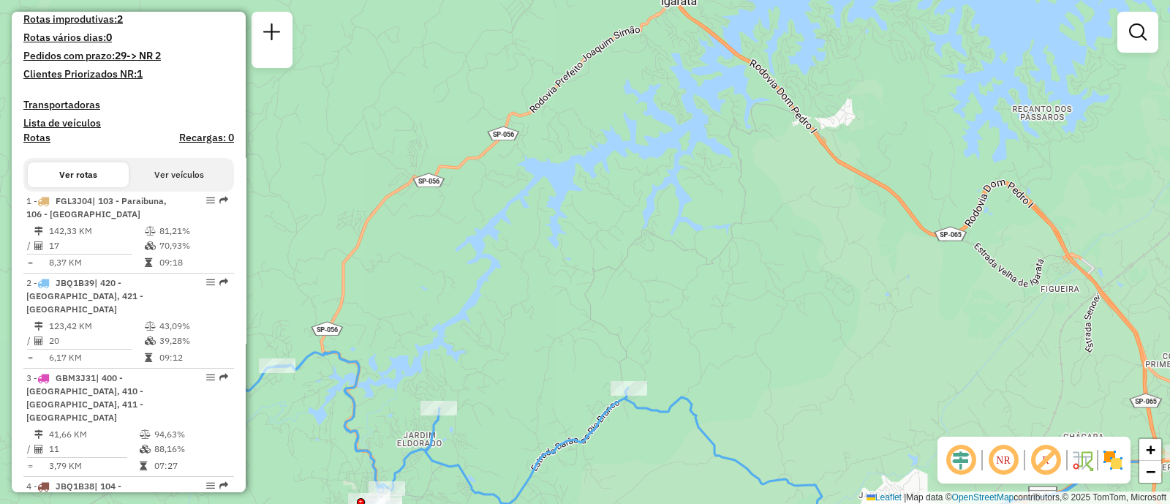
drag, startPoint x: 533, startPoint y: 144, endPoint x: 388, endPoint y: 282, distance: 200.2
click at [388, 282] on div "Janela de atendimento Grade de atendimento Capacidade Transportadoras Veículos …" at bounding box center [585, 252] width 1170 height 504
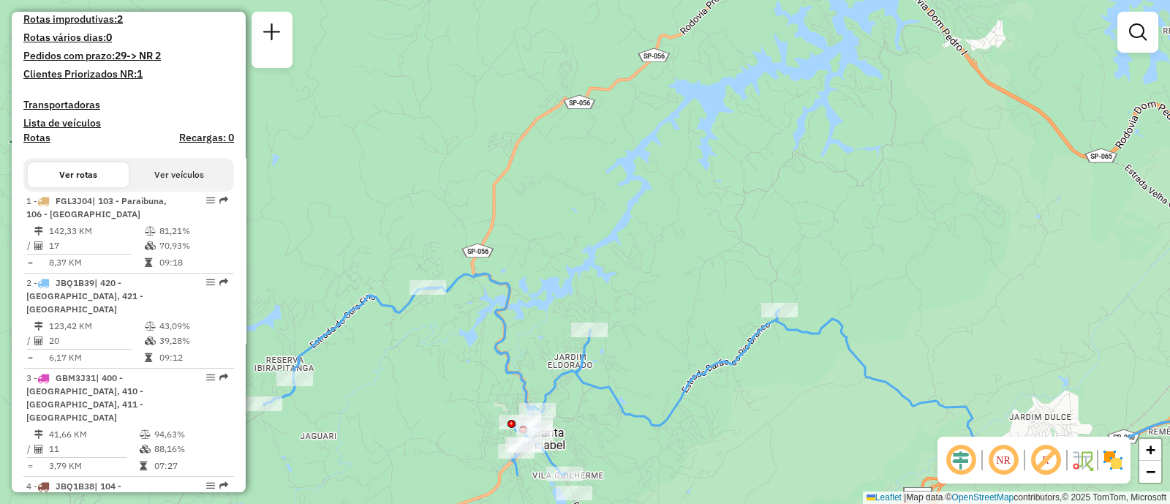
drag, startPoint x: 885, startPoint y: 286, endPoint x: 1021, endPoint y: 177, distance: 173.7
click at [1021, 177] on div "Janela de atendimento Grade de atendimento Capacidade Transportadoras Veículos …" at bounding box center [585, 252] width 1170 height 504
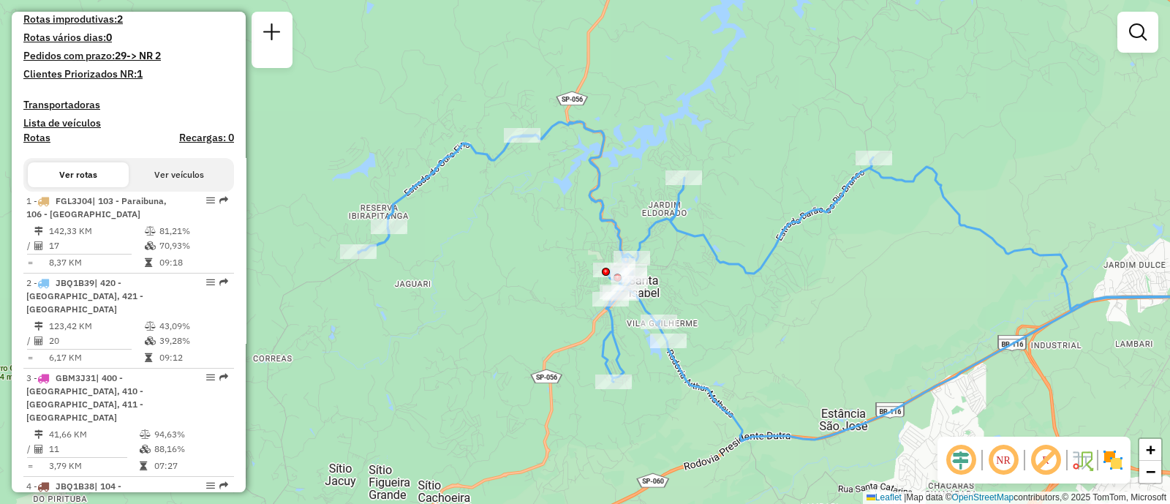
drag, startPoint x: 473, startPoint y: 296, endPoint x: 468, endPoint y: 230, distance: 66.0
click at [468, 230] on div "Janela de atendimento Grade de atendimento Capacidade Transportadoras Veículos …" at bounding box center [585, 252] width 1170 height 504
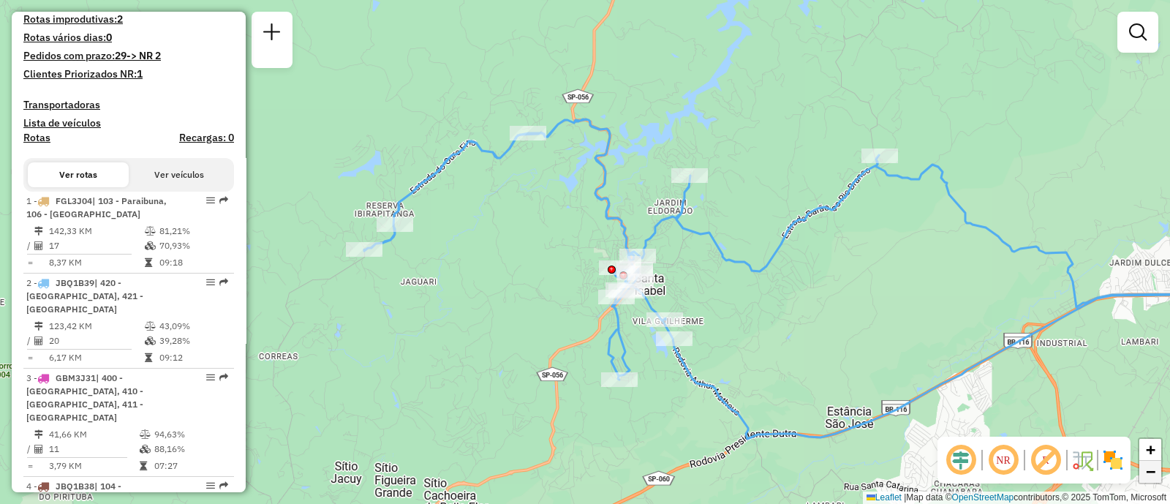
click at [1152, 475] on span "−" at bounding box center [1151, 471] width 10 height 18
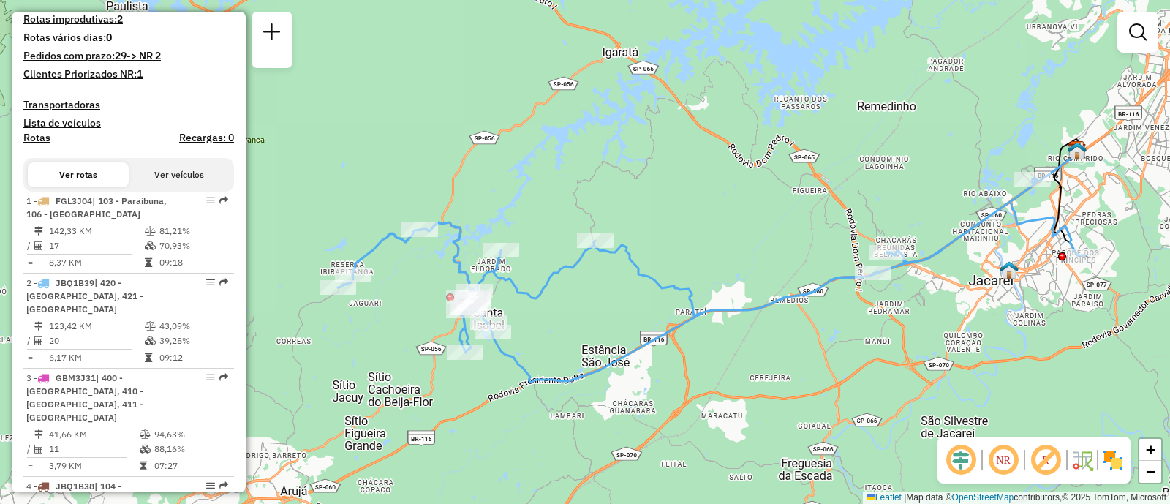
drag, startPoint x: 937, startPoint y: 367, endPoint x: 801, endPoint y: 404, distance: 141.5
click at [801, 404] on div "Janela de atendimento Grade de atendimento Capacidade Transportadoras Veículos …" at bounding box center [585, 252] width 1170 height 504
click at [1154, 453] on span "+" at bounding box center [1151, 449] width 10 height 18
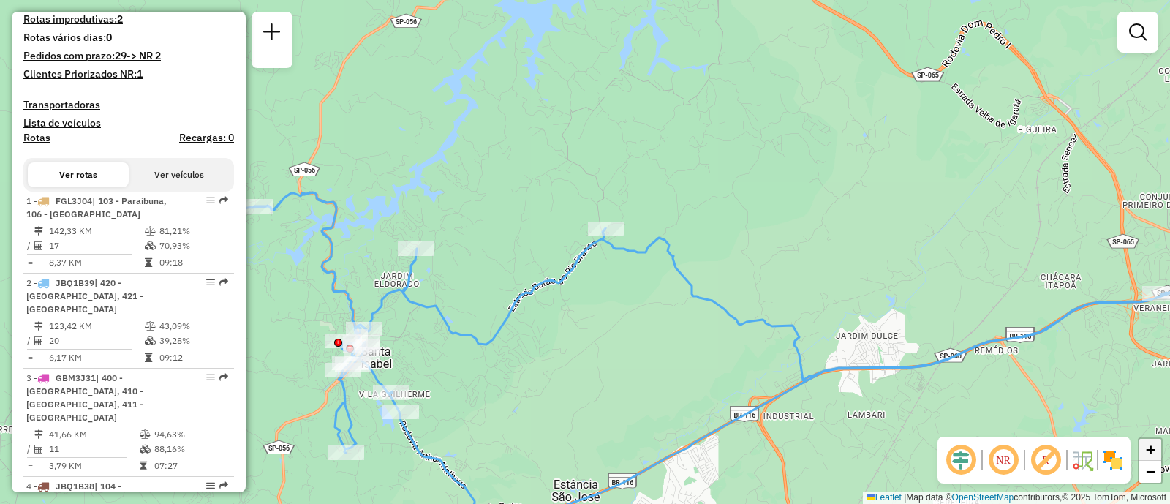
click at [1154, 453] on span "+" at bounding box center [1151, 449] width 10 height 18
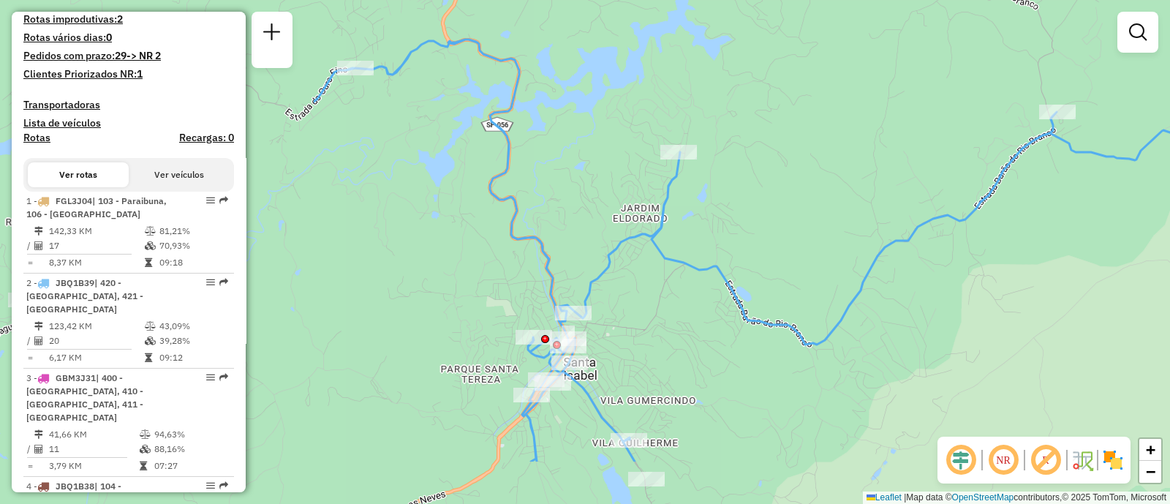
drag, startPoint x: 739, startPoint y: 450, endPoint x: 1169, endPoint y: 358, distance: 440.4
click at [1169, 358] on div "Janela de atendimento Grade de atendimento Capacidade Transportadoras Veículos …" at bounding box center [585, 252] width 1170 height 504
click at [1155, 480] on link "−" at bounding box center [1150, 472] width 22 height 22
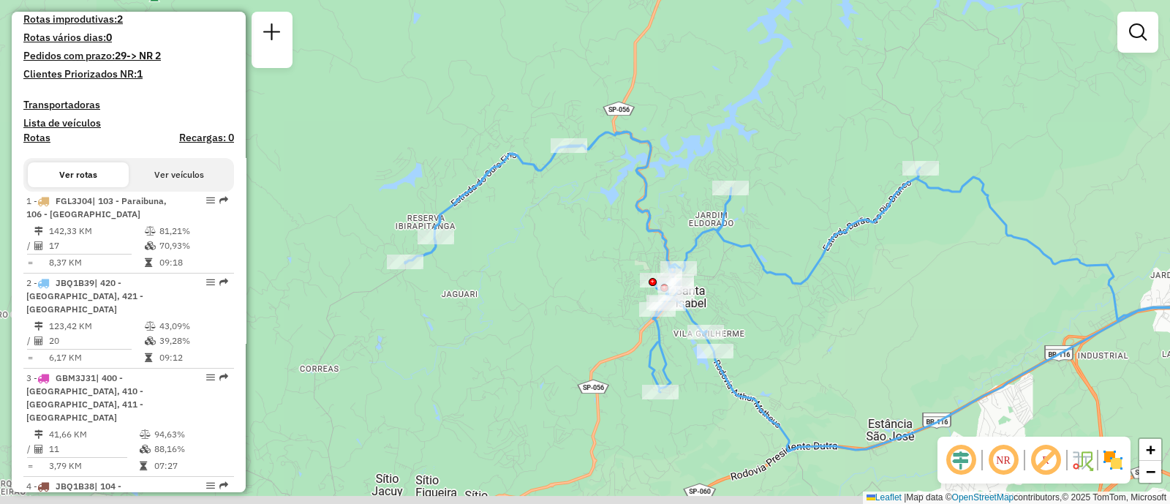
drag, startPoint x: 1026, startPoint y: 398, endPoint x: 1169, endPoint y: 378, distance: 144.7
click at [1169, 378] on div "Janela de atendimento Grade de atendimento Capacidade Transportadoras Veículos …" at bounding box center [585, 252] width 1170 height 504
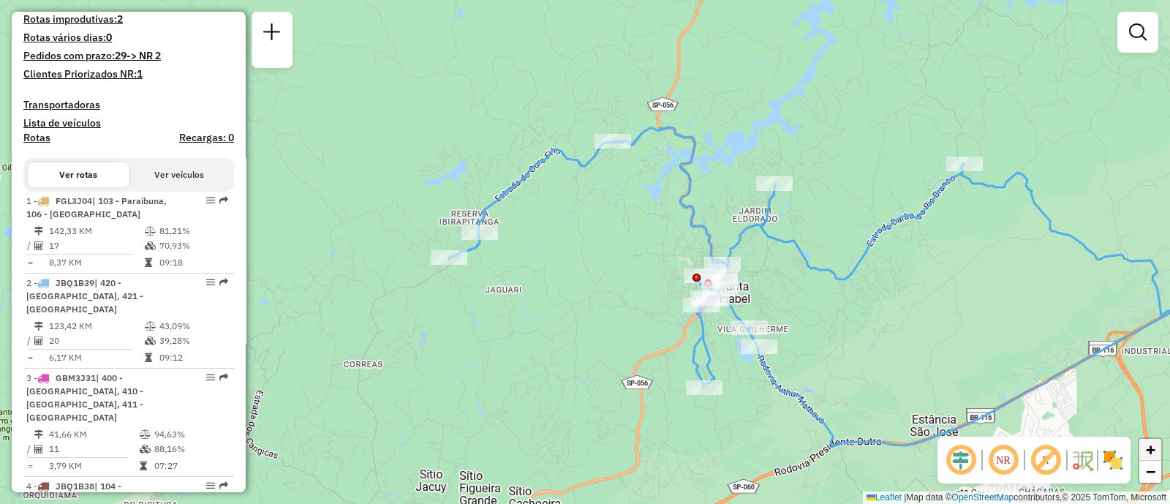
click at [1155, 455] on span "+" at bounding box center [1151, 449] width 10 height 18
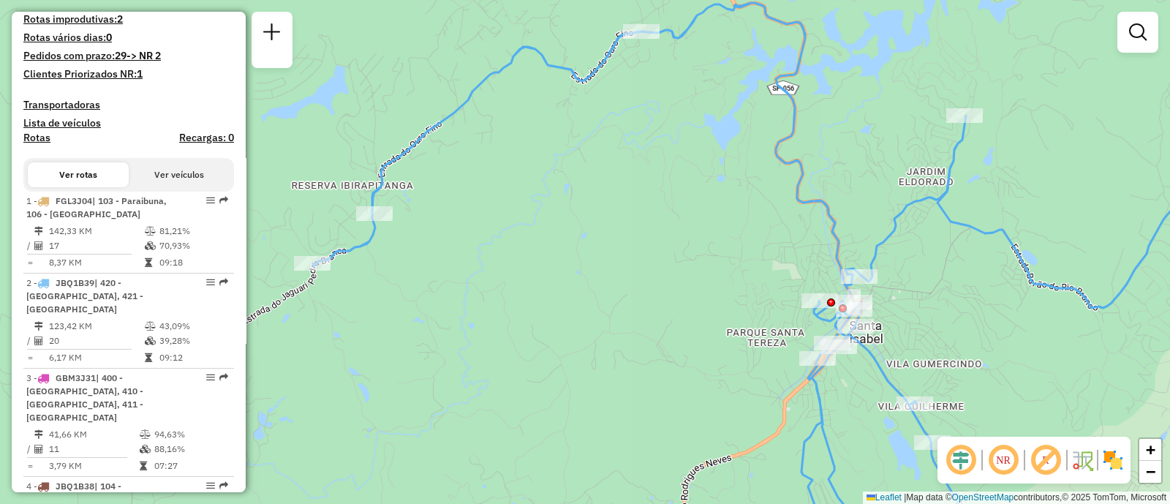
click at [1078, 363] on div "Janela de atendimento Grade de atendimento Capacidade Transportadoras Veículos …" at bounding box center [585, 252] width 1170 height 504
click at [1147, 471] on span "−" at bounding box center [1151, 471] width 10 height 18
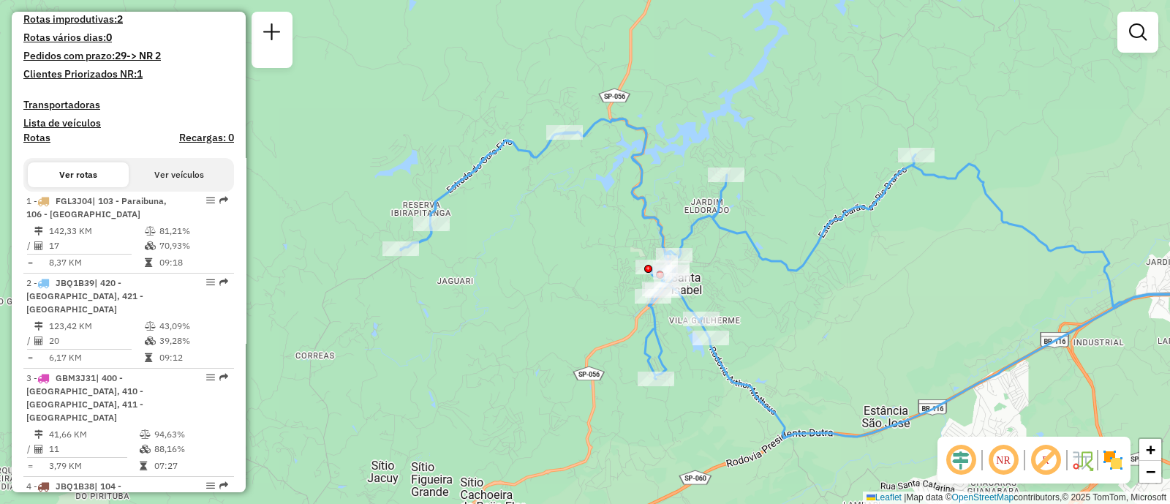
drag, startPoint x: 1024, startPoint y: 361, endPoint x: 970, endPoint y: 353, distance: 54.7
click at [970, 353] on div "Janela de atendimento Grade de atendimento Capacidade Transportadoras Veículos …" at bounding box center [585, 252] width 1170 height 504
